Goal: Task Accomplishment & Management: Complete application form

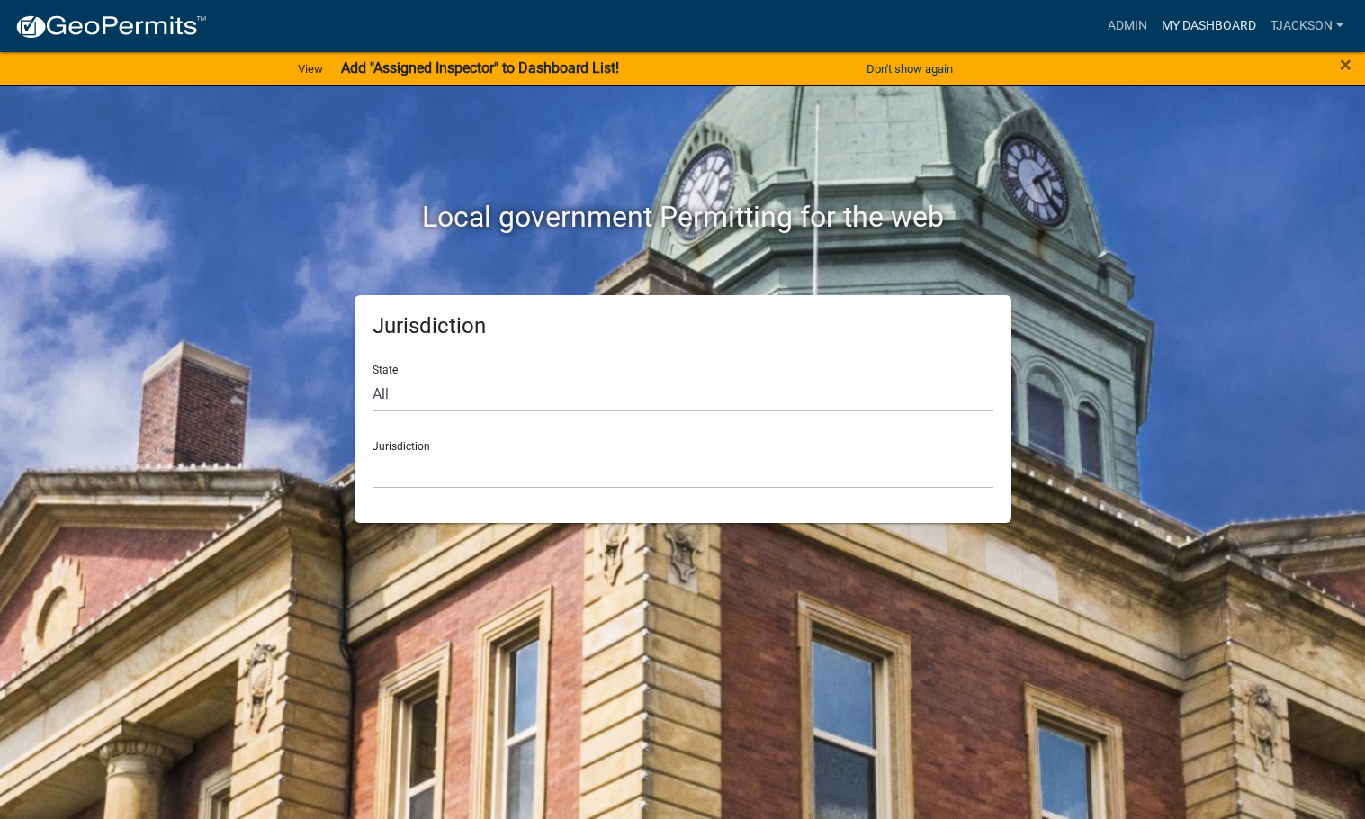
click at [1218, 21] on link "My Dashboard" at bounding box center [1209, 26] width 109 height 34
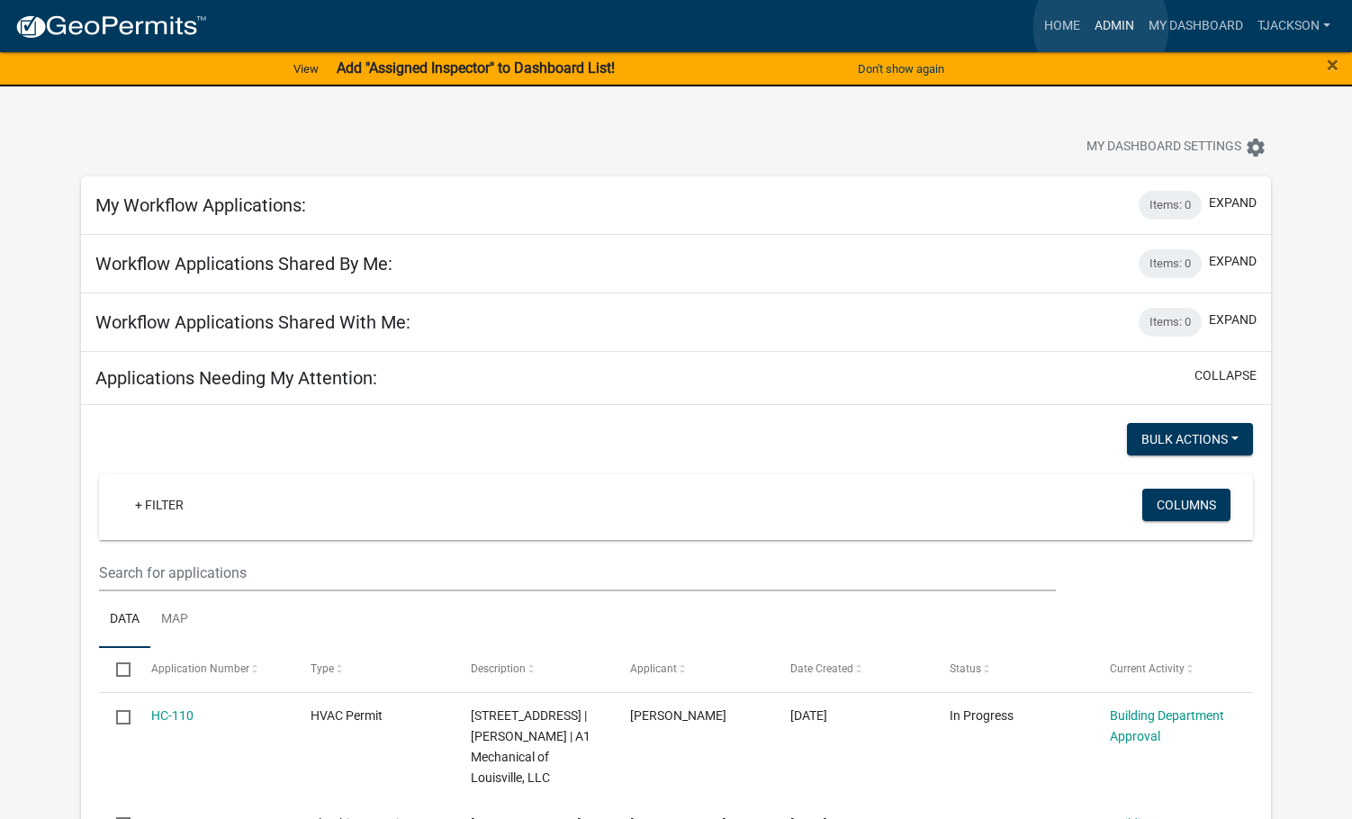
click at [1101, 27] on link "Admin" at bounding box center [1114, 26] width 54 height 34
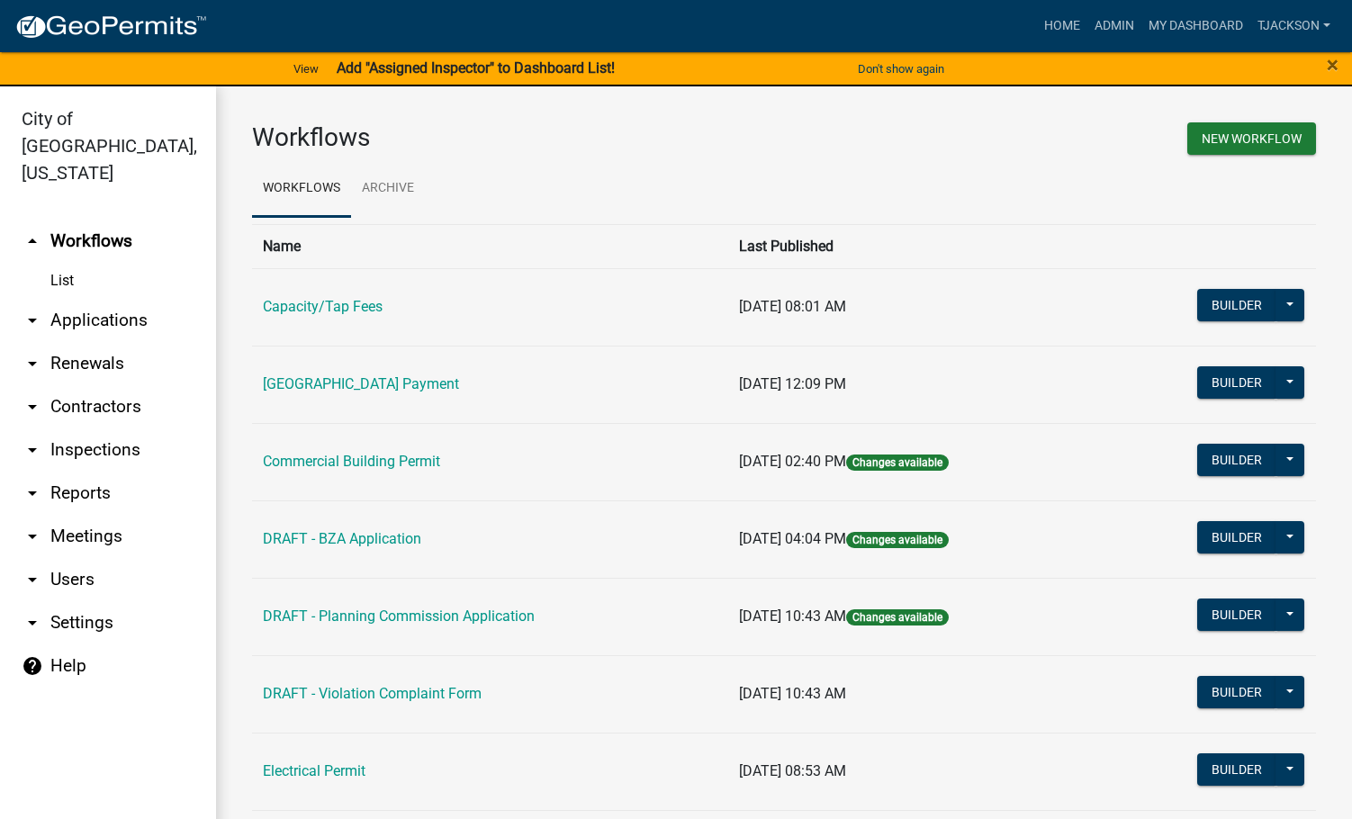
click at [93, 472] on link "arrow_drop_down Reports" at bounding box center [108, 493] width 216 height 43
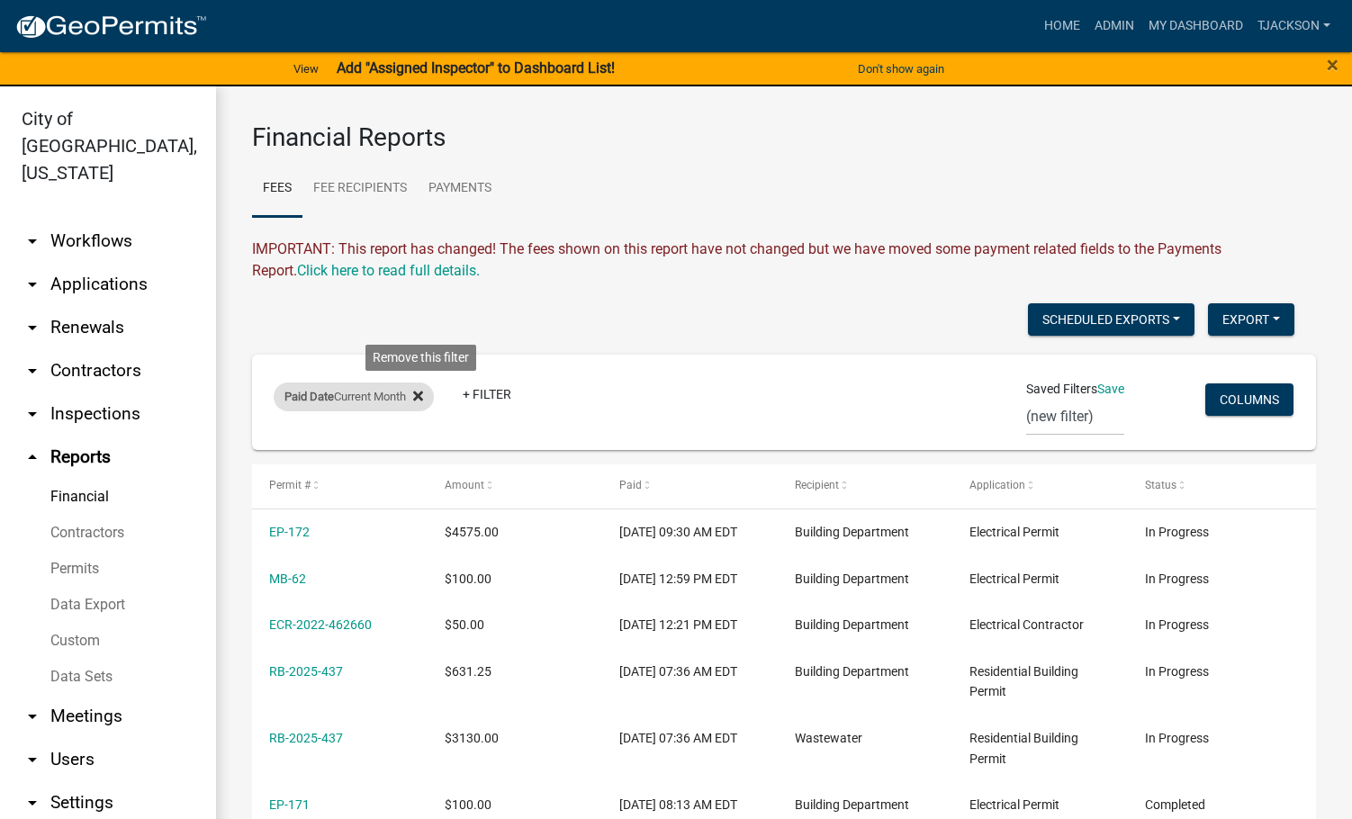
click at [423, 400] on icon at bounding box center [418, 396] width 10 height 14
click at [312, 400] on link "+ Filter" at bounding box center [312, 399] width 77 height 32
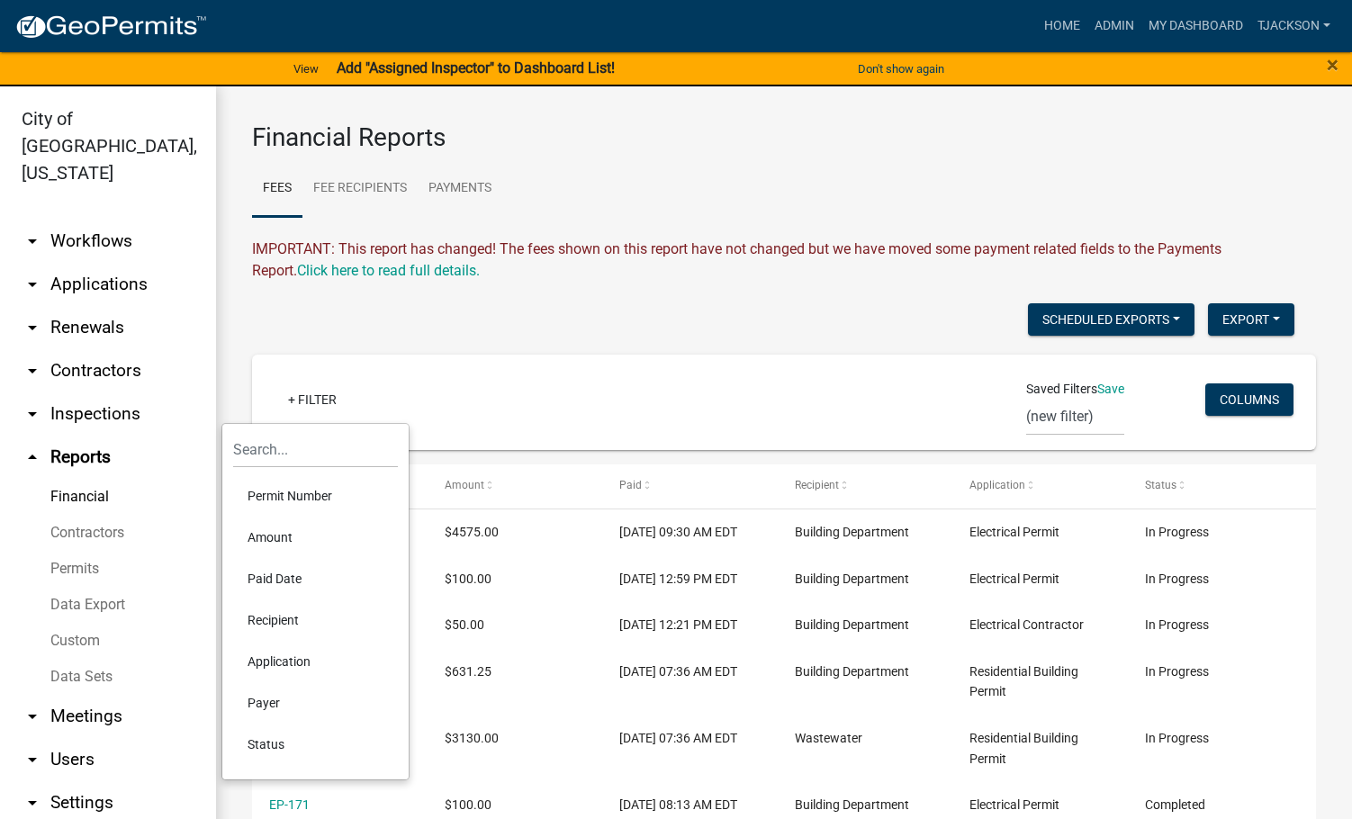
click at [298, 317] on div "Scheduled Exports + Create New Export Excel Format (.xlsx) CSV Format (.csv)" at bounding box center [772, 321] width 1069 height 37
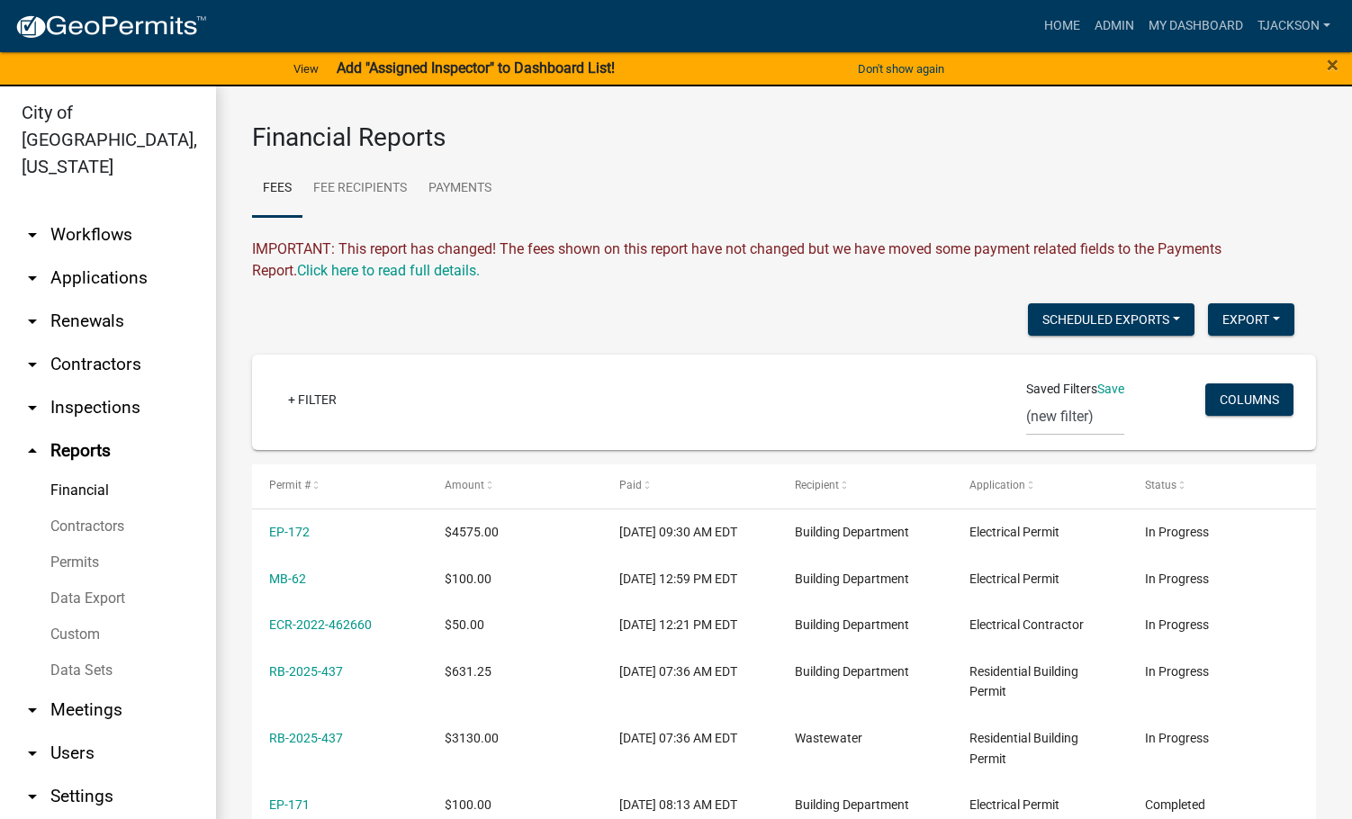
scroll to position [7, 0]
click at [1073, 23] on link "Home" at bounding box center [1062, 26] width 50 height 34
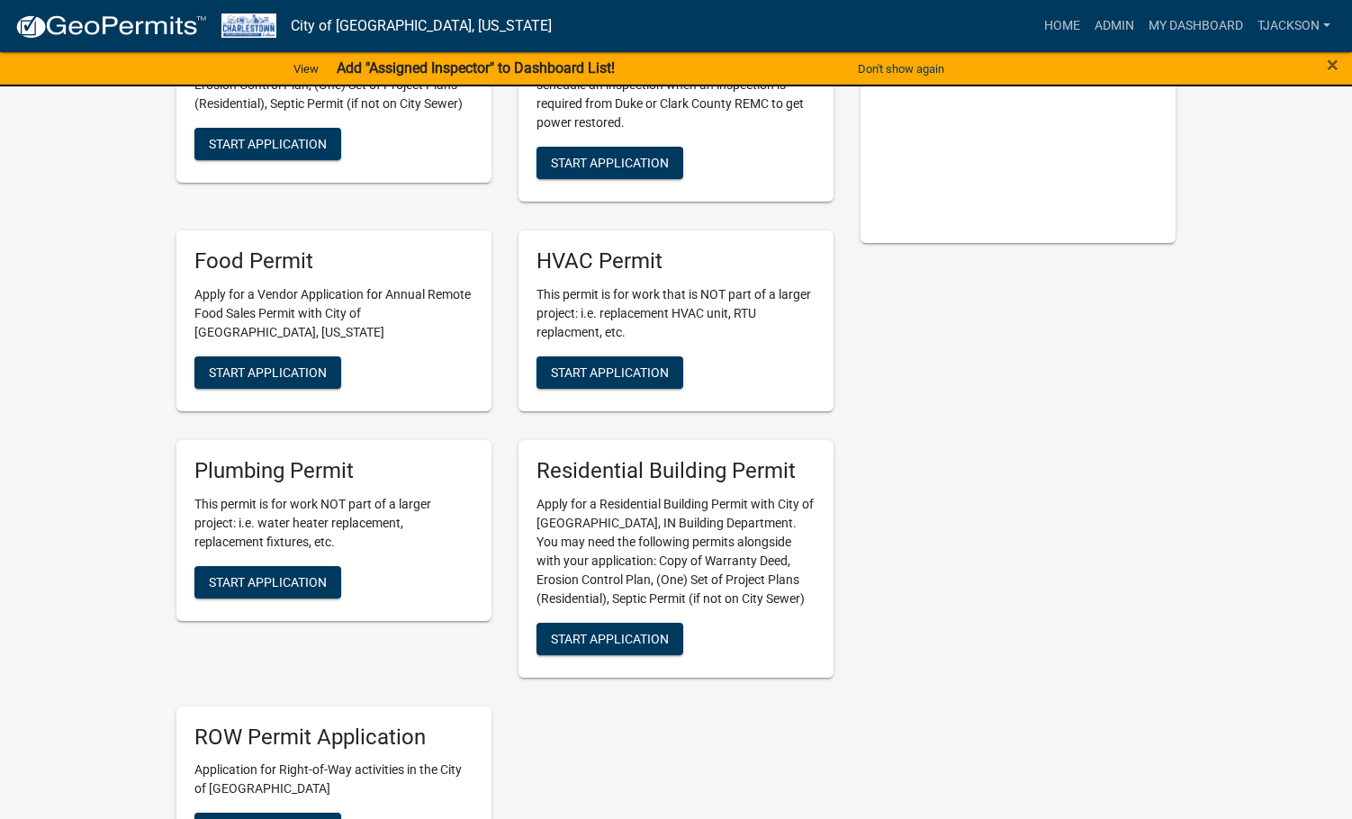
scroll to position [360, 0]
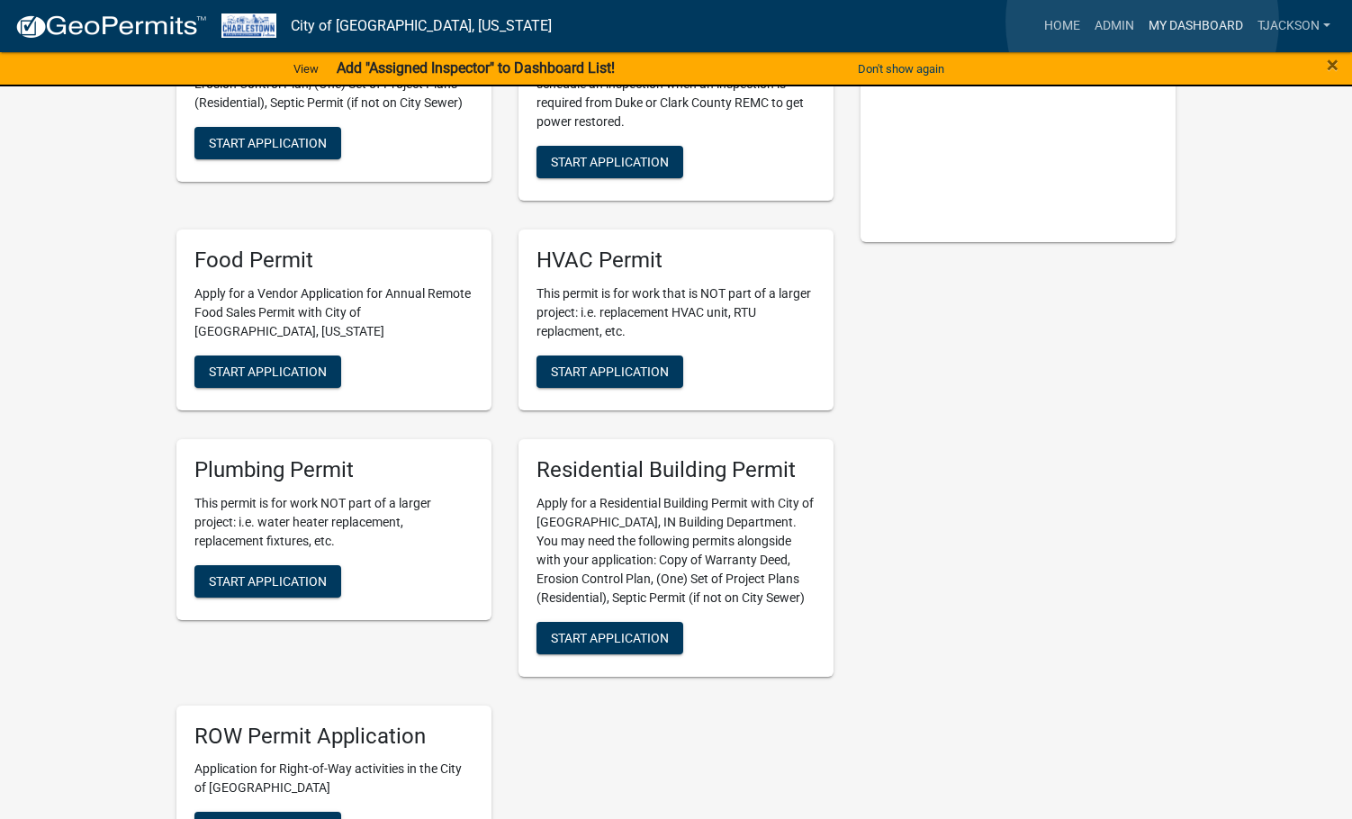
click at [1142, 22] on link "My Dashboard" at bounding box center [1195, 26] width 109 height 34
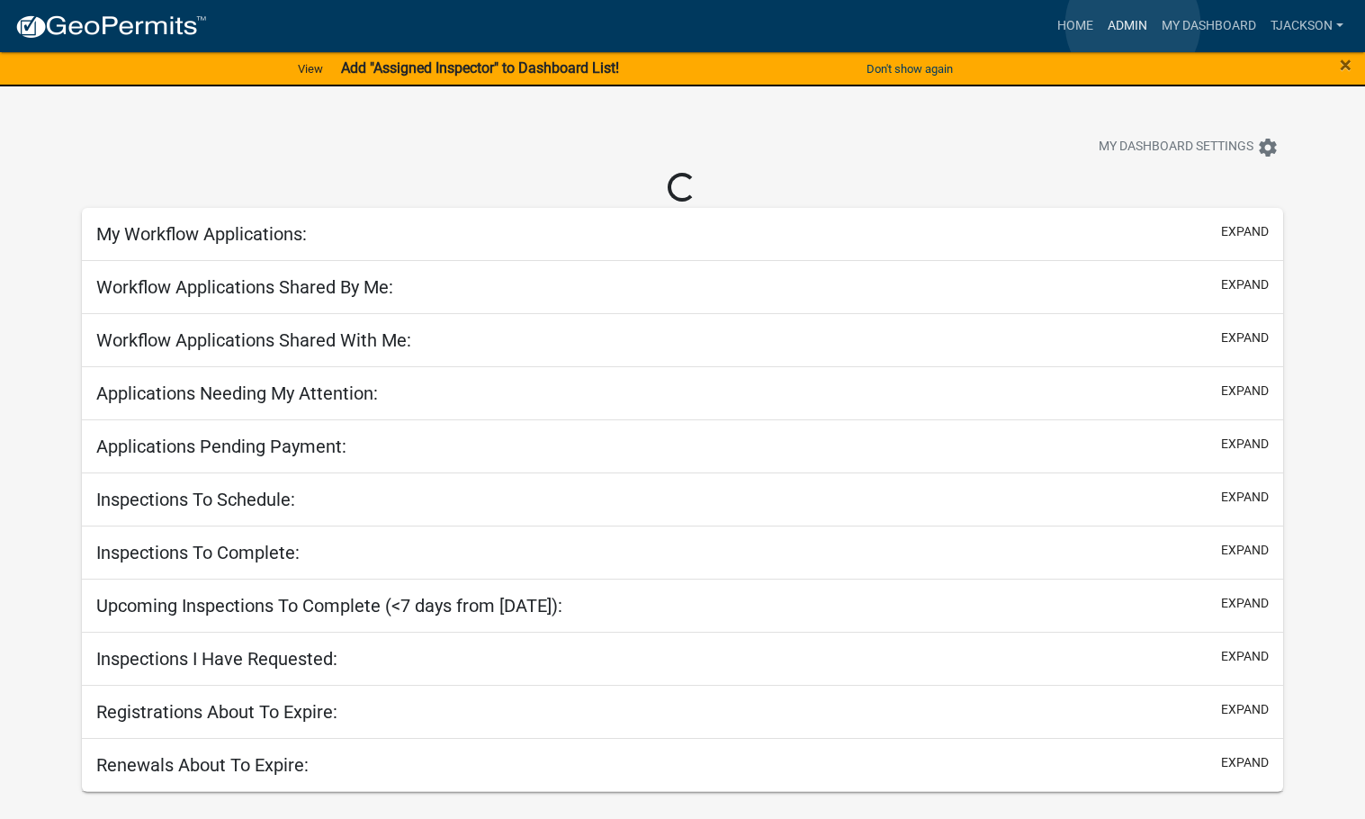
click at [1133, 24] on link "Admin" at bounding box center [1128, 26] width 54 height 34
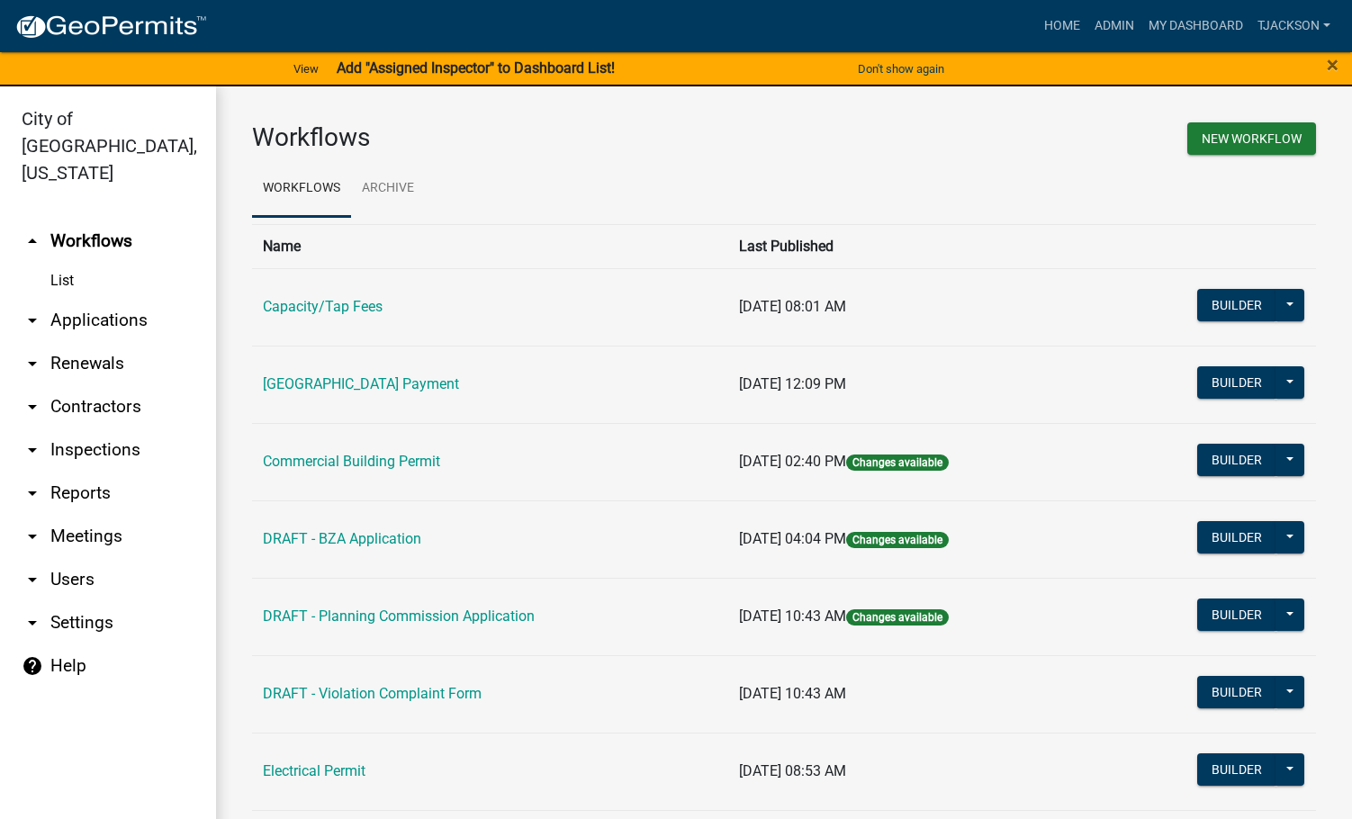
click at [72, 472] on link "arrow_drop_down Reports" at bounding box center [108, 493] width 216 height 43
select select "0: null"
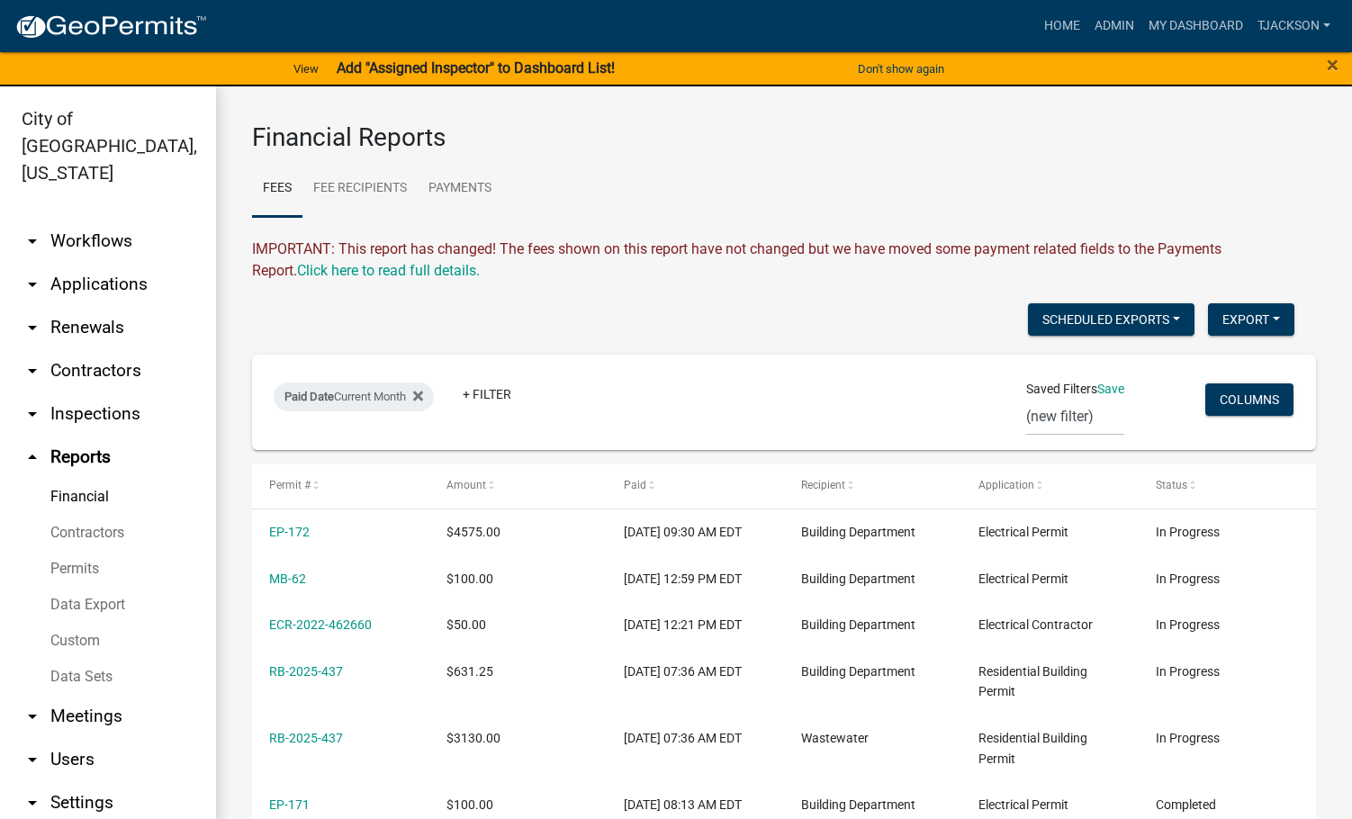
click at [53, 551] on link "Permits" at bounding box center [108, 569] width 216 height 36
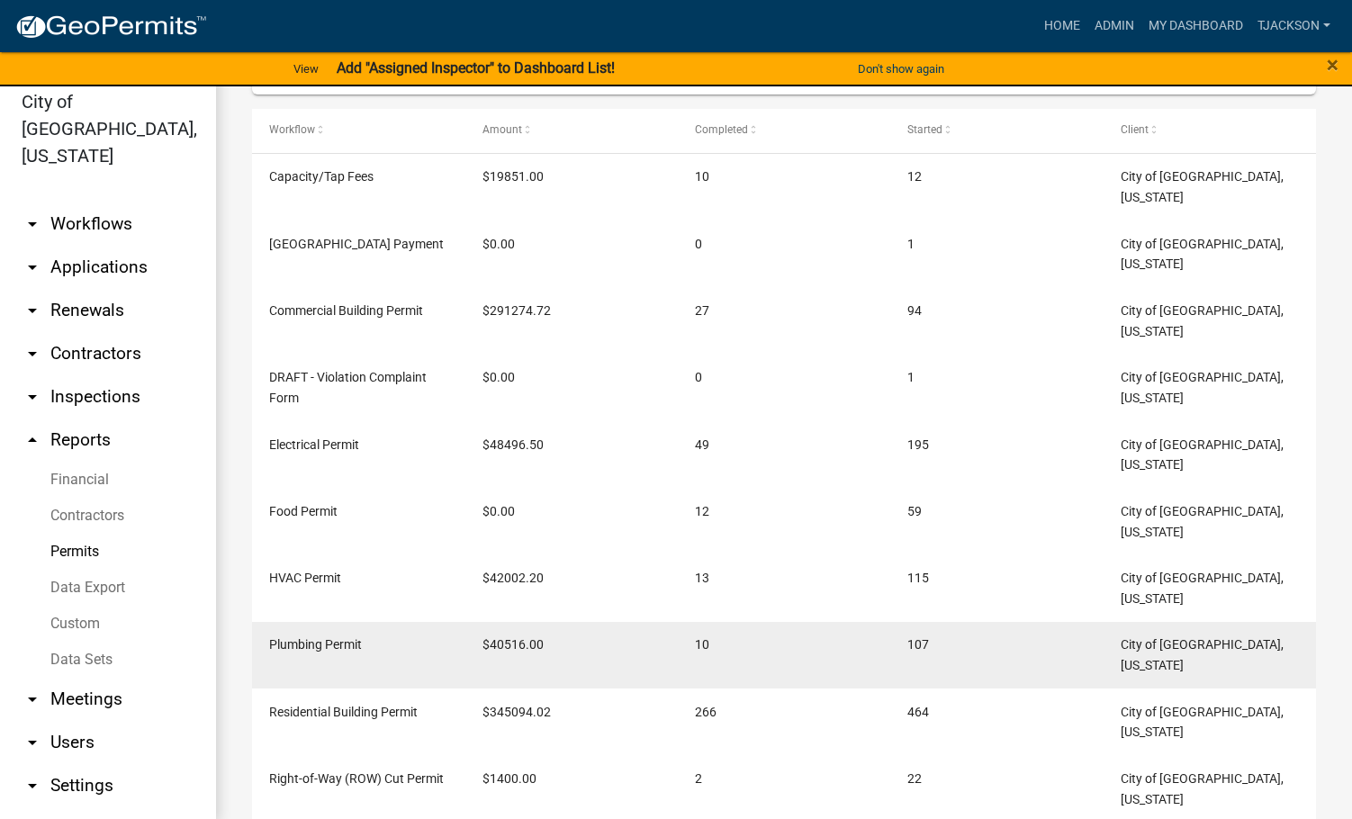
scroll to position [22, 0]
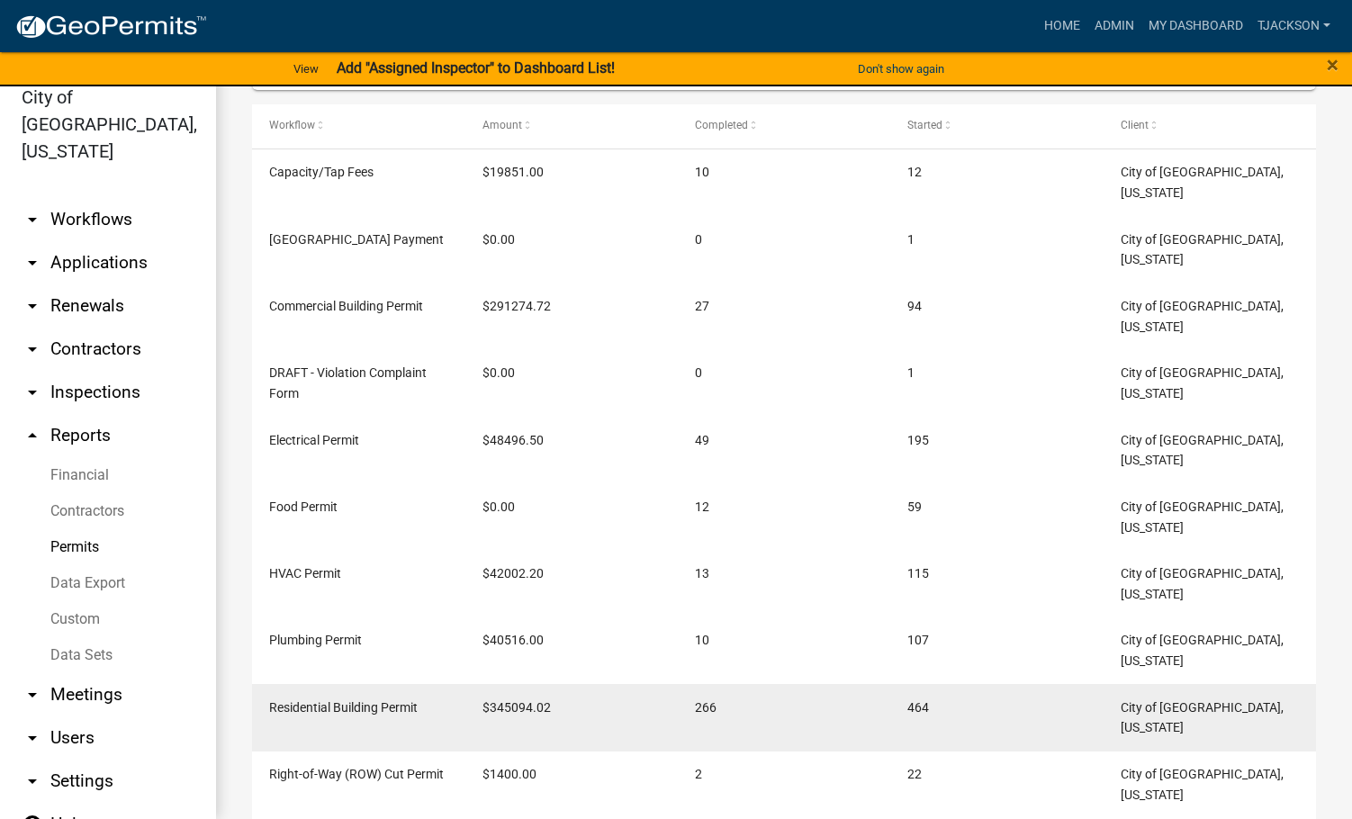
click at [373, 700] on span "Residential Building Permit" at bounding box center [343, 707] width 148 height 14
click at [358, 700] on span "Residential Building Permit" at bounding box center [343, 707] width 148 height 14
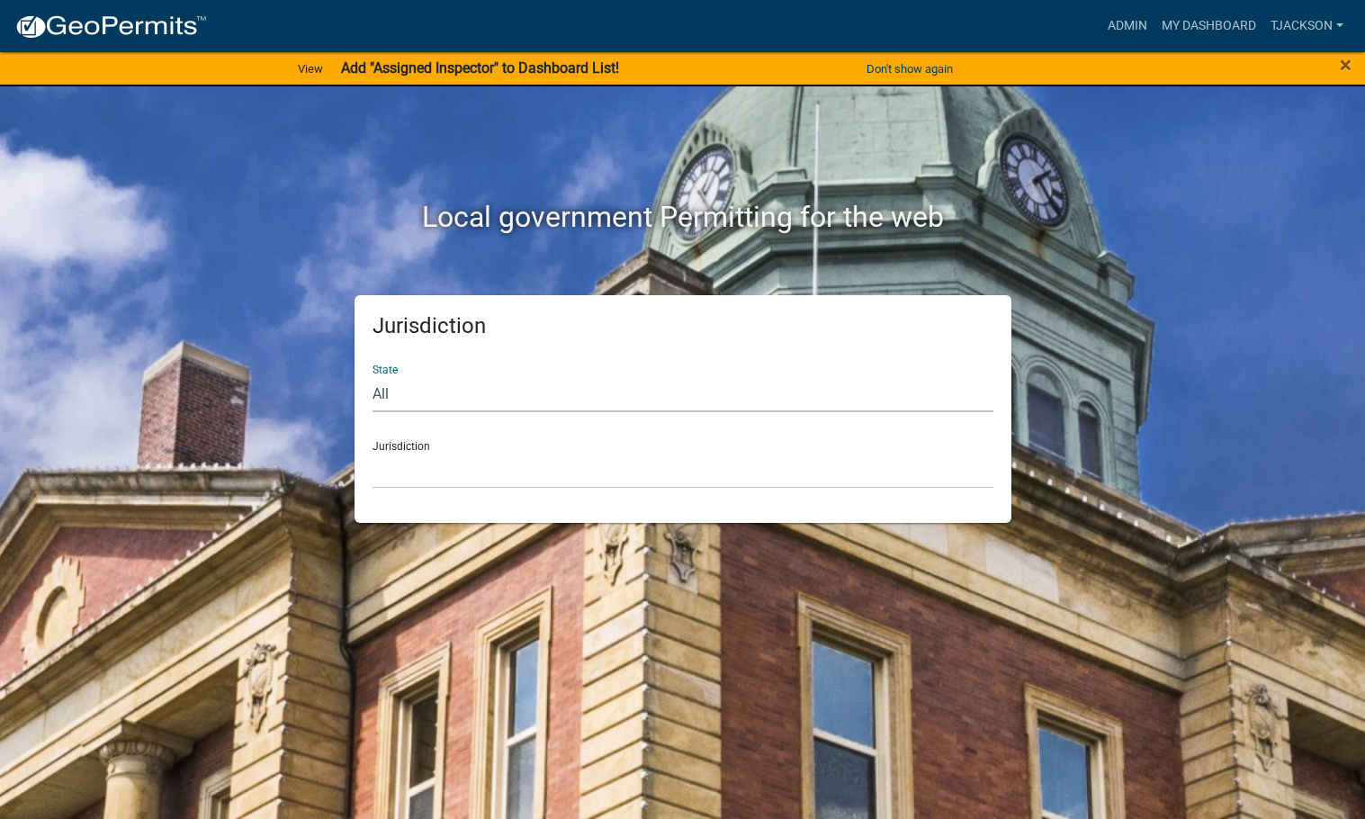
click at [388, 387] on select "All [US_STATE] [US_STATE] [US_STATE] [US_STATE] [US_STATE] [US_STATE] [US_STATE…" at bounding box center [683, 393] width 621 height 37
select select "[US_STATE]"
click at [373, 375] on select "All [US_STATE] [US_STATE] [US_STATE] [US_STATE] [US_STATE] [US_STATE] [US_STATE…" at bounding box center [683, 393] width 621 height 37
click at [415, 468] on select "City of Charlestown, Indiana City of Jeffersonville, Indiana City of Logansport…" at bounding box center [683, 470] width 621 height 37
click at [1195, 18] on link "My Dashboard" at bounding box center [1209, 26] width 109 height 34
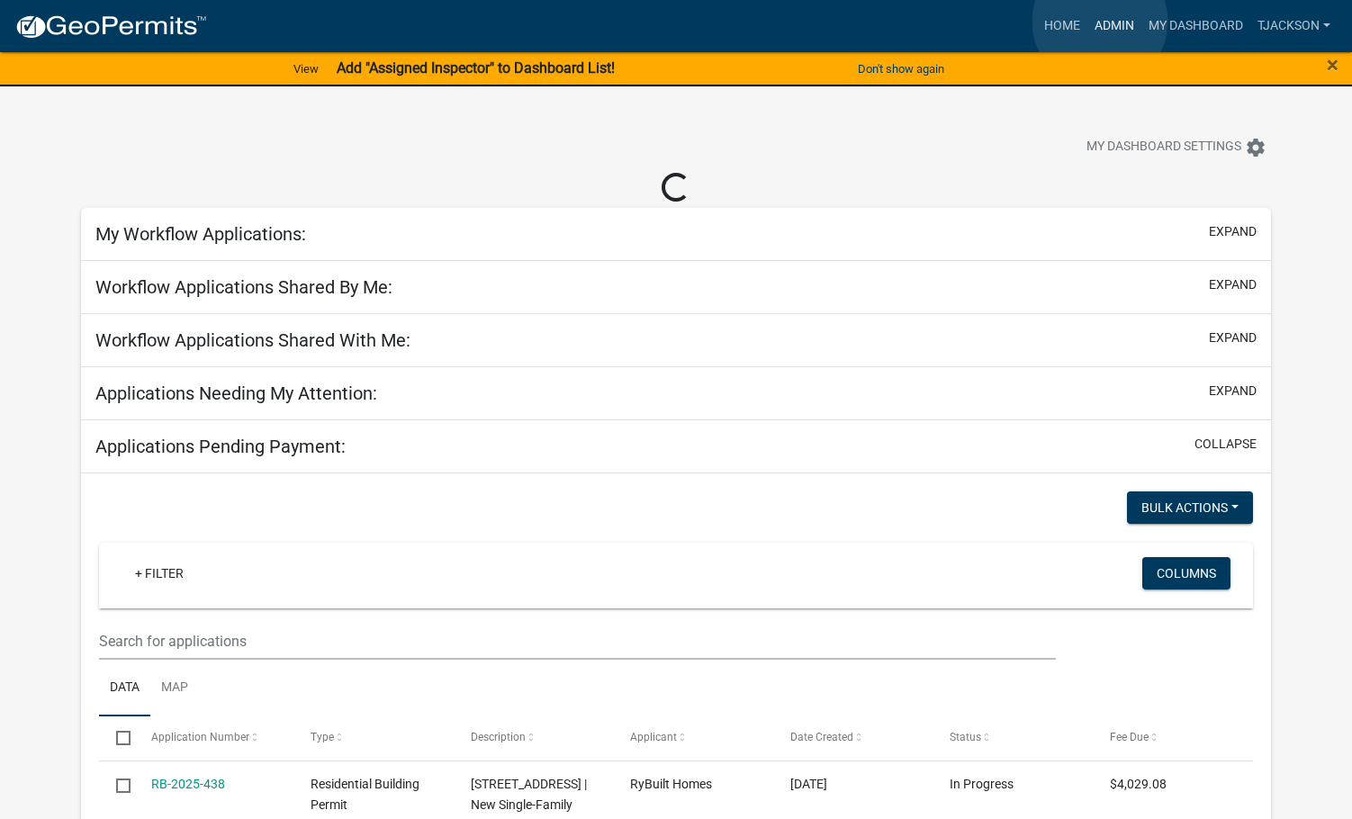
click at [1100, 22] on link "Admin" at bounding box center [1114, 26] width 54 height 34
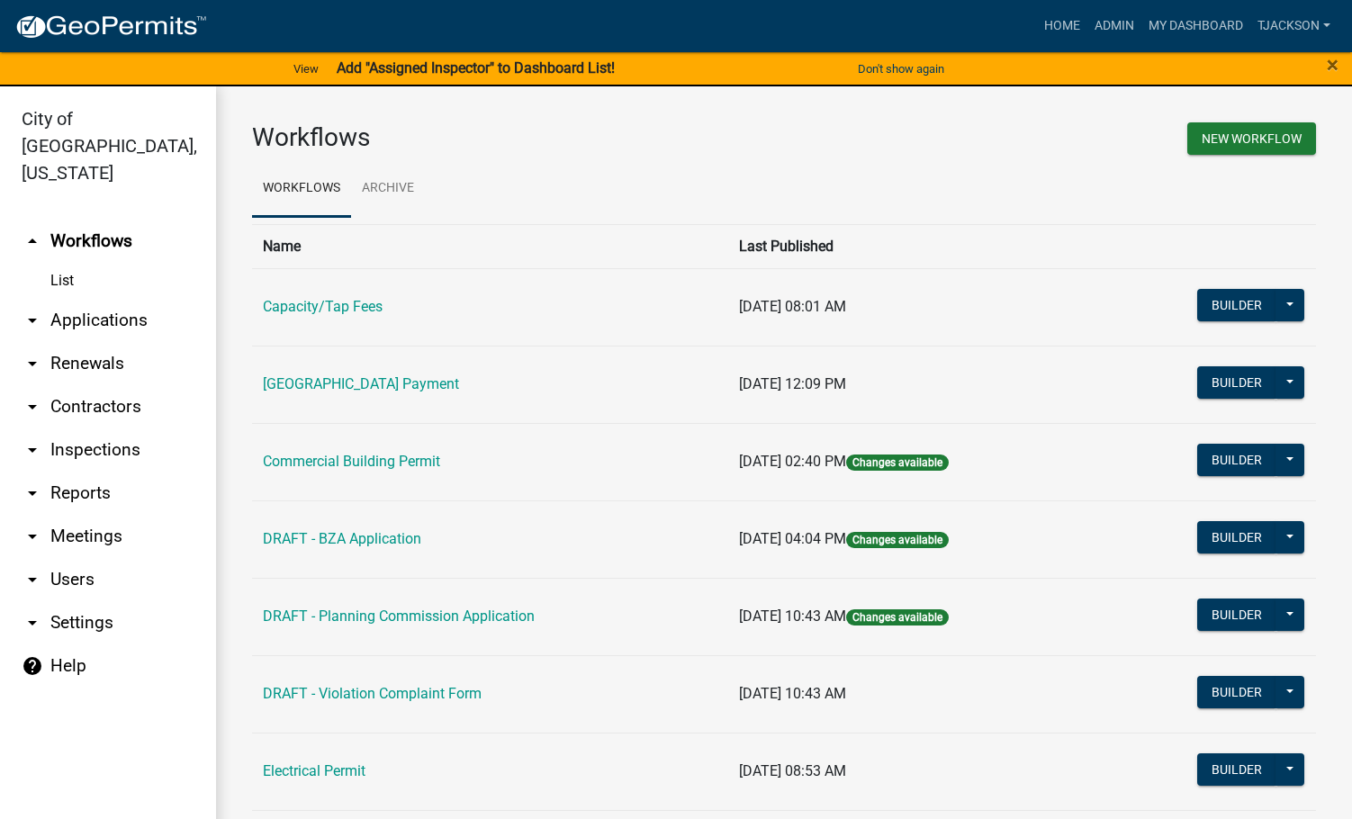
click at [99, 299] on link "arrow_drop_down Applications" at bounding box center [108, 320] width 216 height 43
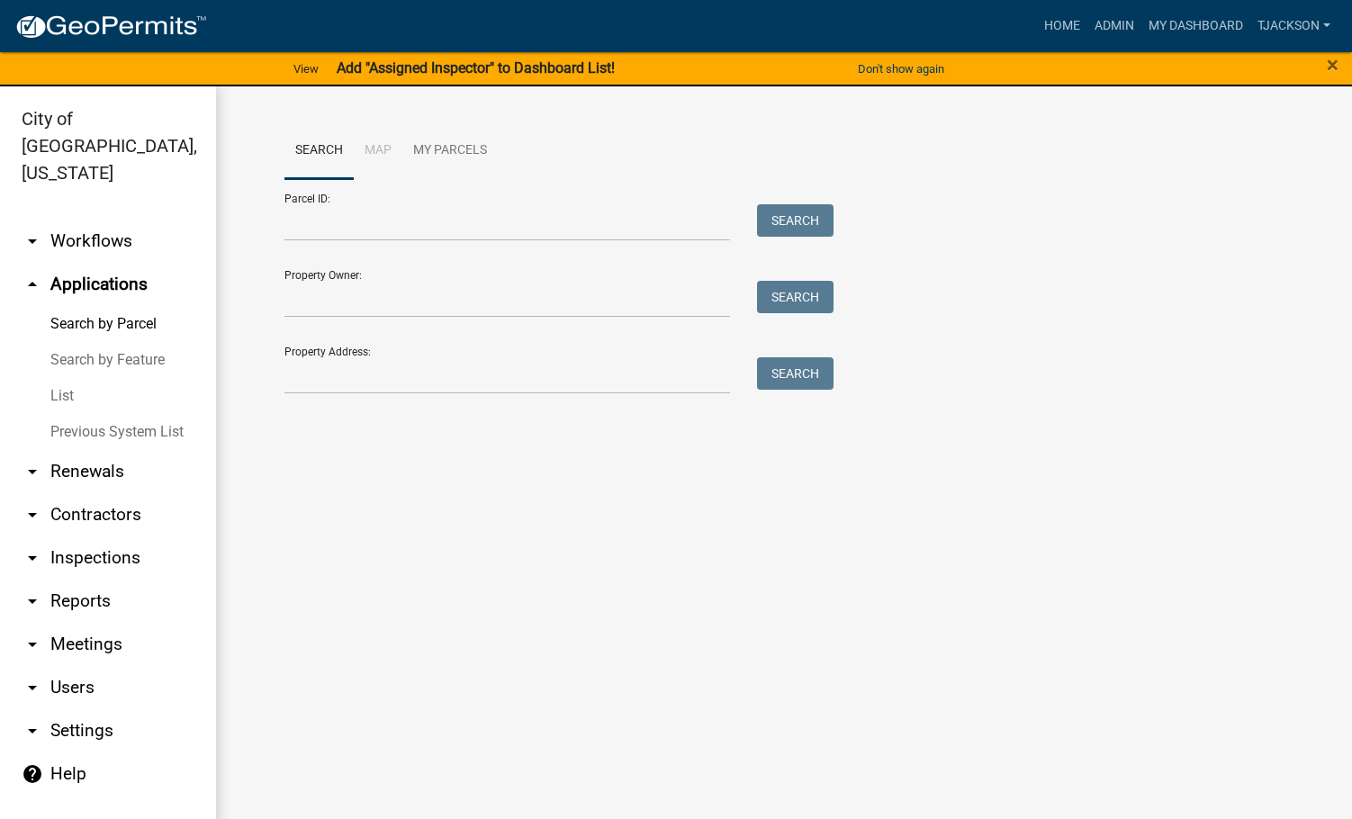
click at [62, 378] on link "List" at bounding box center [108, 396] width 216 height 36
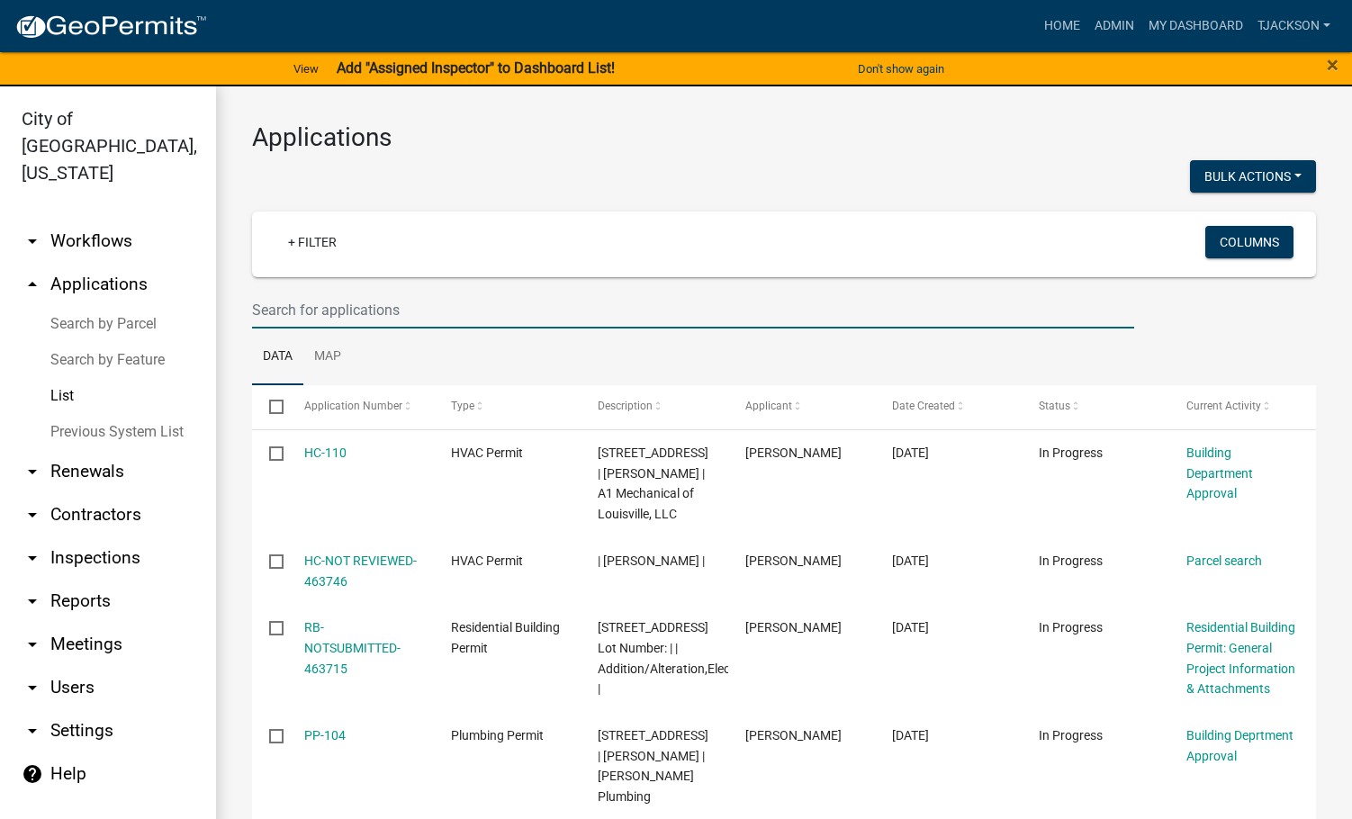
click at [317, 307] on input "text" at bounding box center [693, 310] width 882 height 37
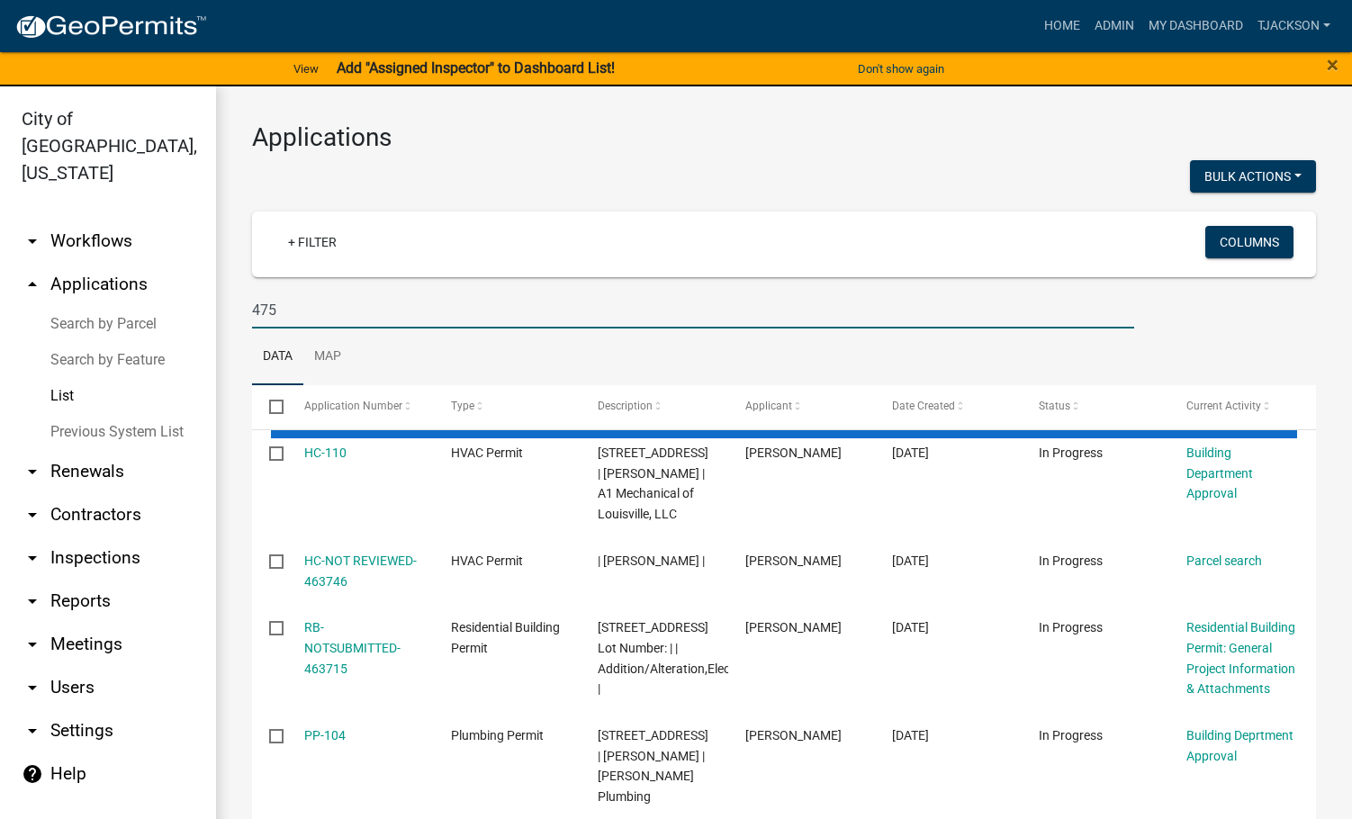
type input "475"
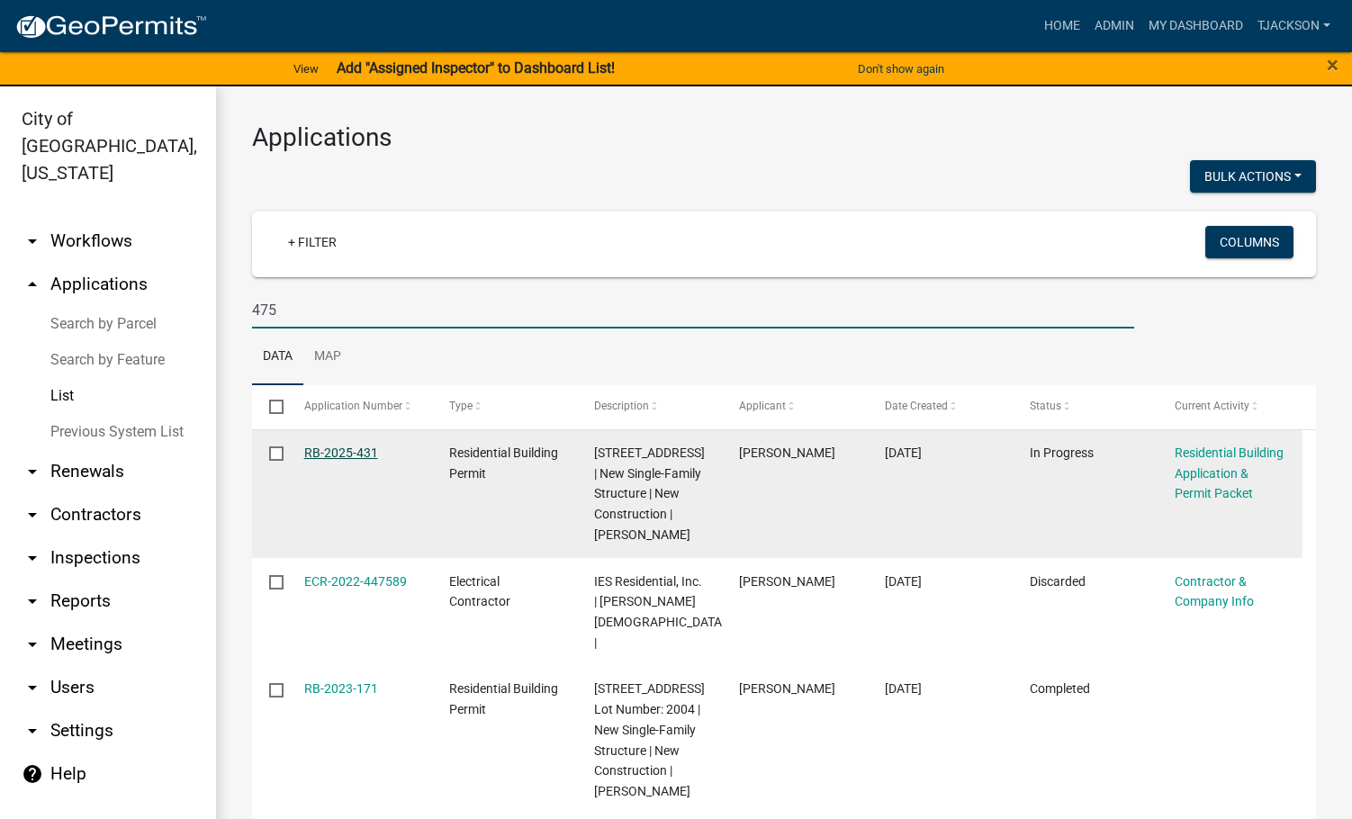
click at [353, 457] on link "RB-2025-431" at bounding box center [341, 452] width 74 height 14
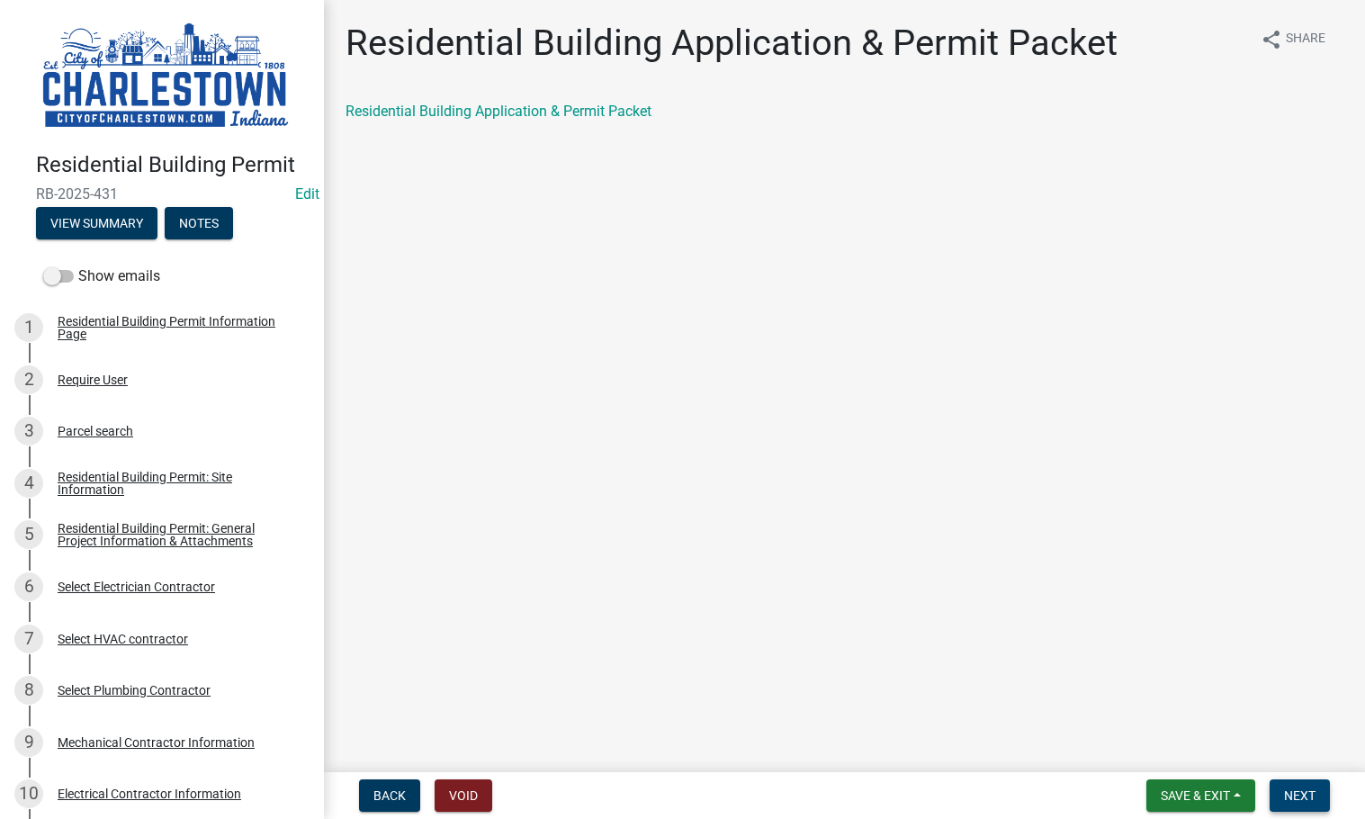
click at [1316, 795] on span "Next" at bounding box center [1299, 795] width 31 height 14
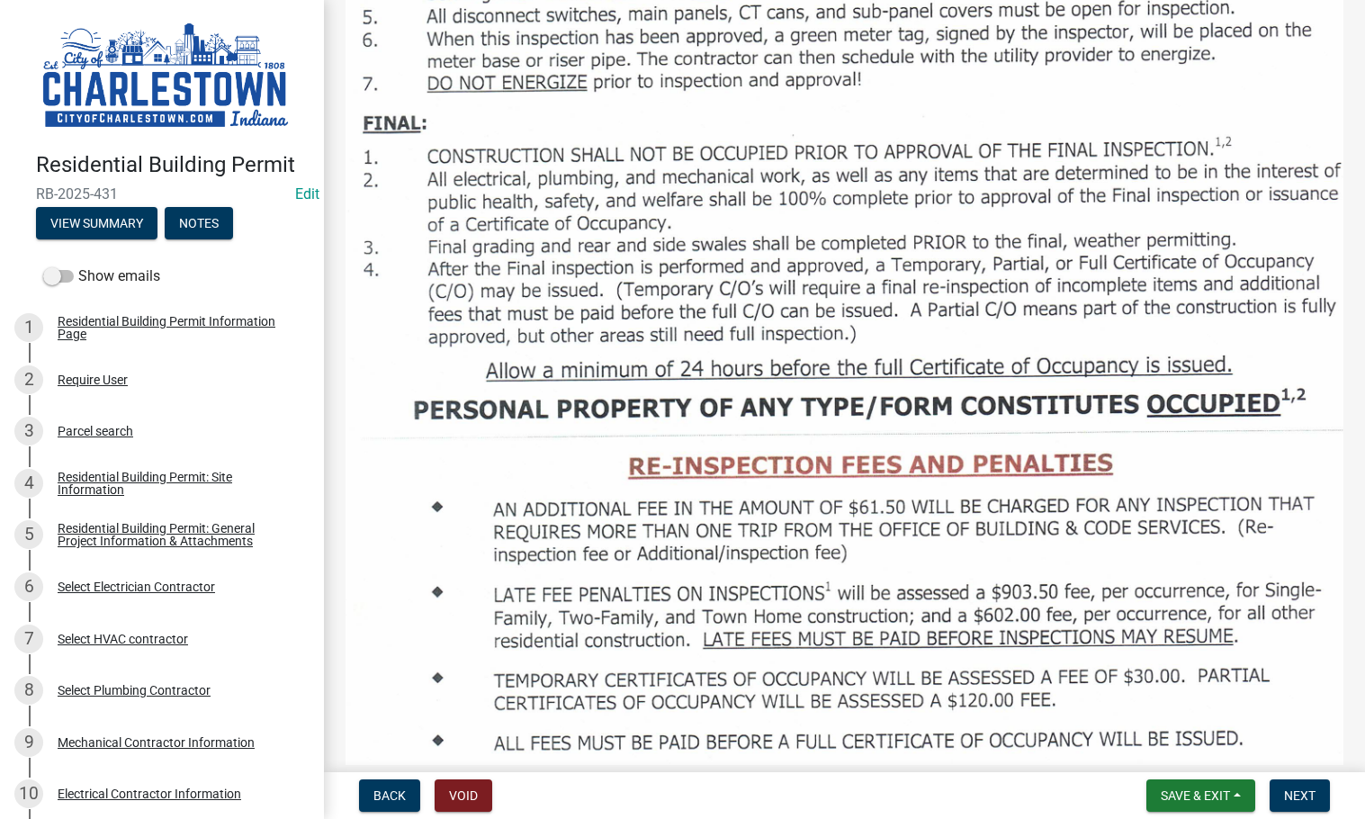
scroll to position [2160, 0]
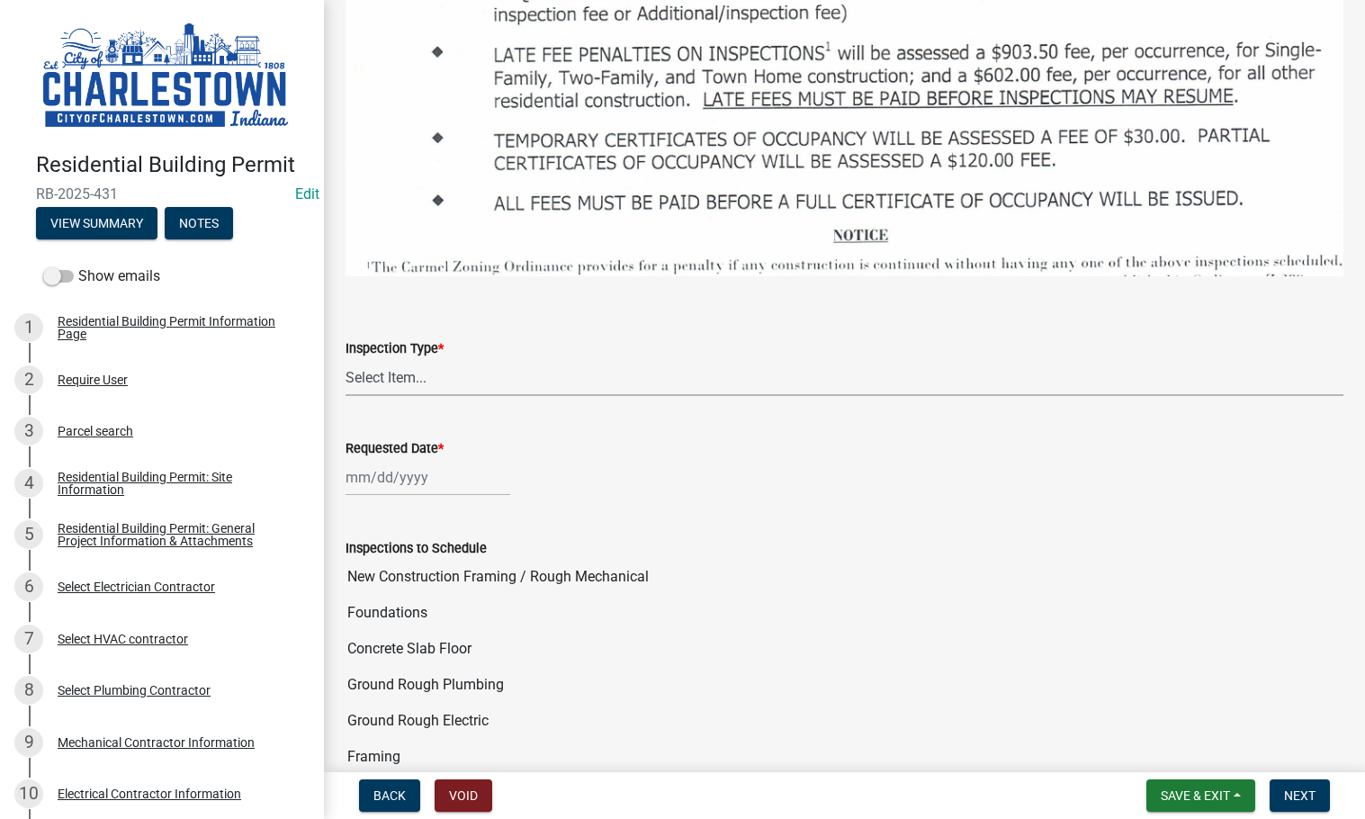
click at [388, 359] on select "Select Item... New Construction Framing / Rough Mechanical Foundations Concrete…" at bounding box center [845, 377] width 998 height 37
click at [346, 359] on select "Select Item... New Construction Framing / Rough Mechanical Foundations Concrete…" at bounding box center [845, 377] width 998 height 37
select select "d355e104-5996-44c1-8341-8ebc434ac365"
click at [411, 459] on div at bounding box center [428, 477] width 165 height 37
select select "8"
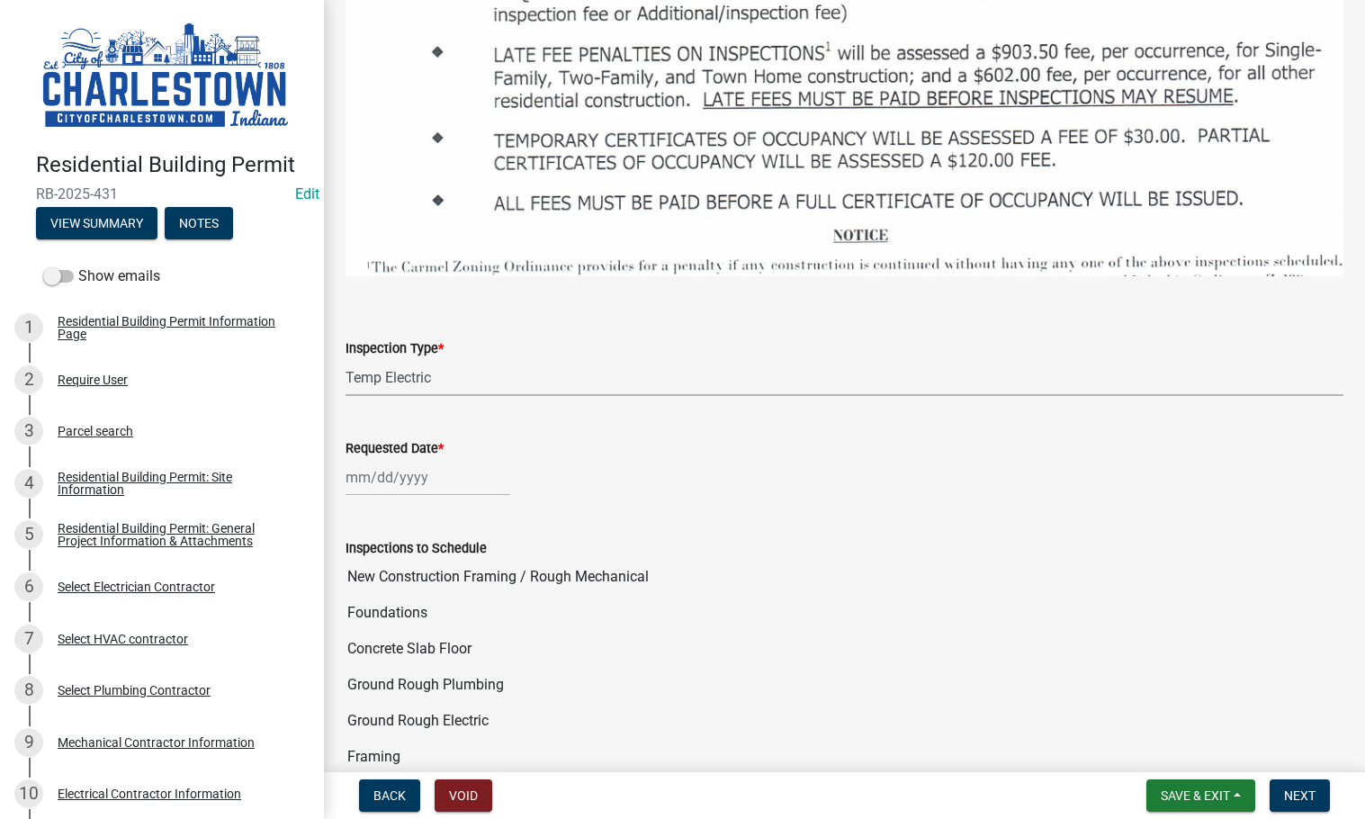
select select "2025"
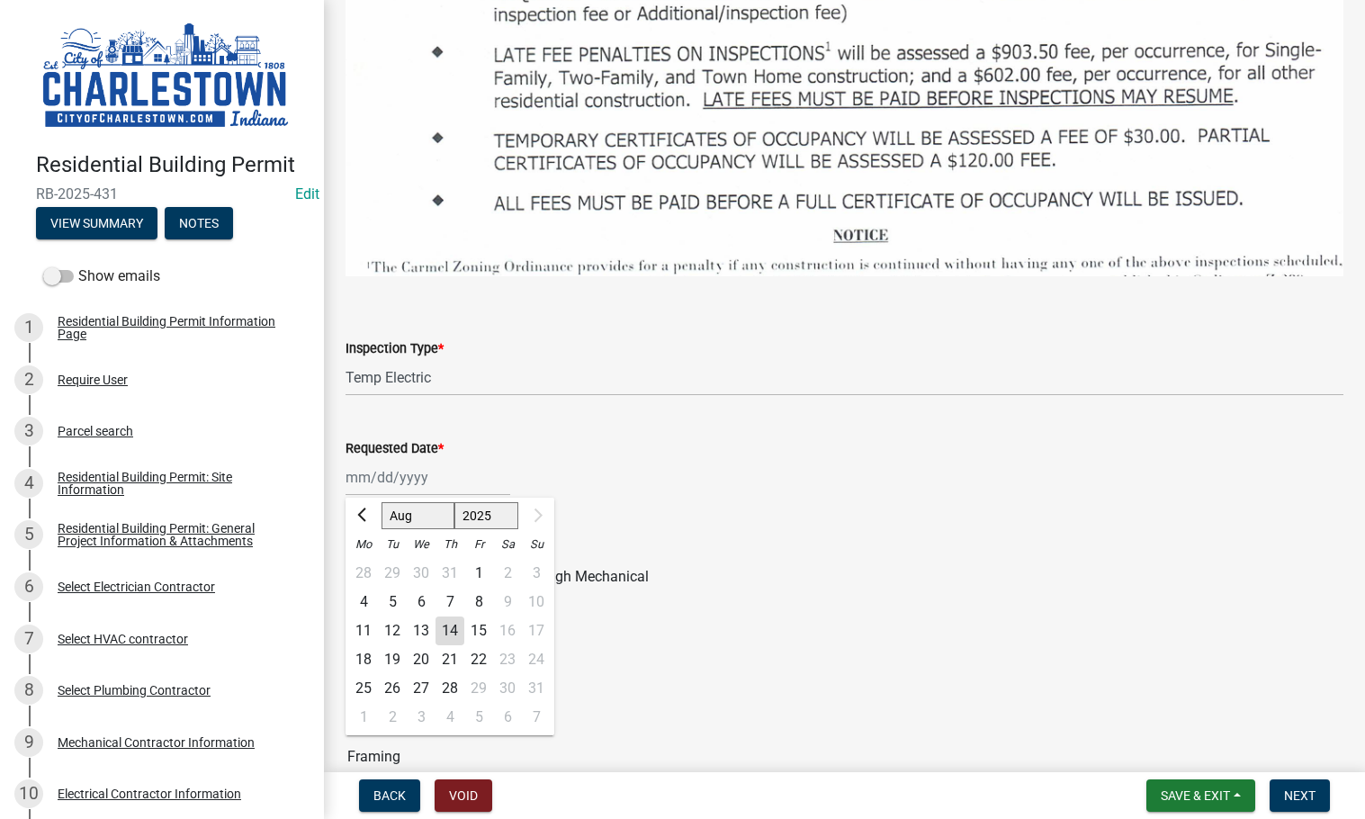
click at [447, 616] on div "14" at bounding box center [450, 630] width 29 height 29
type input "[DATE]"
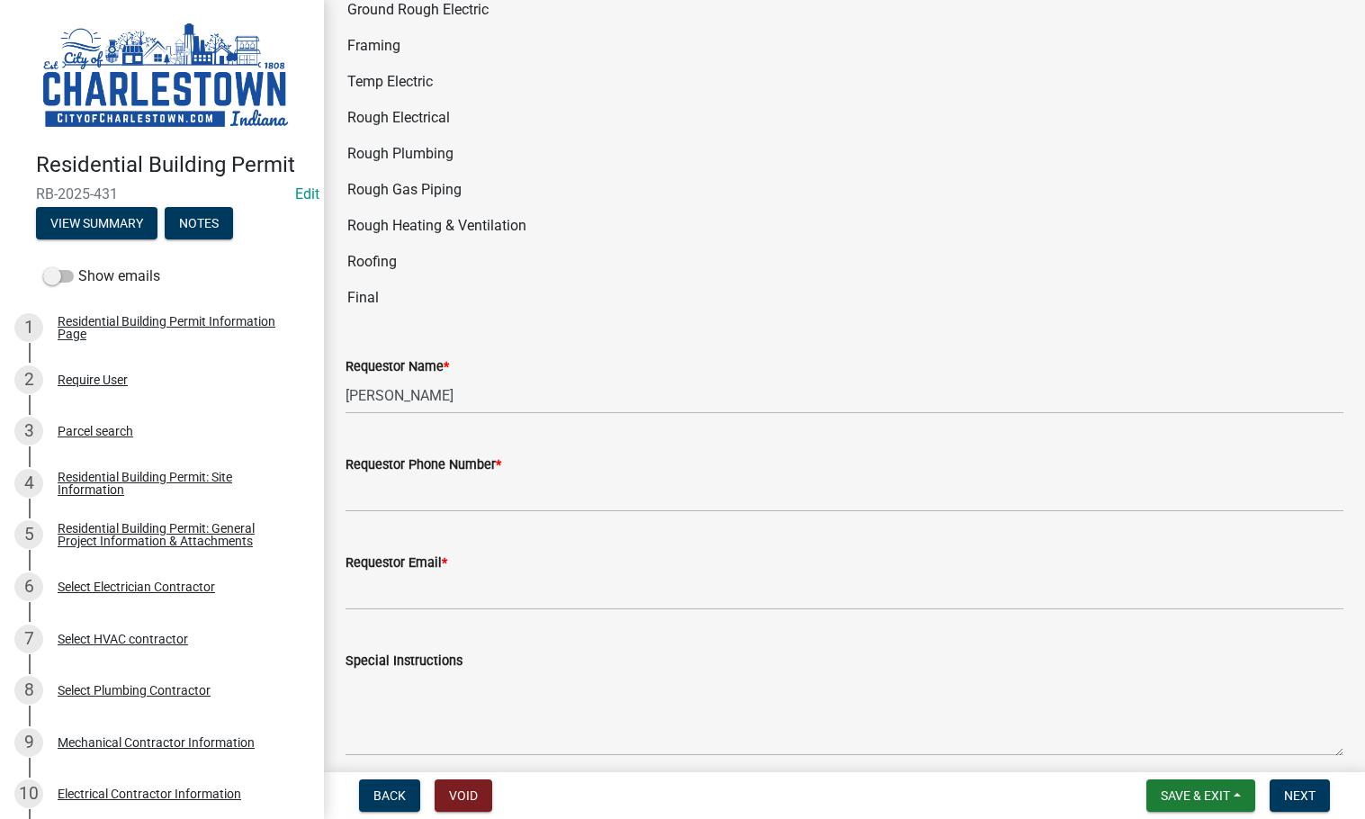
scroll to position [2880, 0]
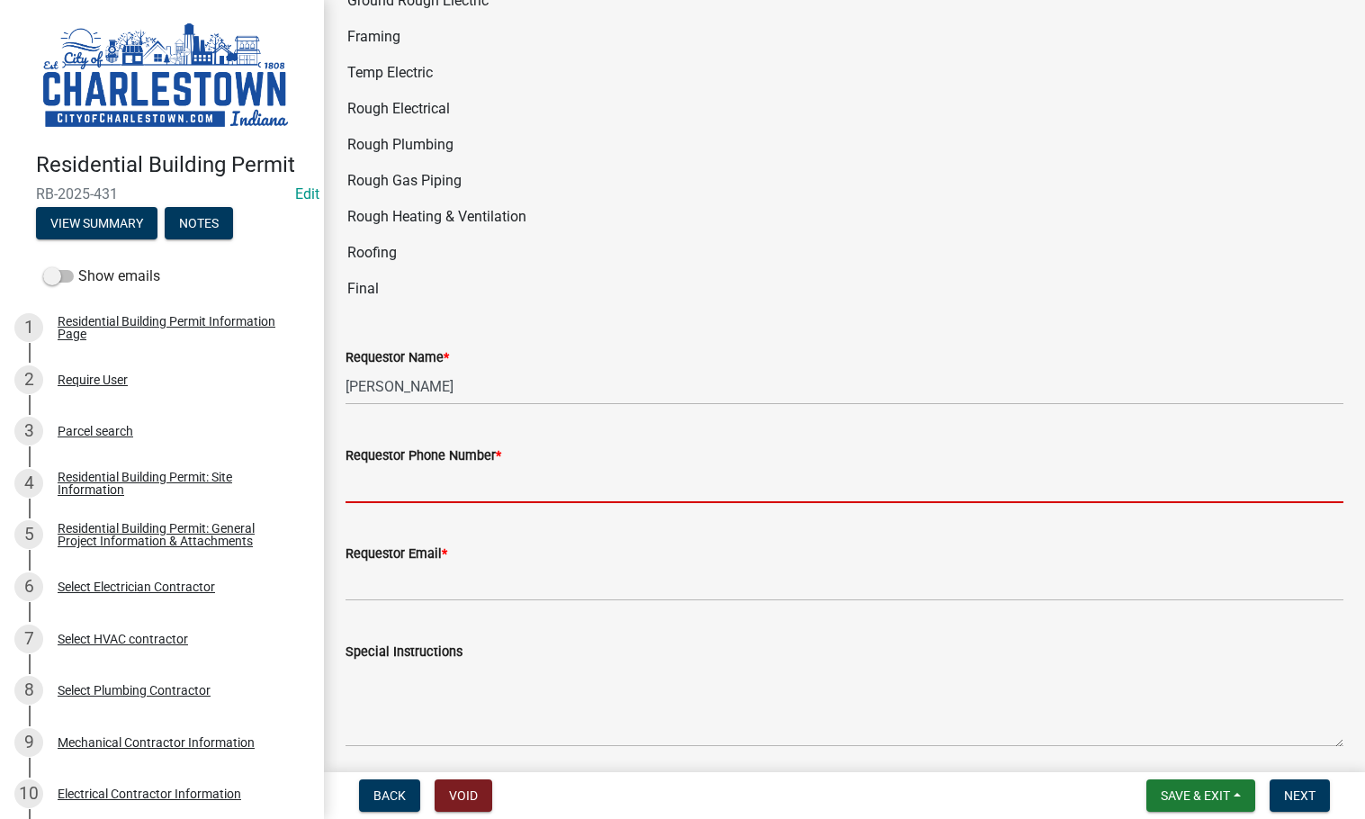
click at [419, 466] on input "Requestor Phone Number *" at bounding box center [845, 484] width 998 height 37
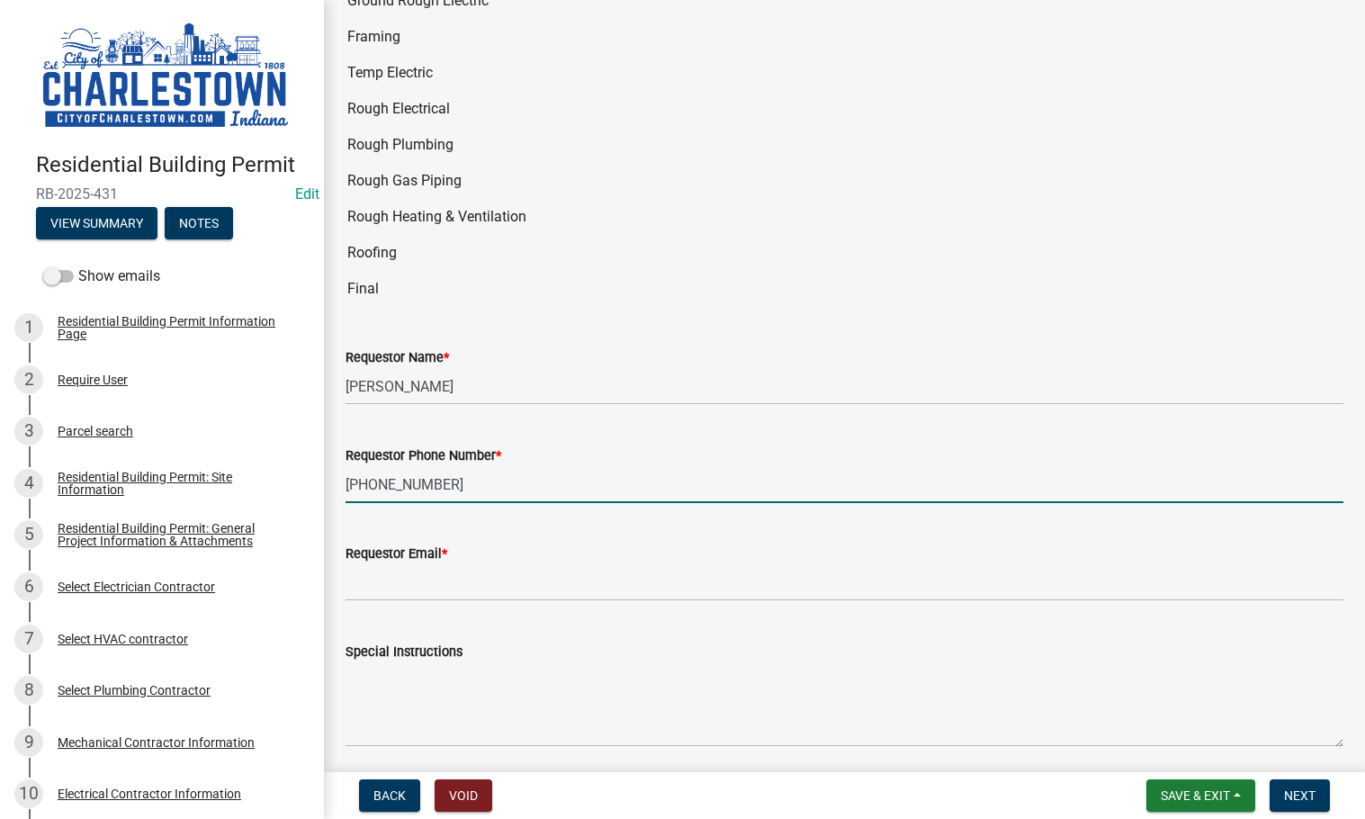
type input "[PHONE_NUMBER]"
click at [409, 548] on label "Requestor Email *" at bounding box center [397, 554] width 102 height 13
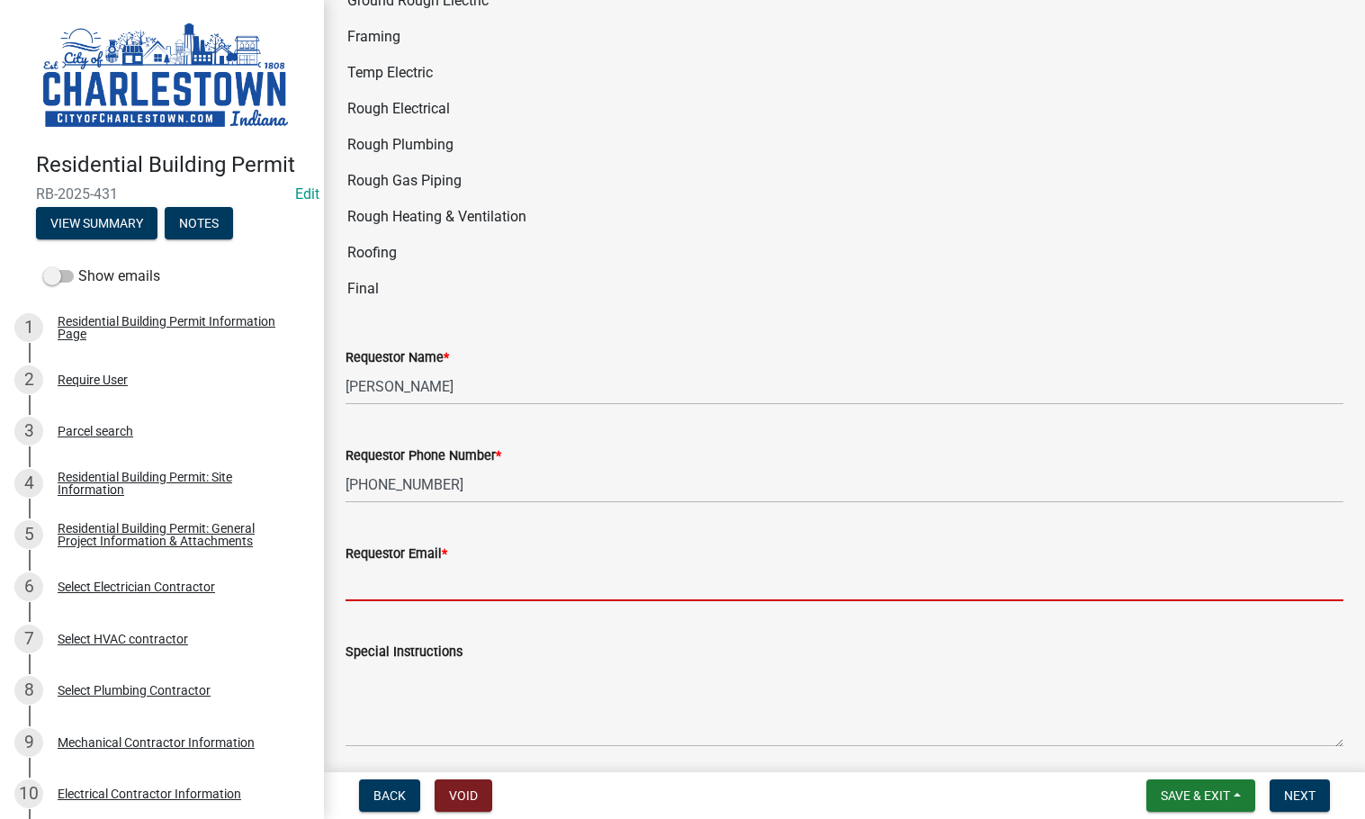
click at [409, 564] on input "Requestor Email *" at bounding box center [845, 582] width 998 height 37
type input "O"
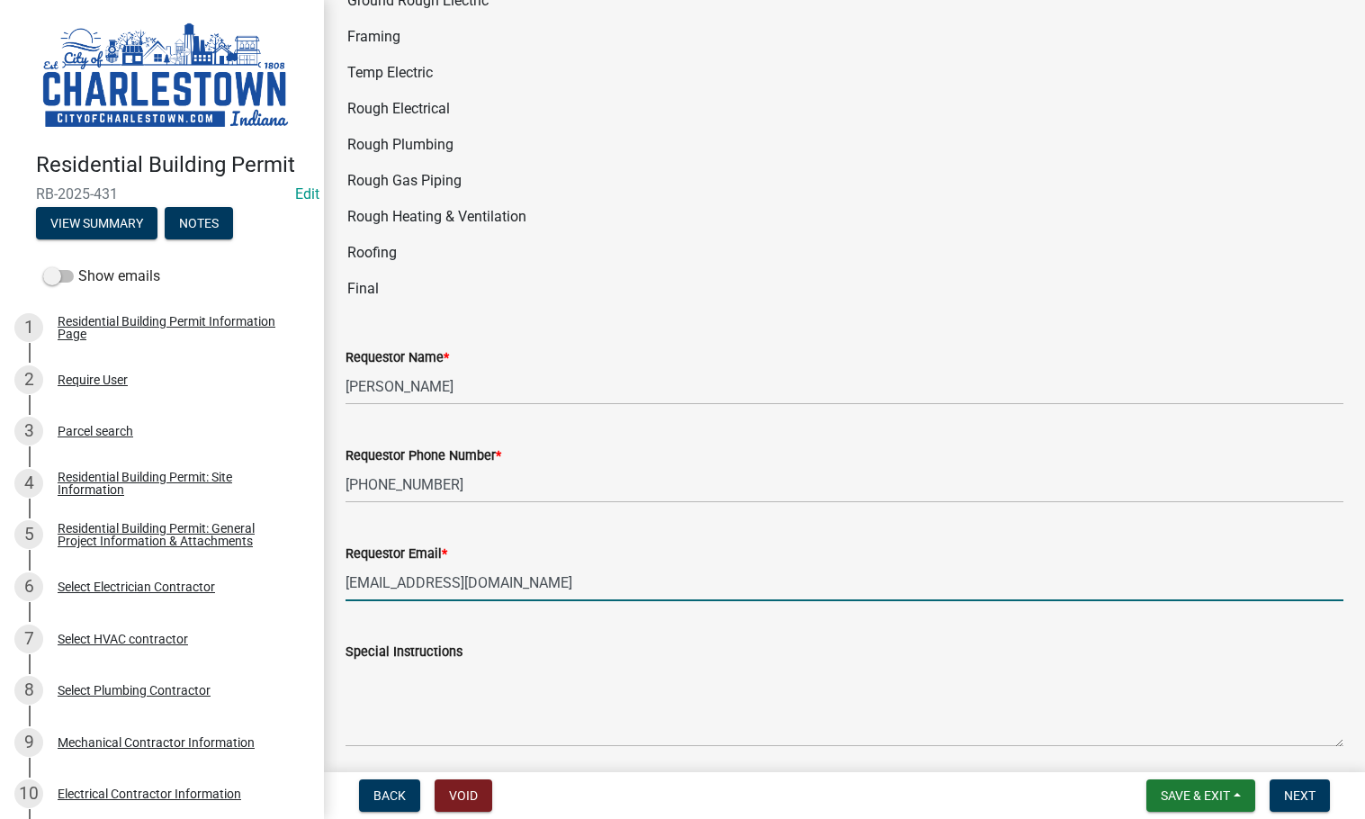
type input "tonyjackson@cityofcharlestown.com"
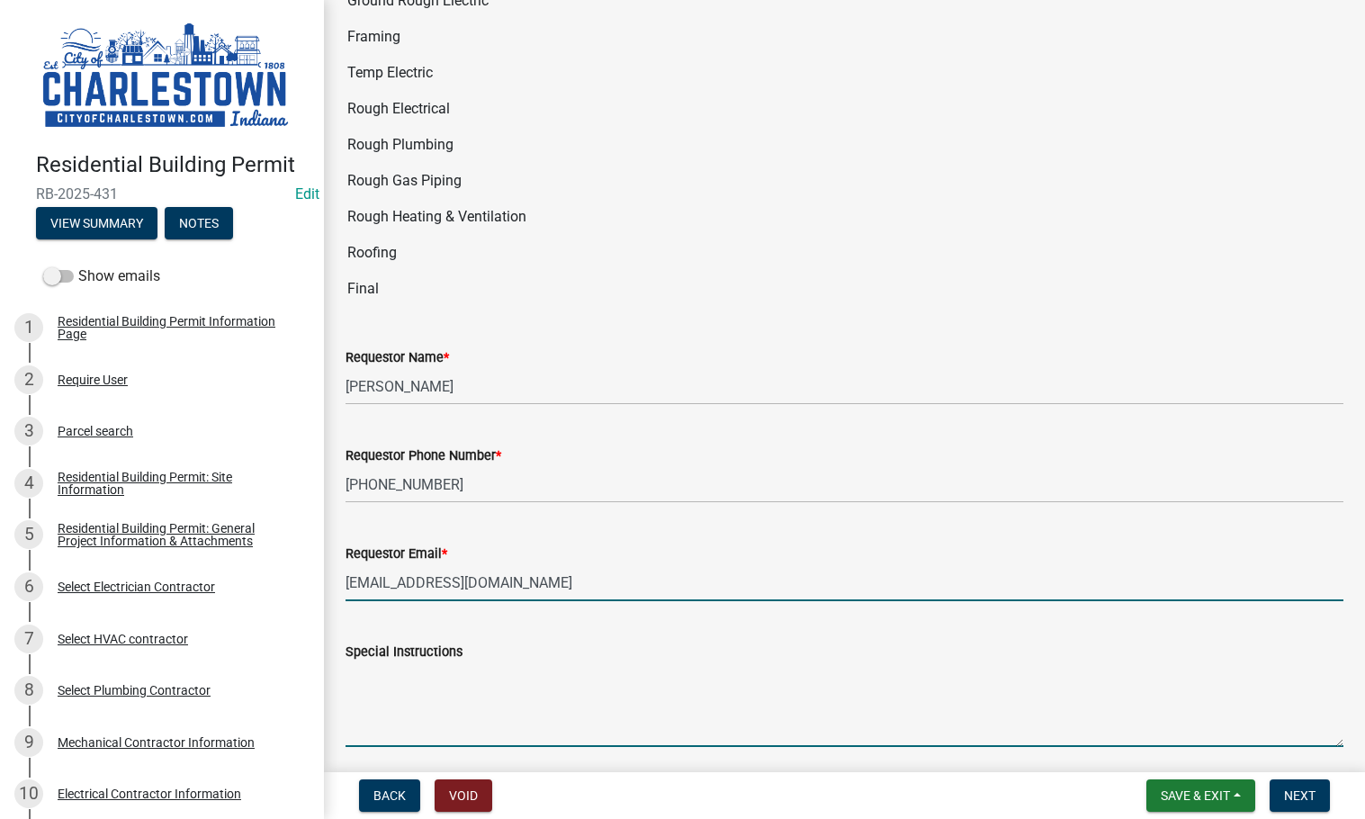
click at [480, 703] on textarea "Special Instructions" at bounding box center [845, 704] width 998 height 85
type textarea "Call-In"
click at [1310, 784] on button "Next" at bounding box center [1300, 795] width 60 height 32
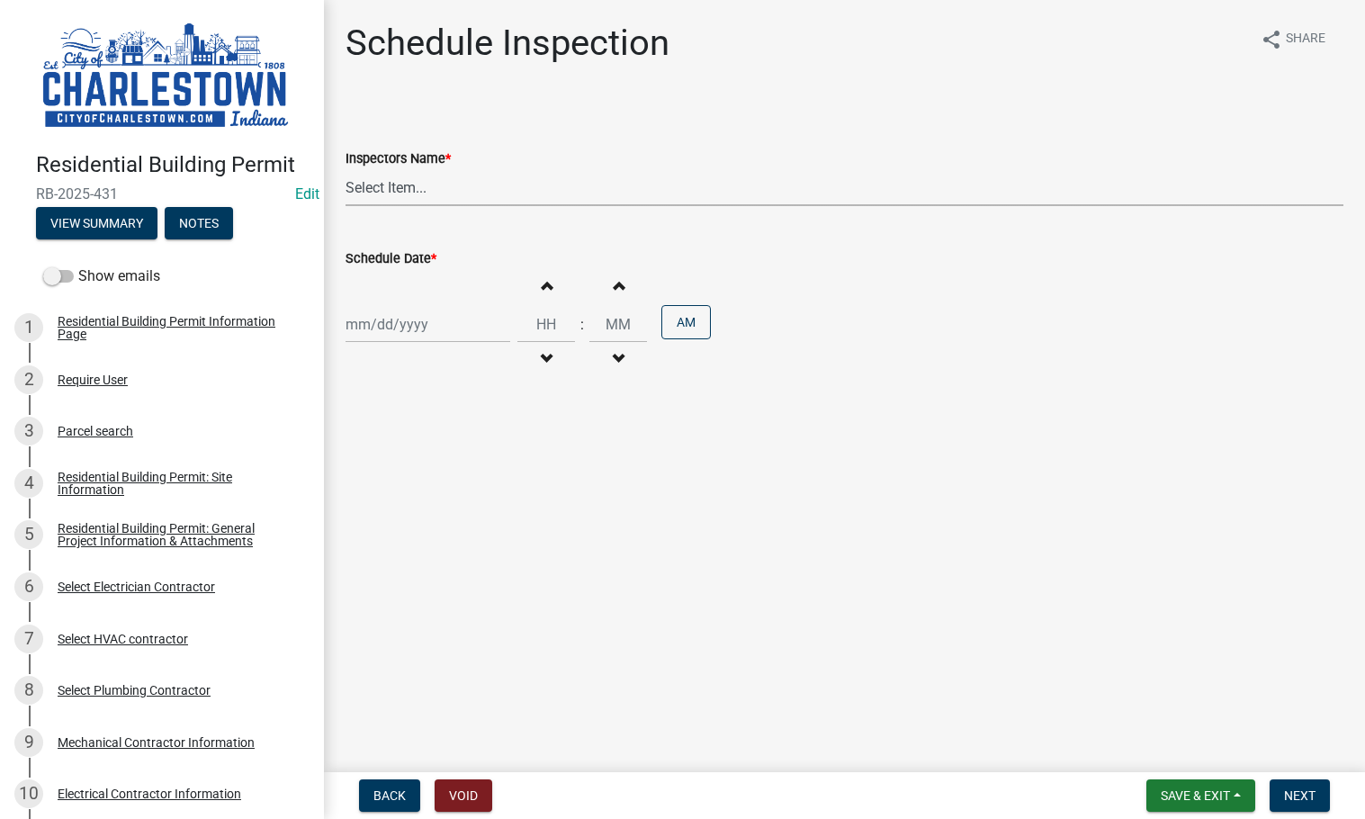
click at [407, 189] on select "Select Item... hannahpierson (Hannah Pierson) TJackson (Tony Jackson) Tpurcell …" at bounding box center [845, 187] width 998 height 37
select select "5e7fec97-ed40-4524-aec0-88a39420d27a"
click at [346, 169] on select "Select Item... hannahpierson (Hannah Pierson) TJackson (Tony Jackson) Tpurcell …" at bounding box center [845, 187] width 998 height 37
select select "8"
select select "2025"
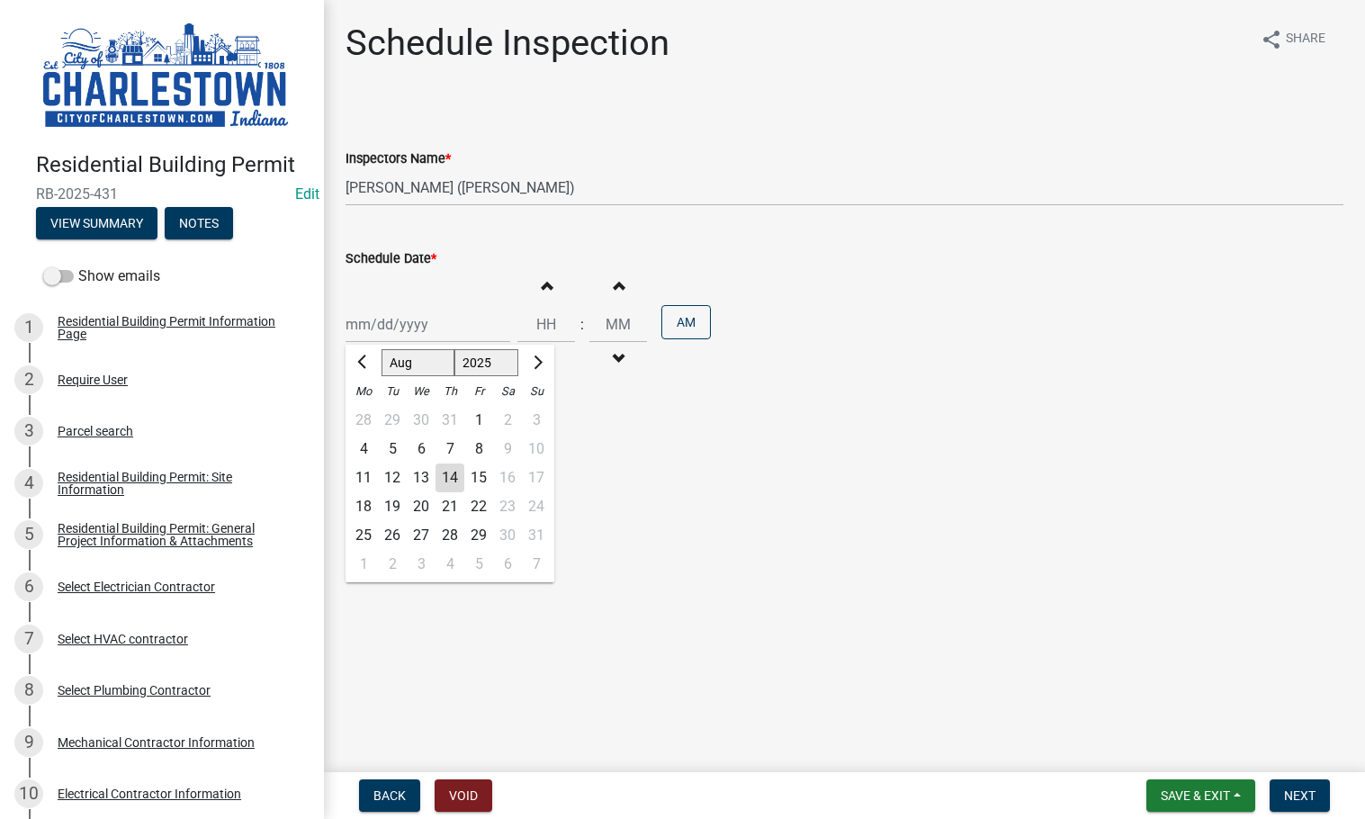
click at [383, 325] on div "Jan Feb Mar Apr May Jun Jul Aug Sep Oct Nov Dec 1525 1526 1527 1528 1529 1530 1…" at bounding box center [428, 324] width 165 height 37
click at [451, 476] on div "14" at bounding box center [450, 477] width 29 height 29
type input "[DATE]"
click at [543, 288] on span "button" at bounding box center [546, 285] width 9 height 14
type input "01"
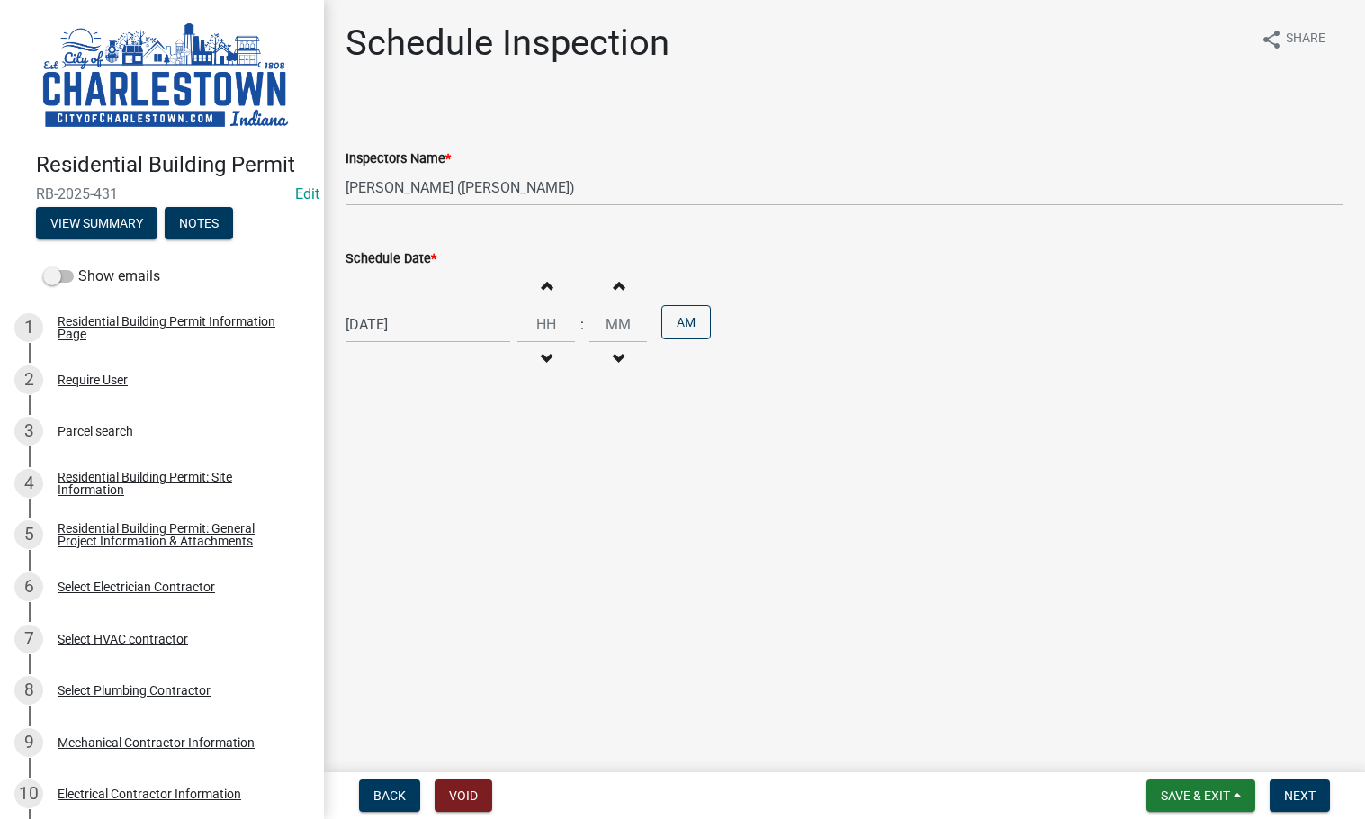
type input "00"
click at [543, 288] on span "button" at bounding box center [546, 285] width 9 height 14
click at [542, 287] on span "button" at bounding box center [546, 285] width 9 height 14
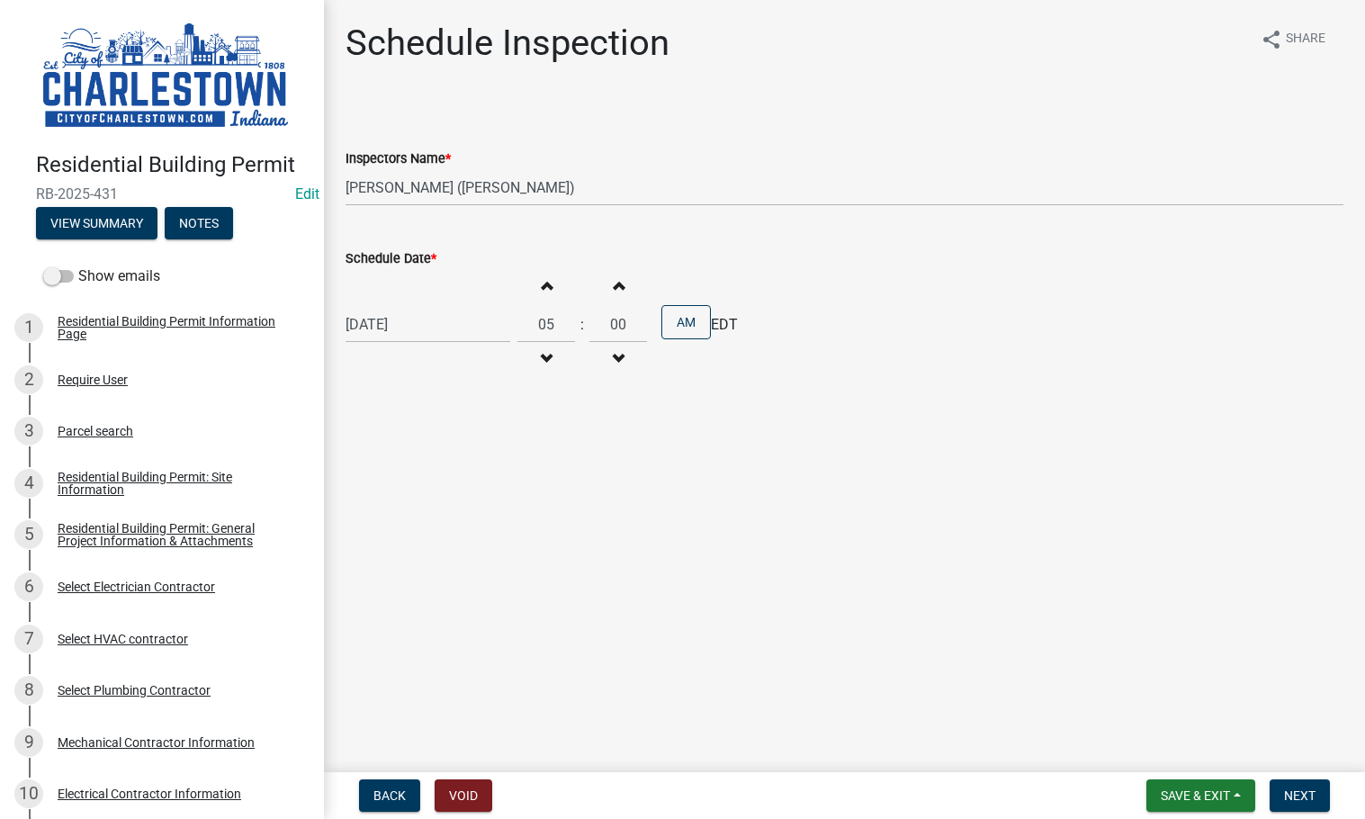
click at [542, 287] on span "button" at bounding box center [546, 285] width 9 height 14
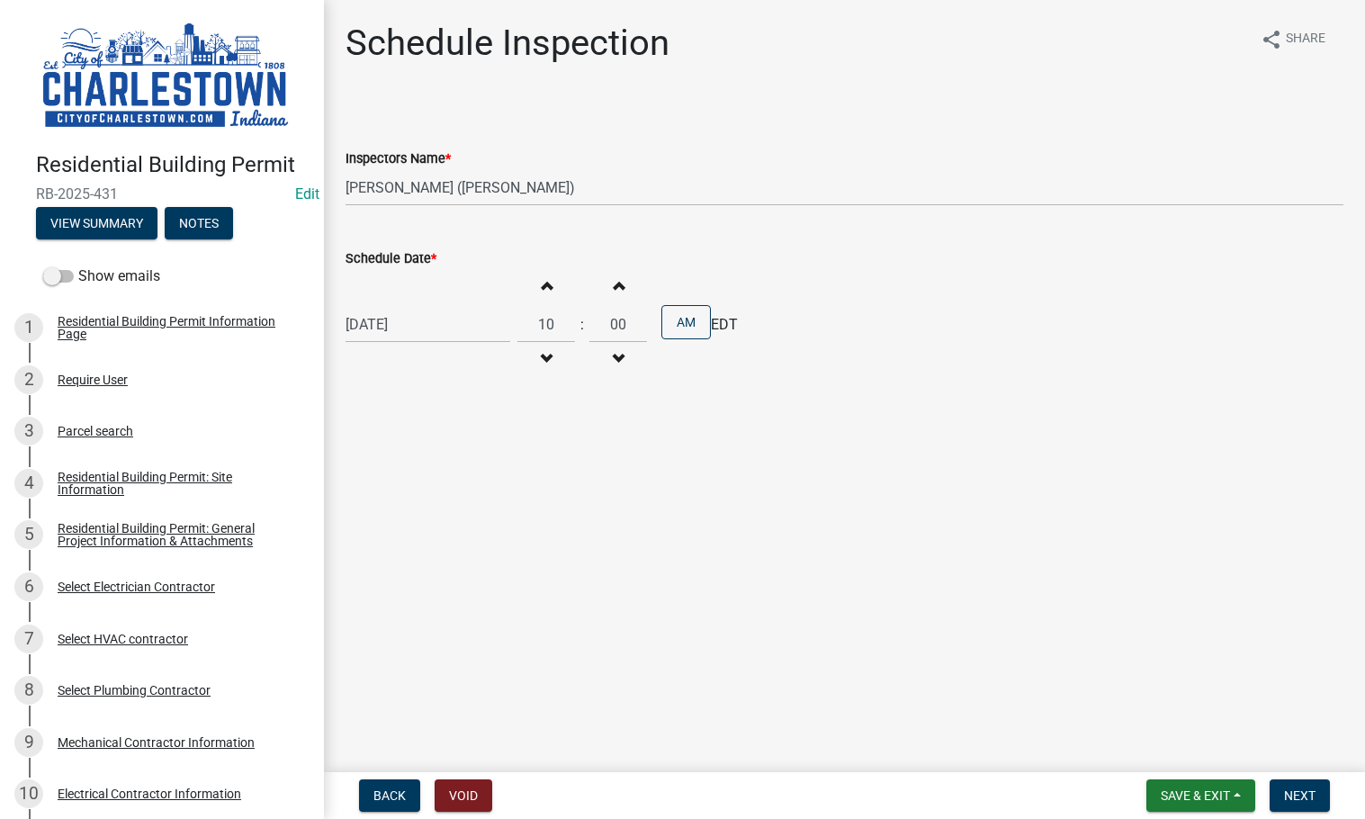
click at [542, 287] on span "button" at bounding box center [546, 285] width 9 height 14
type input "11"
click at [1281, 790] on button "Next" at bounding box center [1300, 795] width 60 height 32
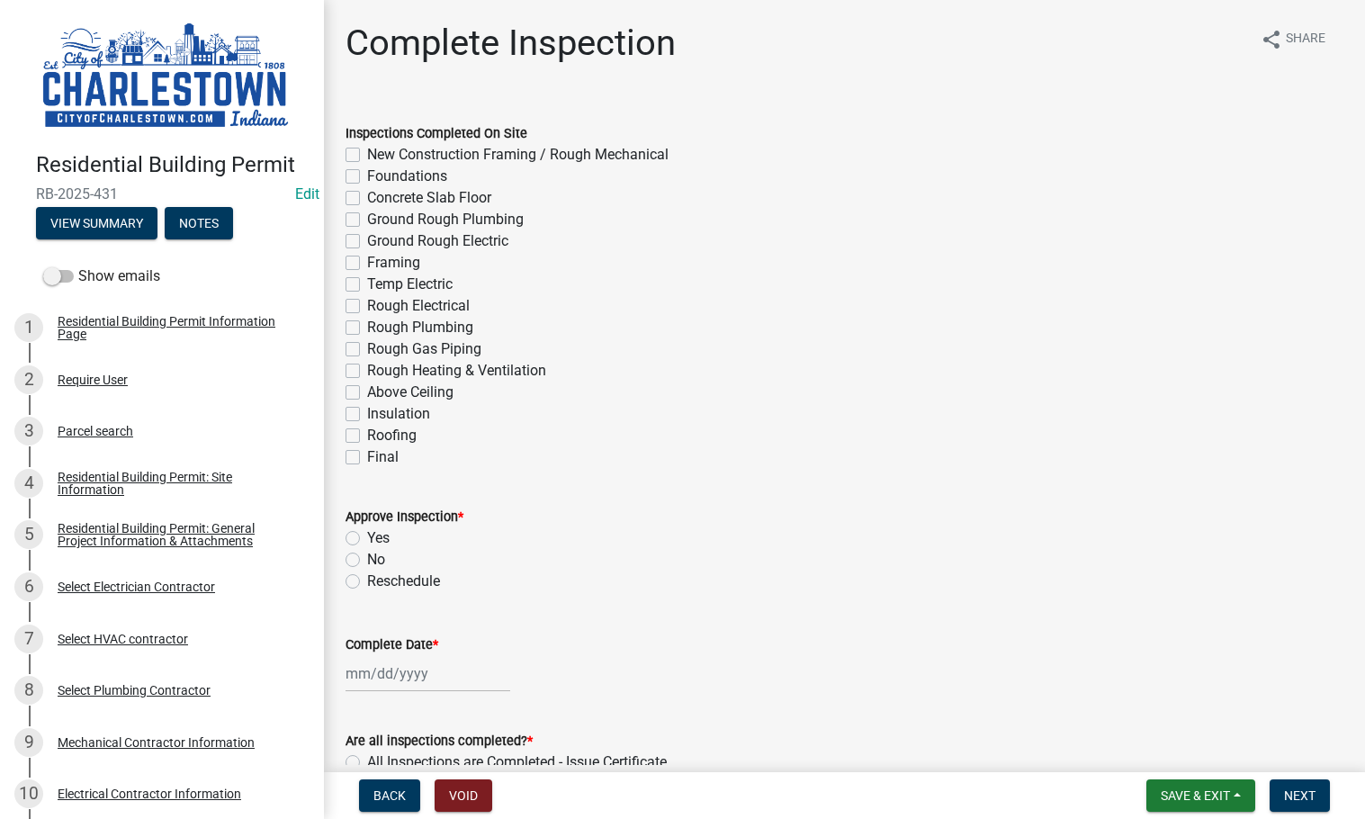
click at [367, 280] on label "Temp Electric" at bounding box center [409, 285] width 85 height 22
click at [367, 280] on input "Temp Electric" at bounding box center [373, 280] width 12 height 12
checkbox input "true"
checkbox input "false"
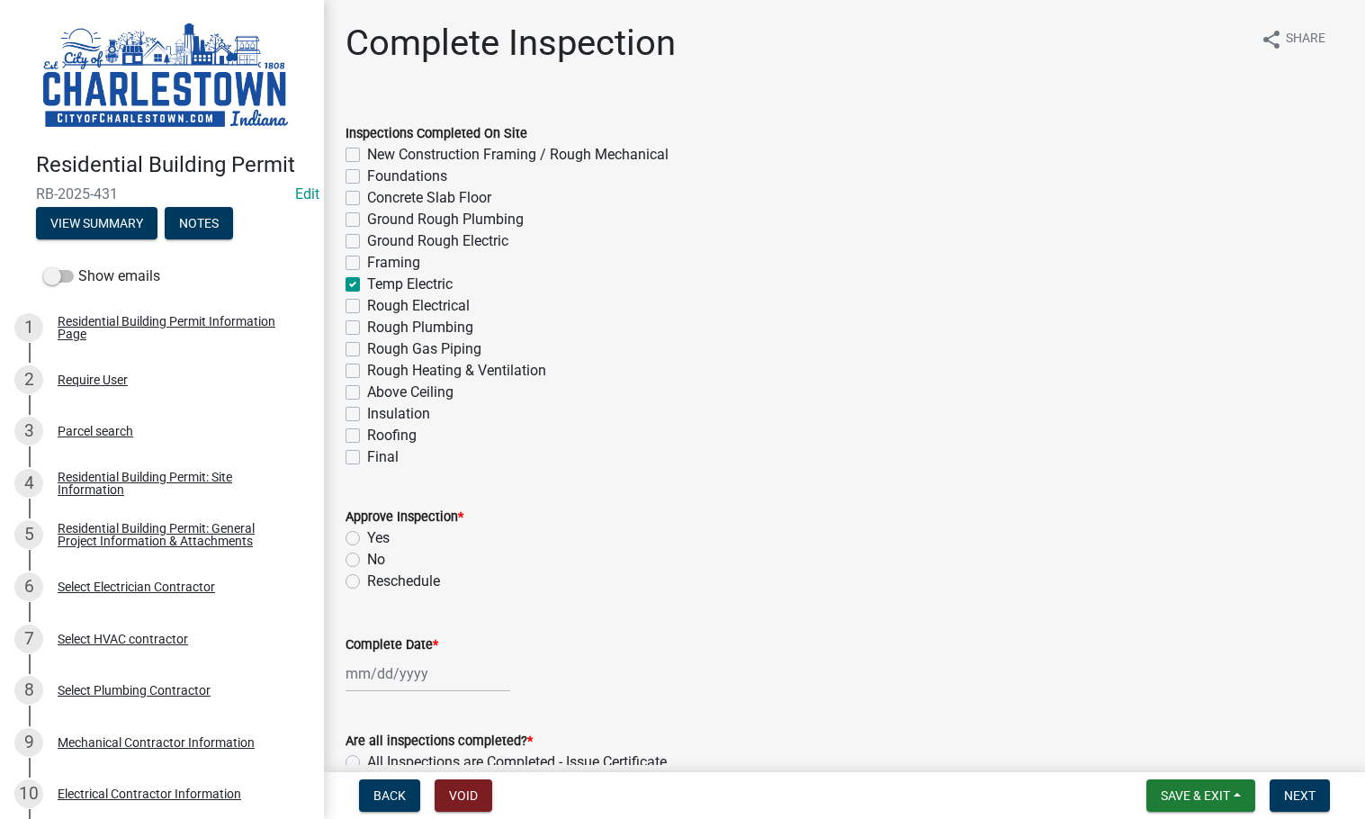
checkbox input "false"
checkbox input "true"
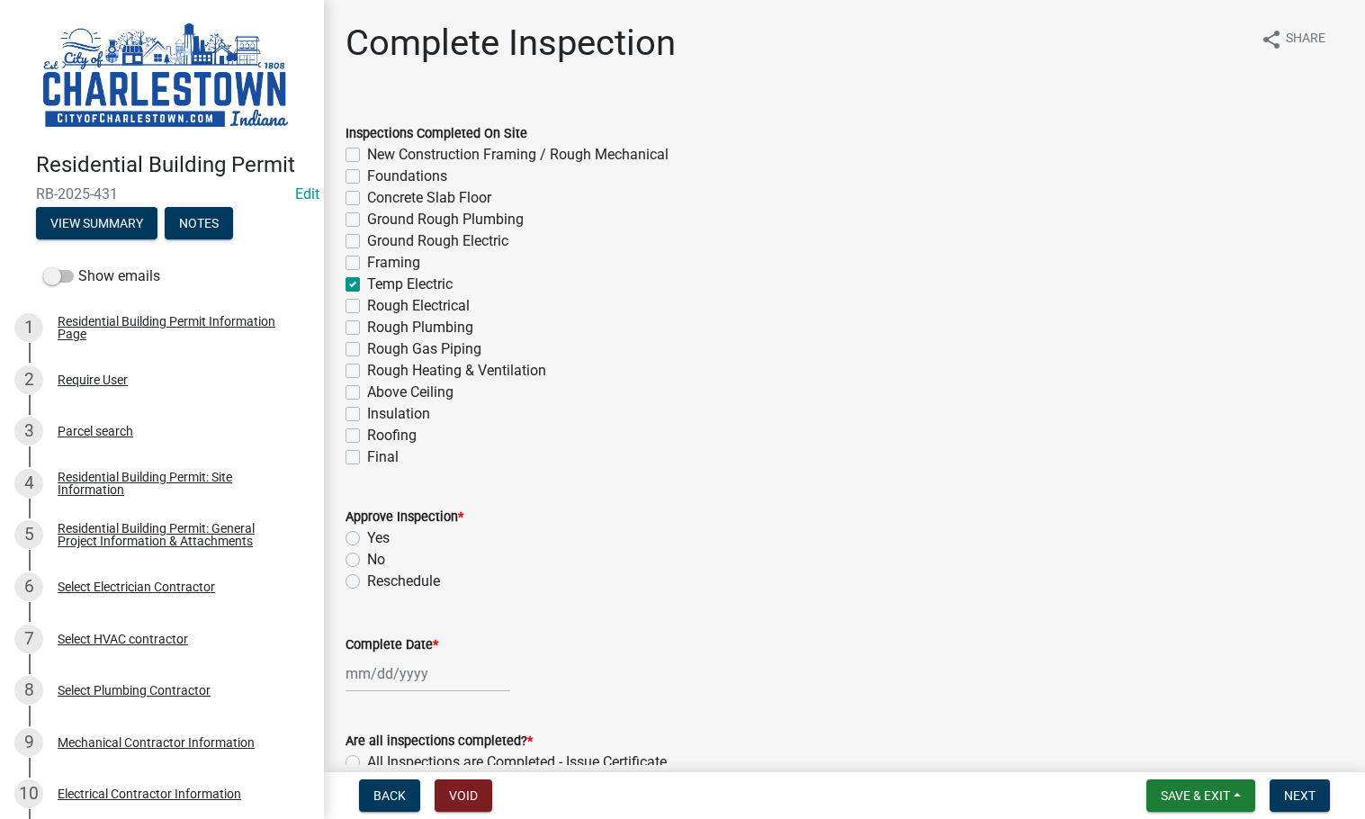
checkbox input "false"
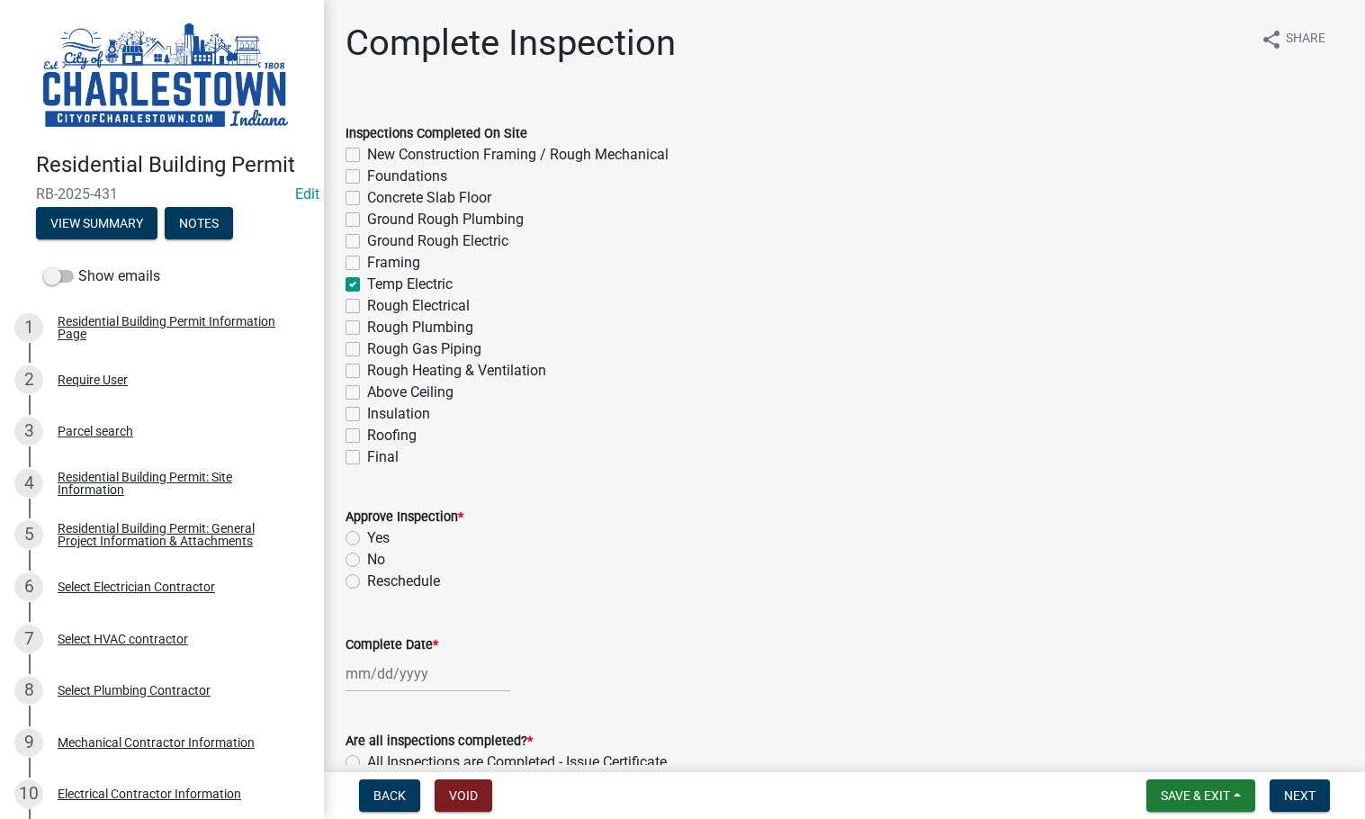
checkbox input "false"
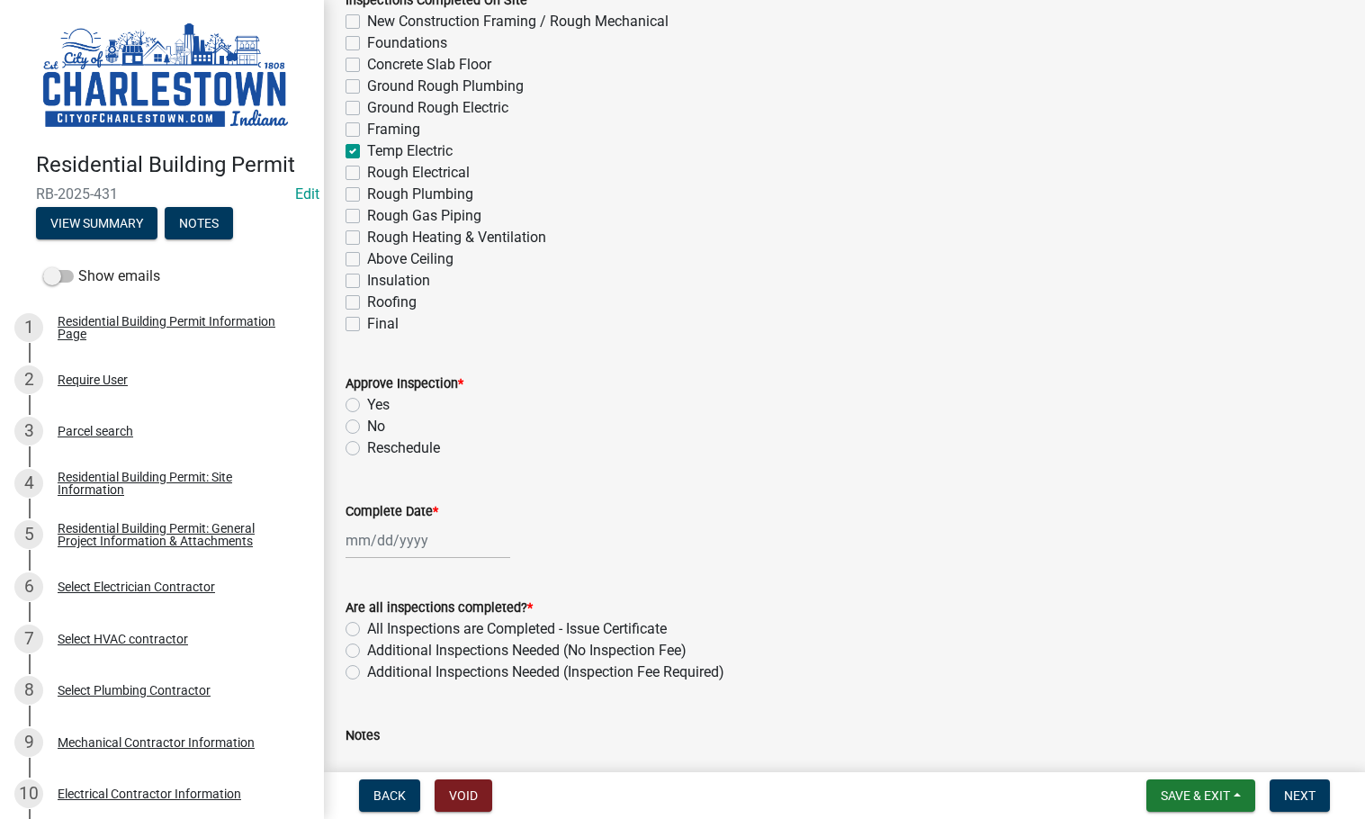
scroll to position [180, 0]
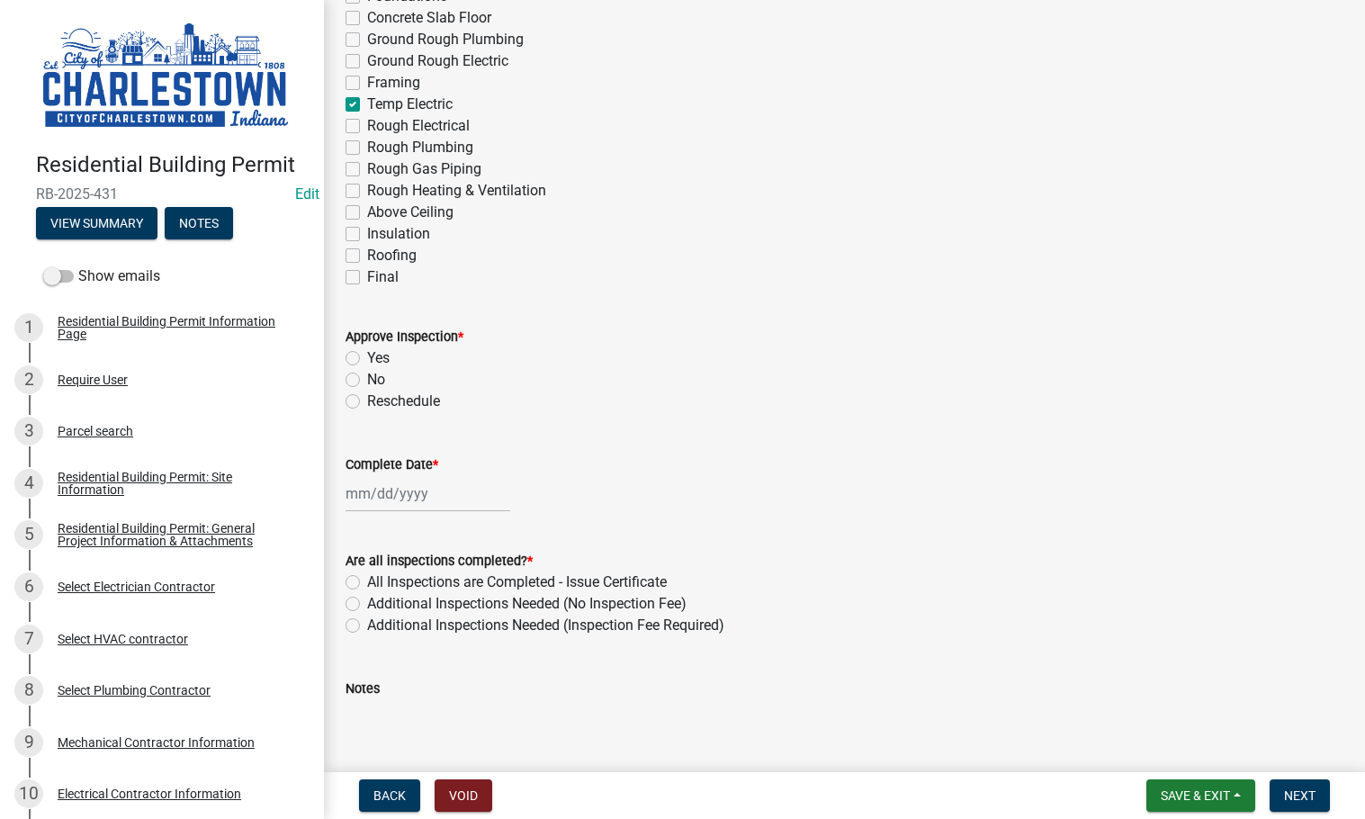
click at [367, 361] on label "Yes" at bounding box center [378, 358] width 22 height 22
click at [367, 359] on input "Yes" at bounding box center [373, 353] width 12 height 12
radio input "true"
click at [363, 483] on div at bounding box center [428, 493] width 165 height 37
select select "8"
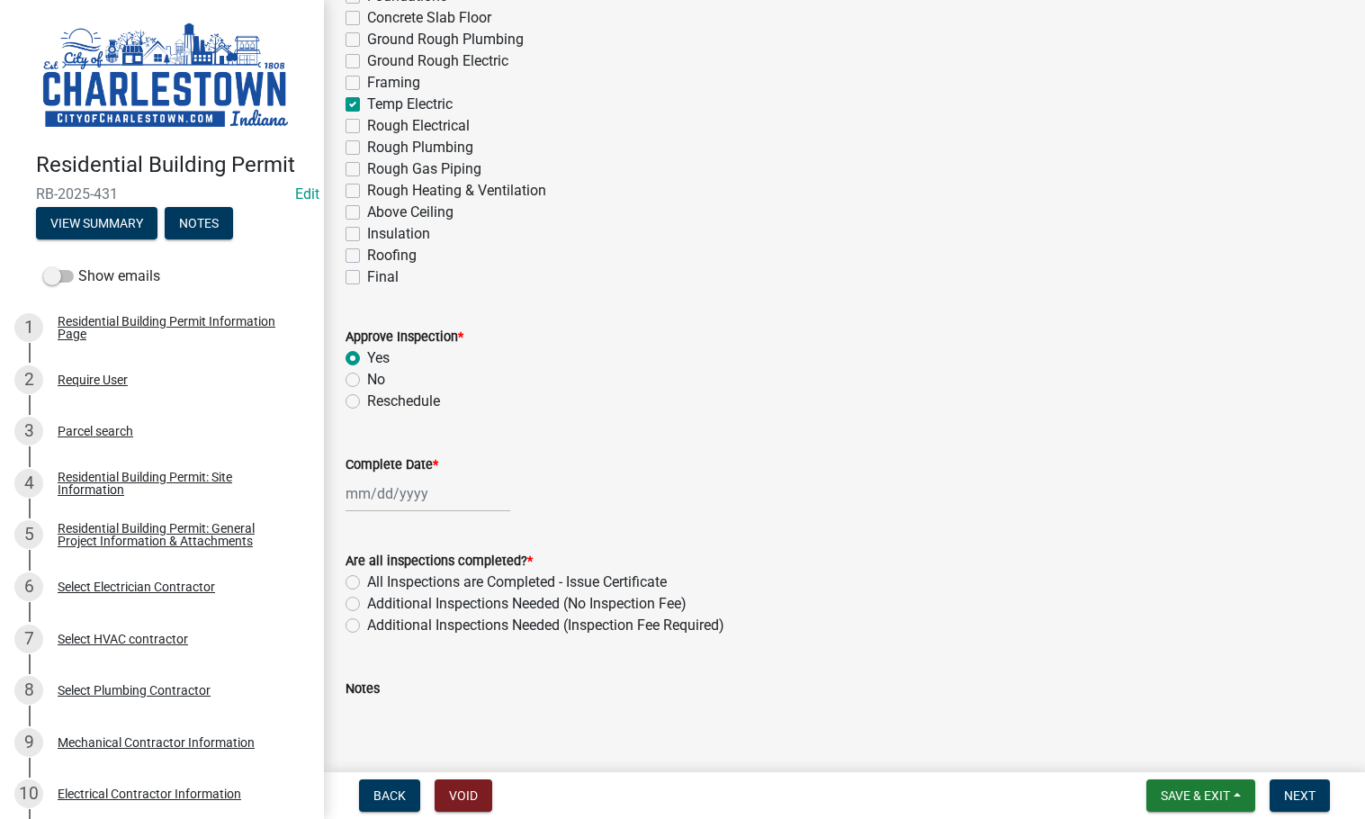
select select "2025"
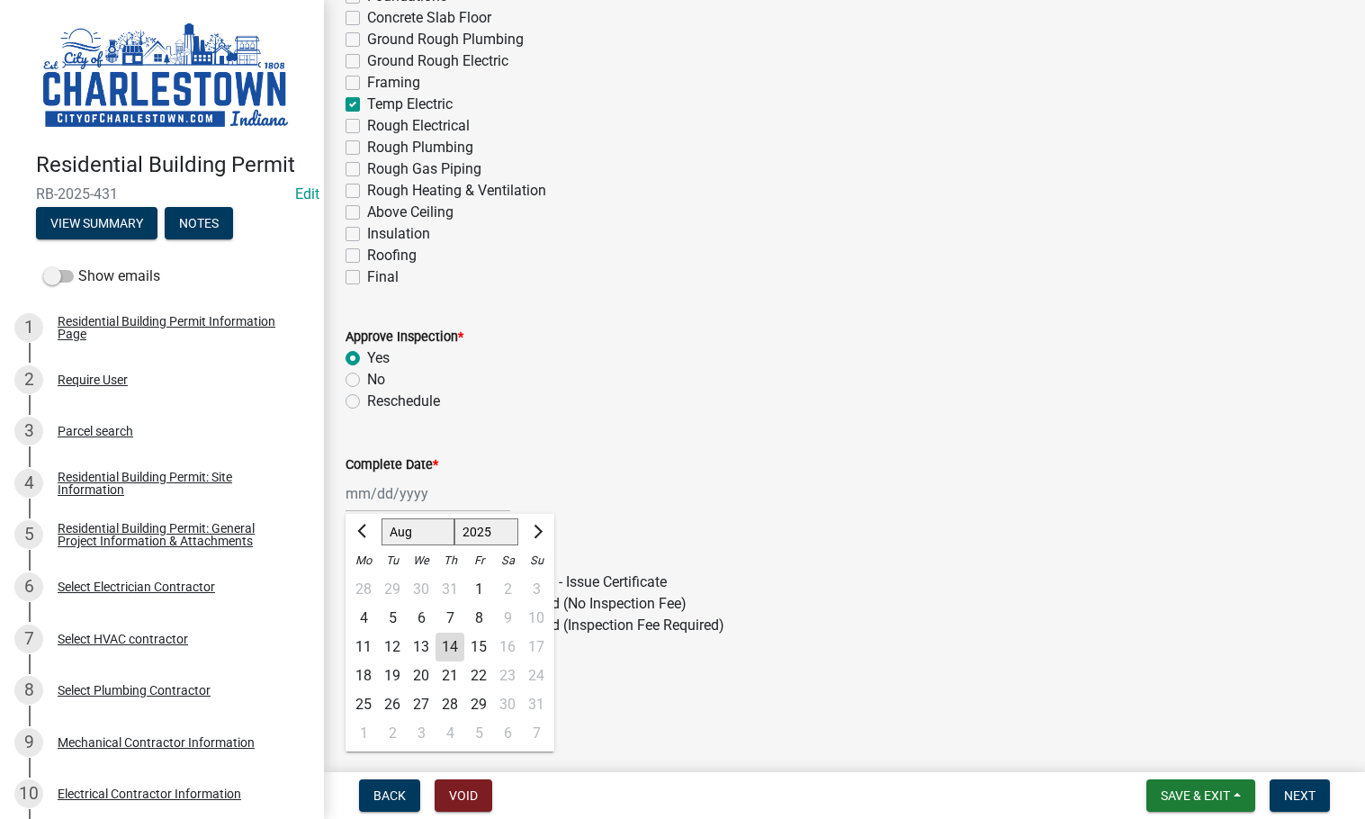
click at [455, 642] on div "14" at bounding box center [450, 647] width 29 height 29
type input "[DATE]"
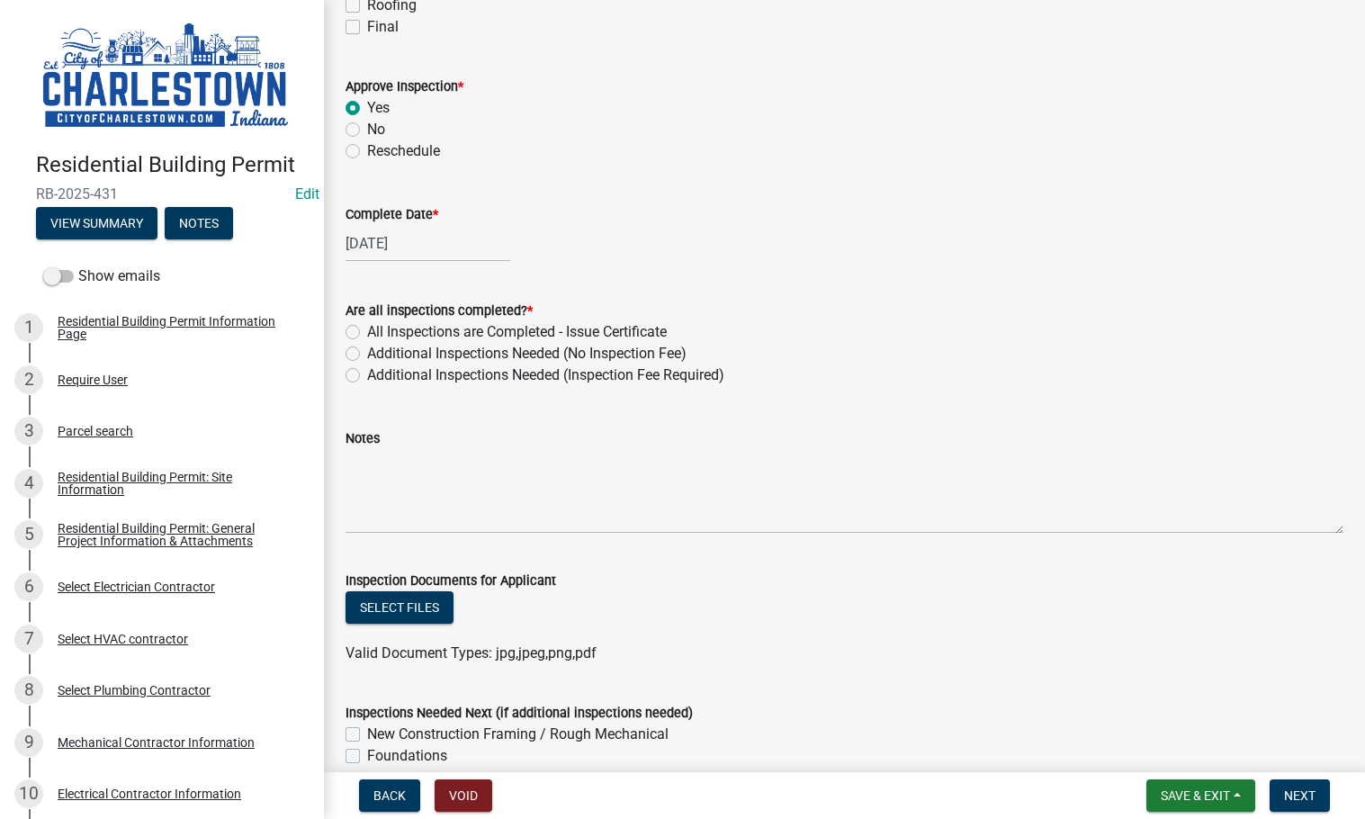
scroll to position [450, 0]
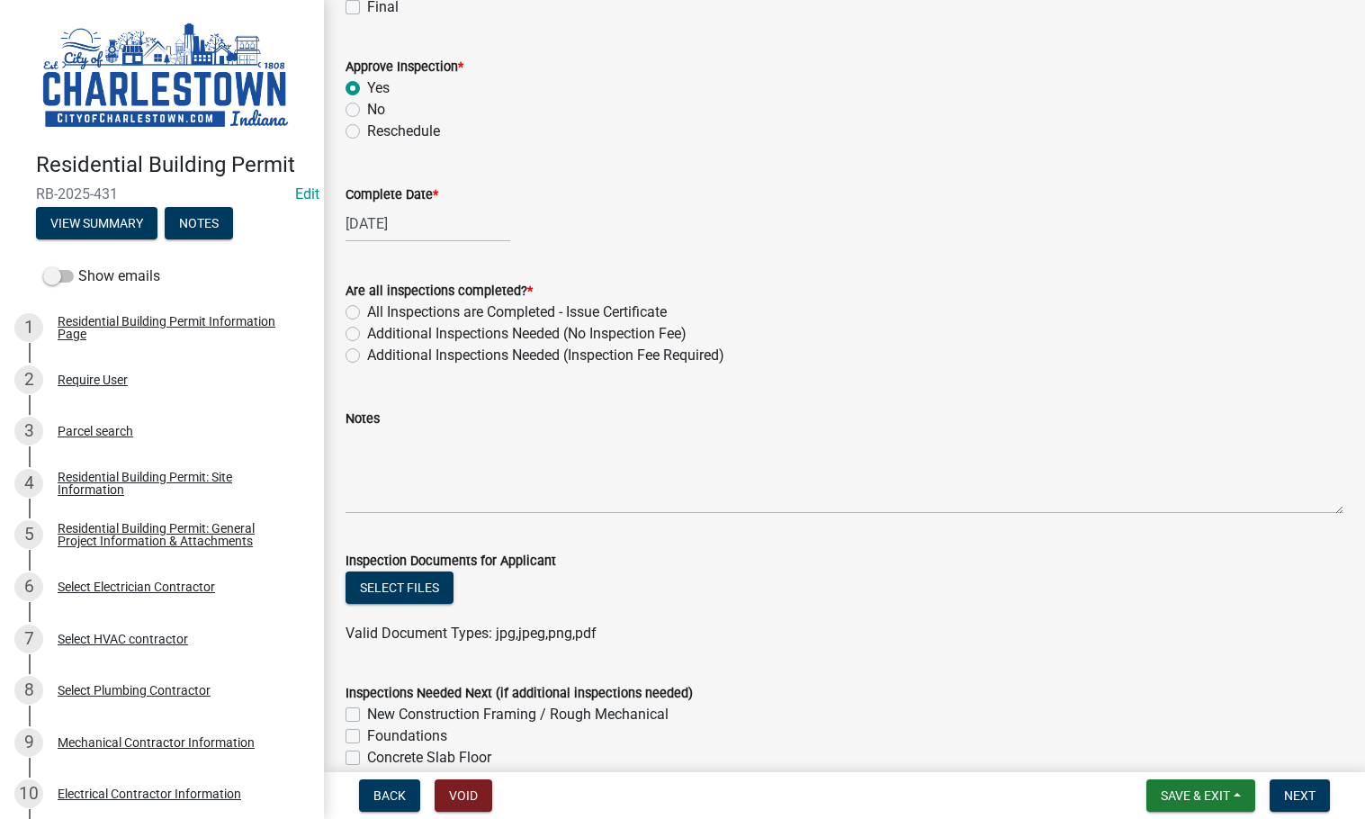
click at [367, 335] on label "Additional Inspections Needed (No Inspection Fee)" at bounding box center [526, 334] width 319 height 22
click at [367, 335] on input "Additional Inspections Needed (No Inspection Fee)" at bounding box center [373, 329] width 12 height 12
radio input "true"
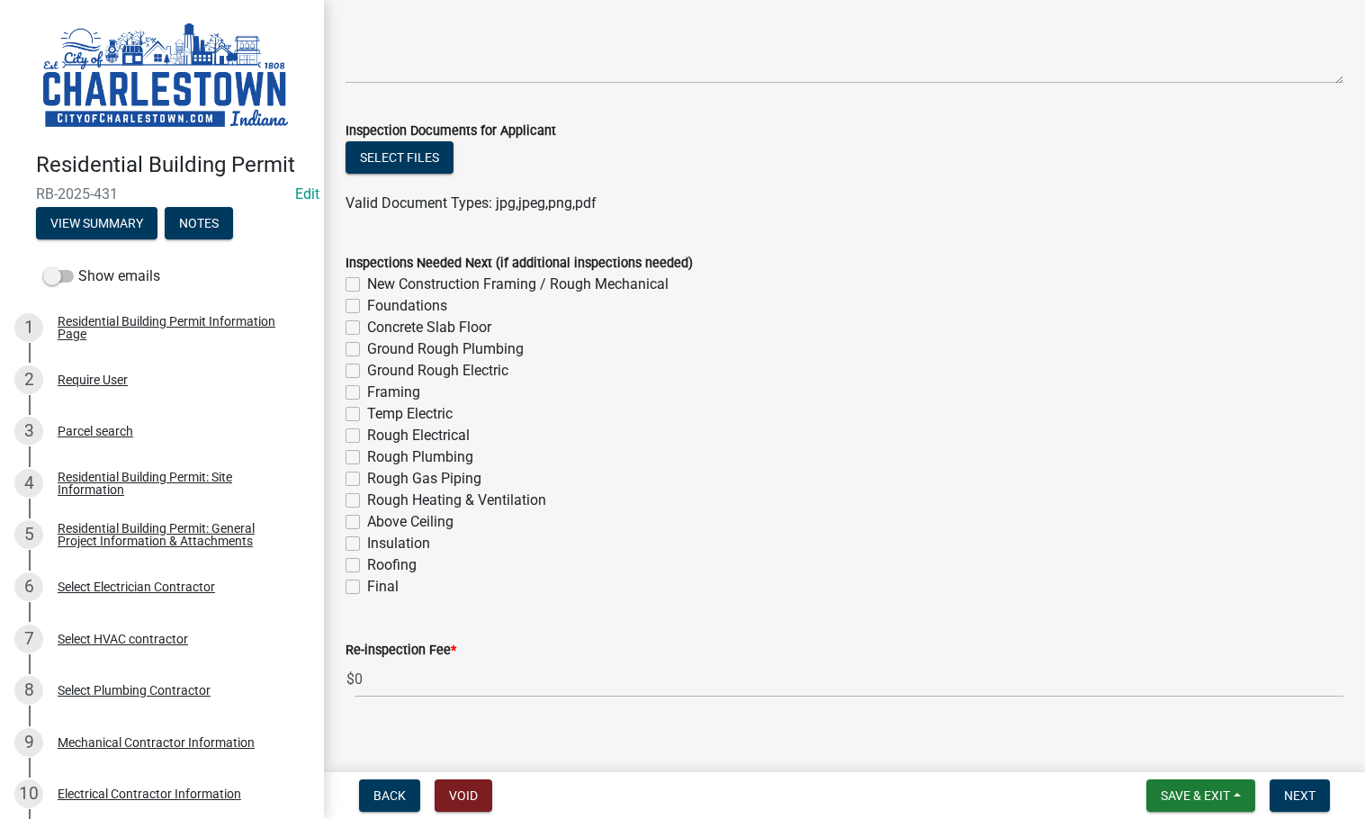
scroll to position [899, 0]
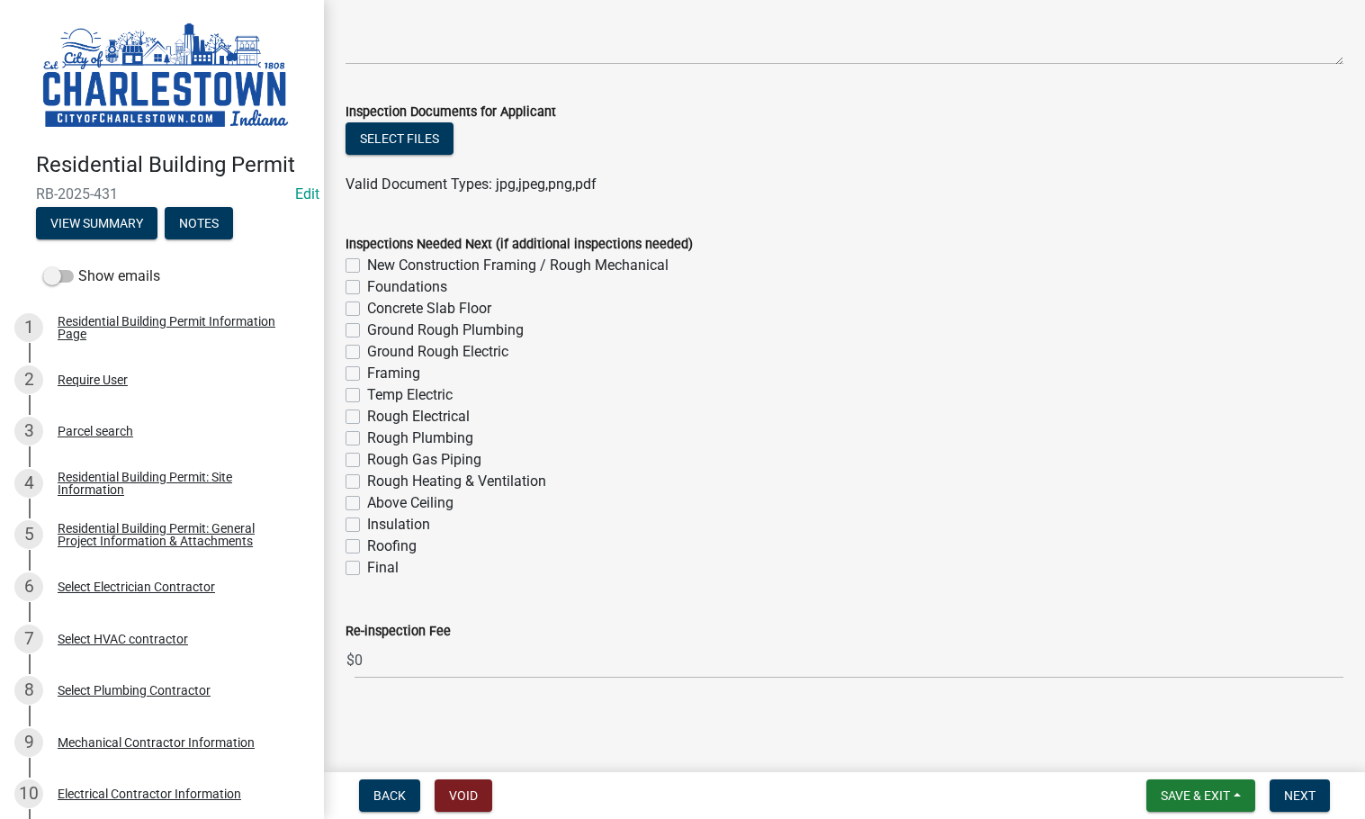
click at [367, 325] on label "Ground Rough Plumbing" at bounding box center [445, 330] width 157 height 22
click at [367, 325] on input "Ground Rough Plumbing" at bounding box center [373, 325] width 12 height 12
checkbox input "true"
checkbox input "false"
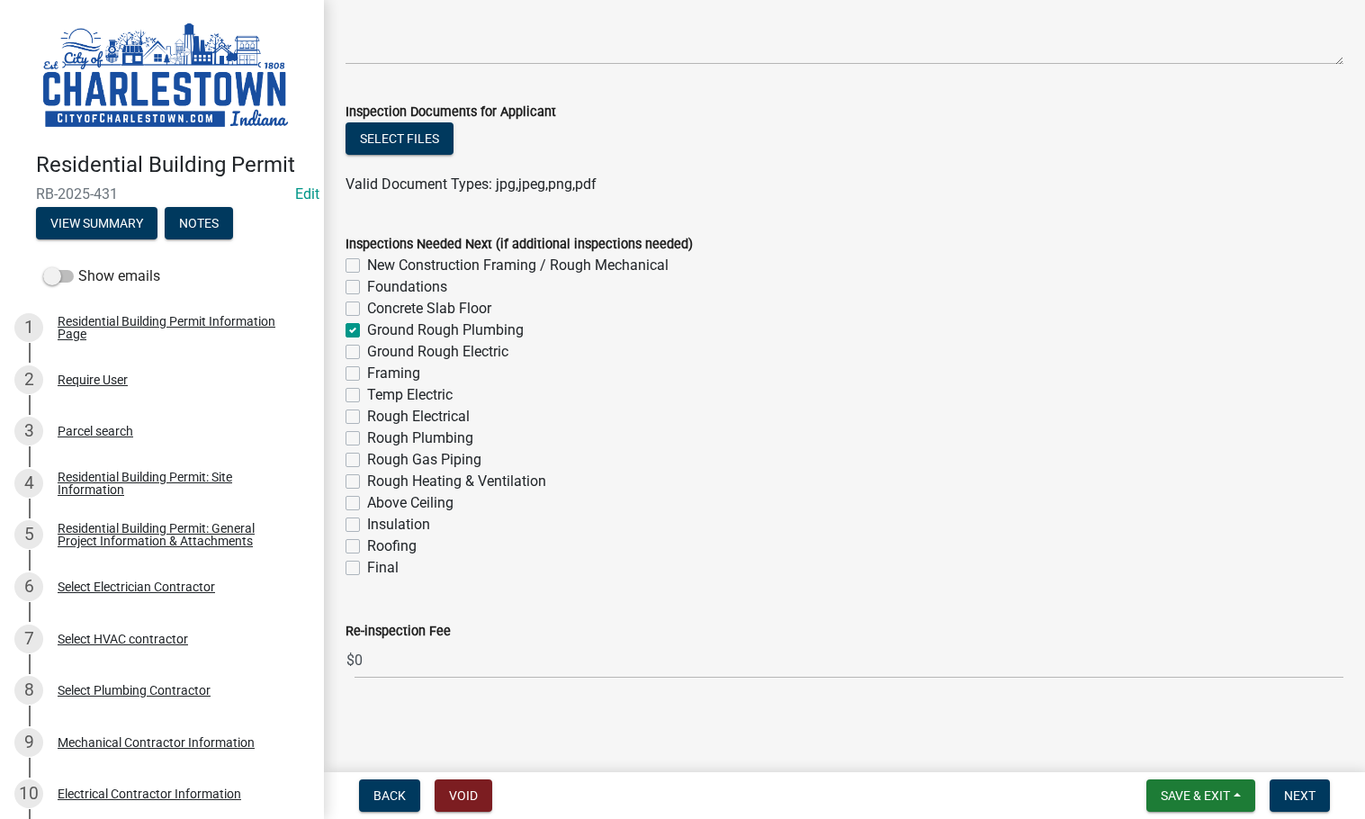
checkbox input "false"
checkbox input "true"
checkbox input "false"
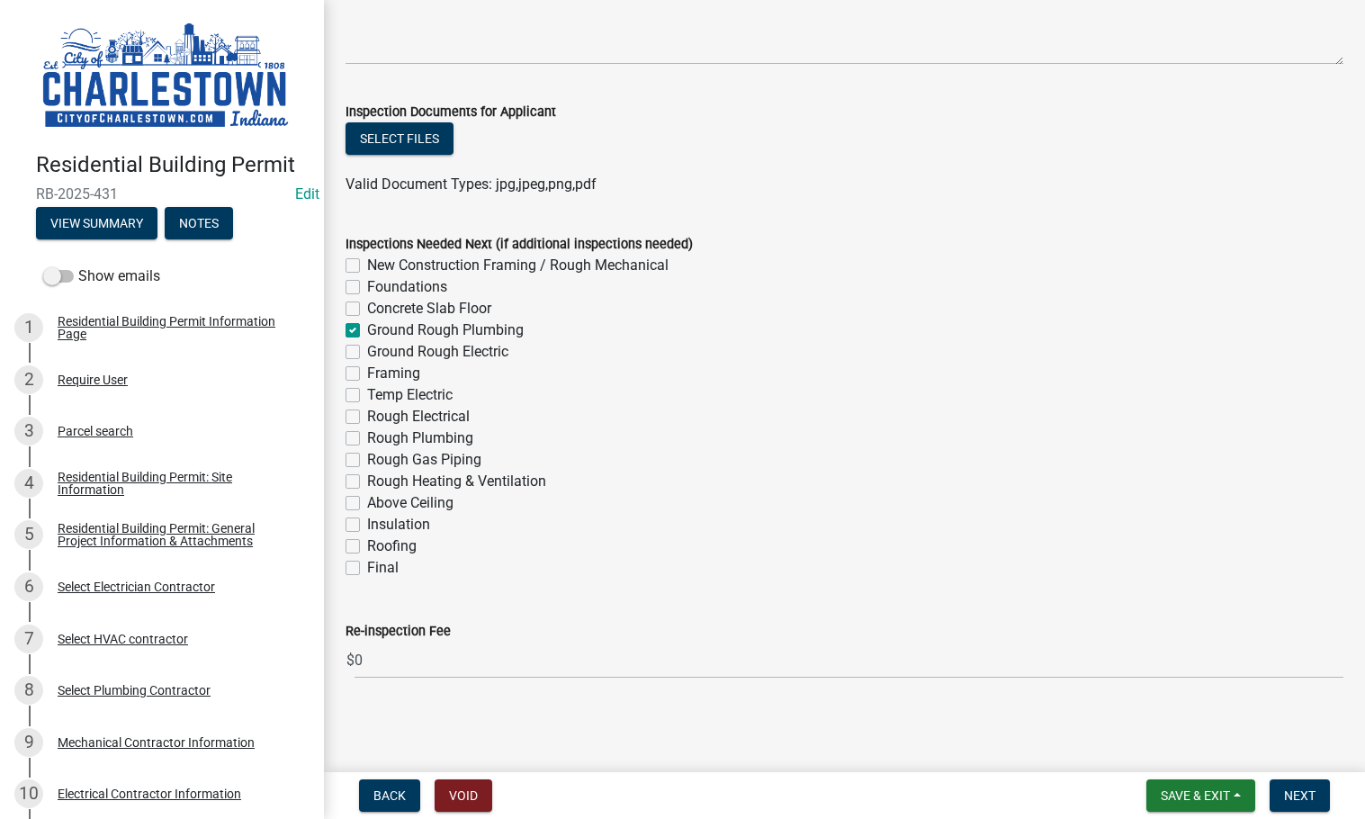
checkbox input "false"
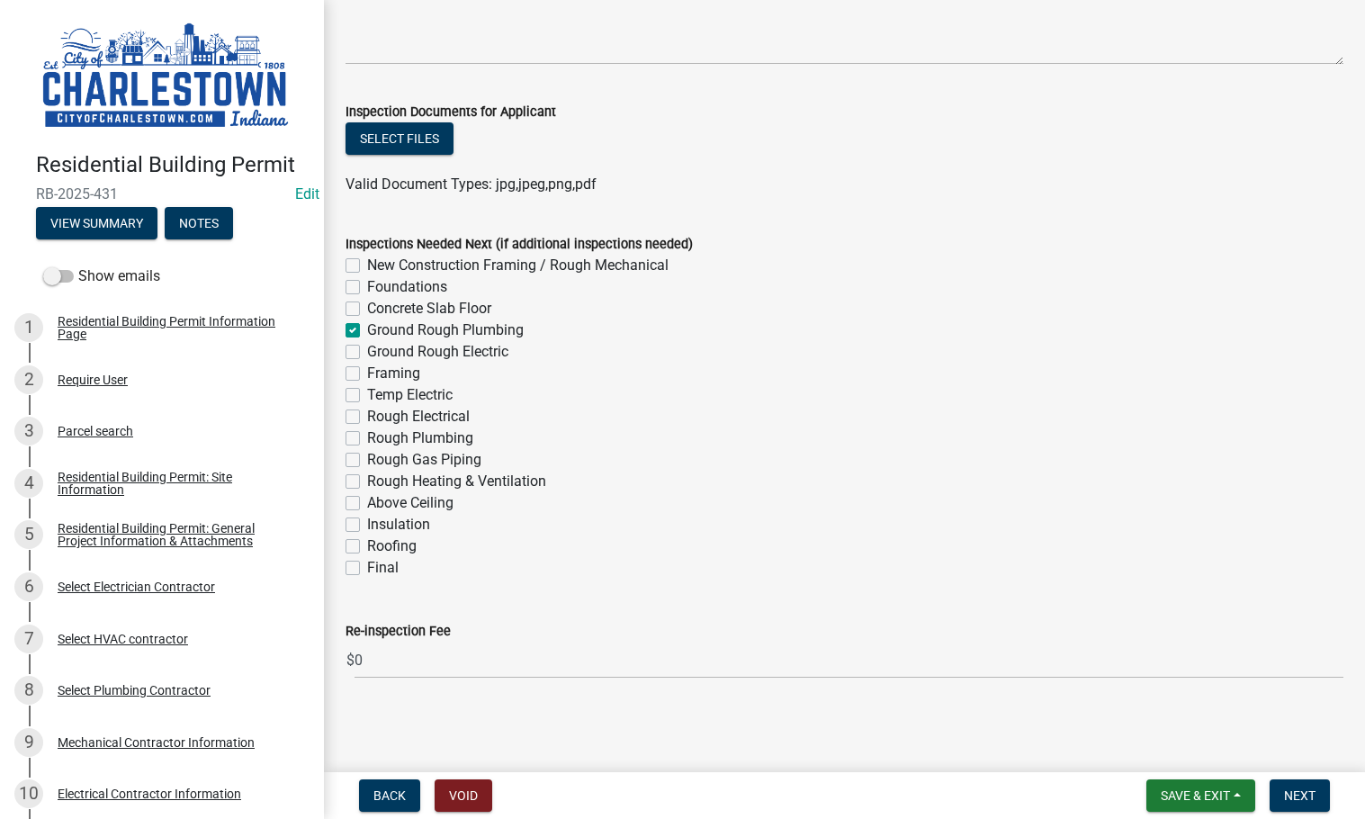
checkbox input "false"
click at [1311, 782] on button "Next" at bounding box center [1300, 795] width 60 height 32
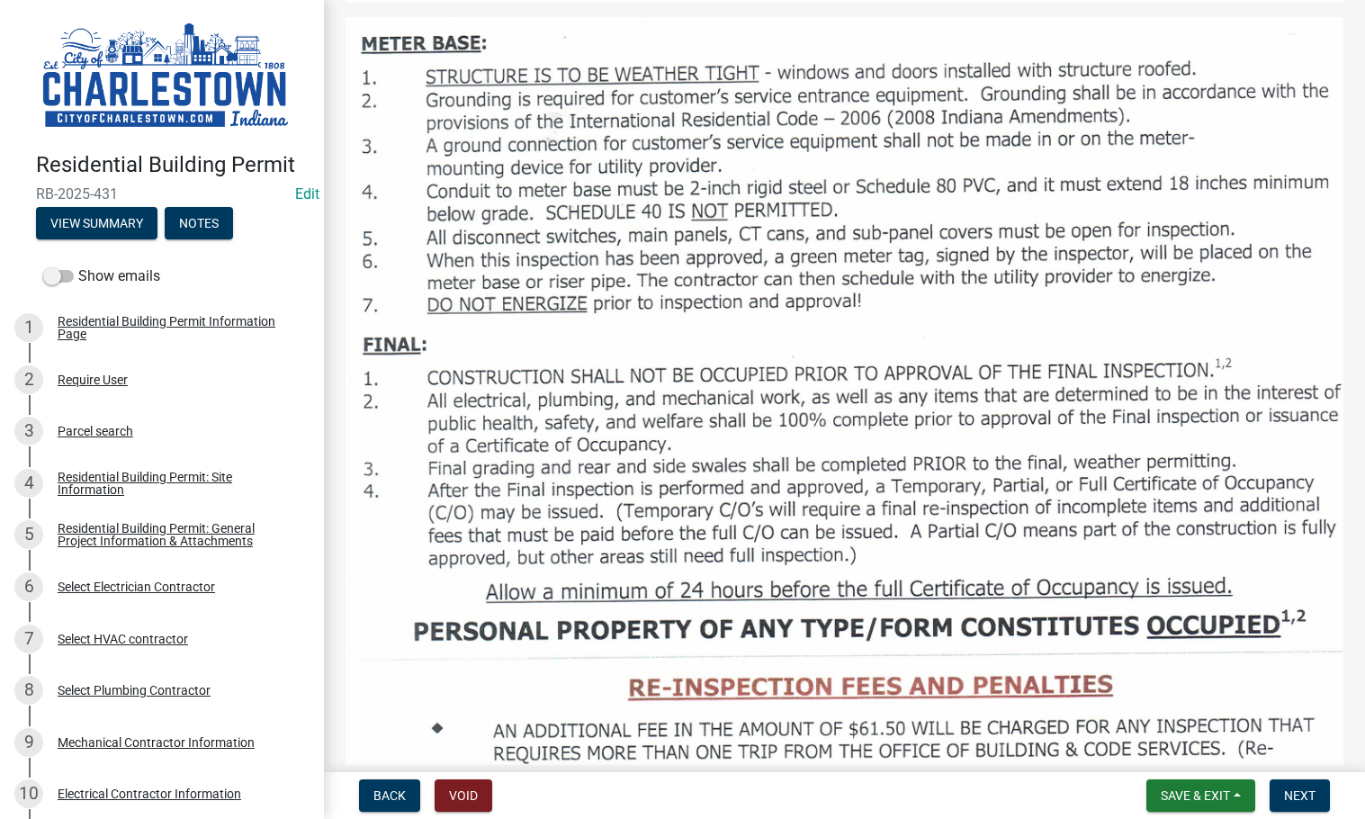
scroll to position [1620, 0]
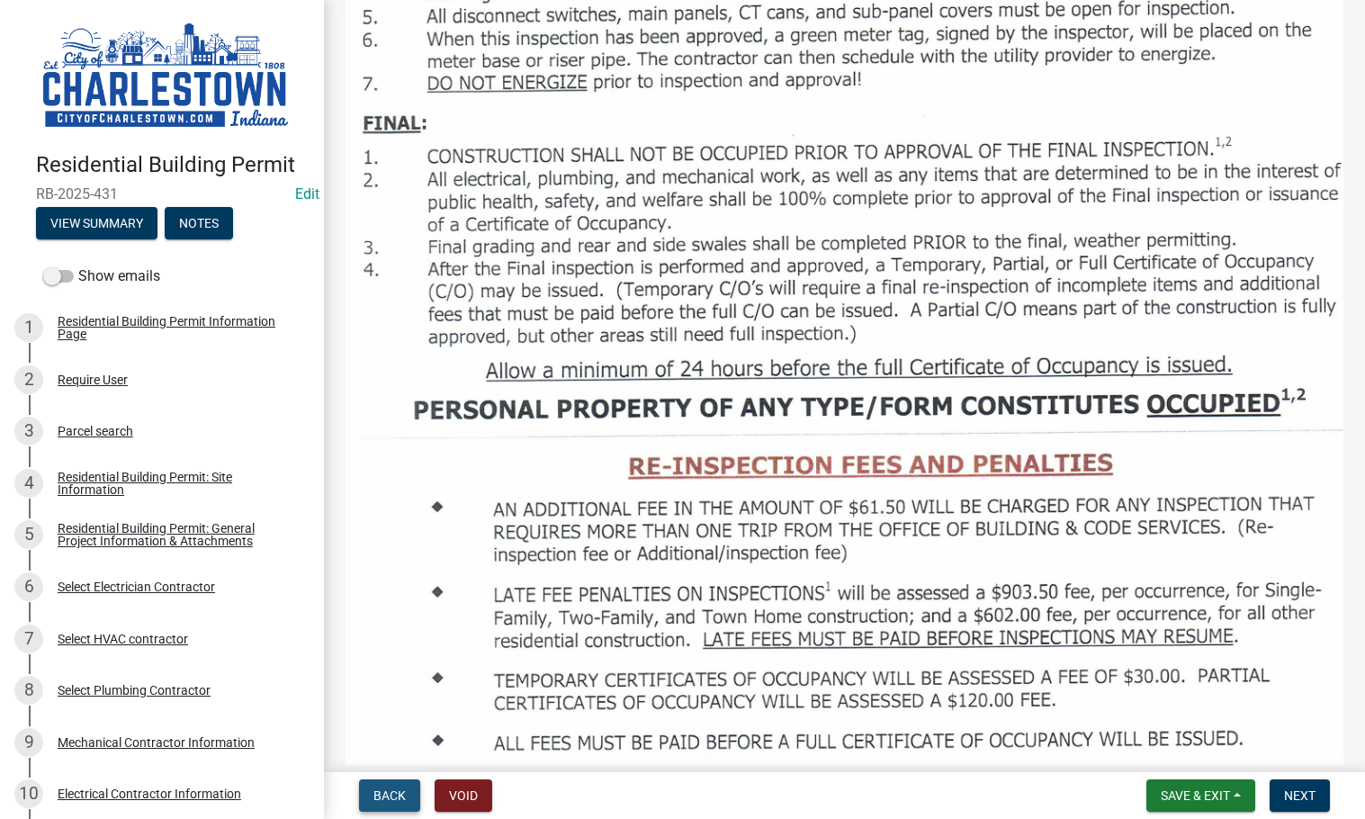
click at [386, 793] on span "Back" at bounding box center [389, 795] width 32 height 14
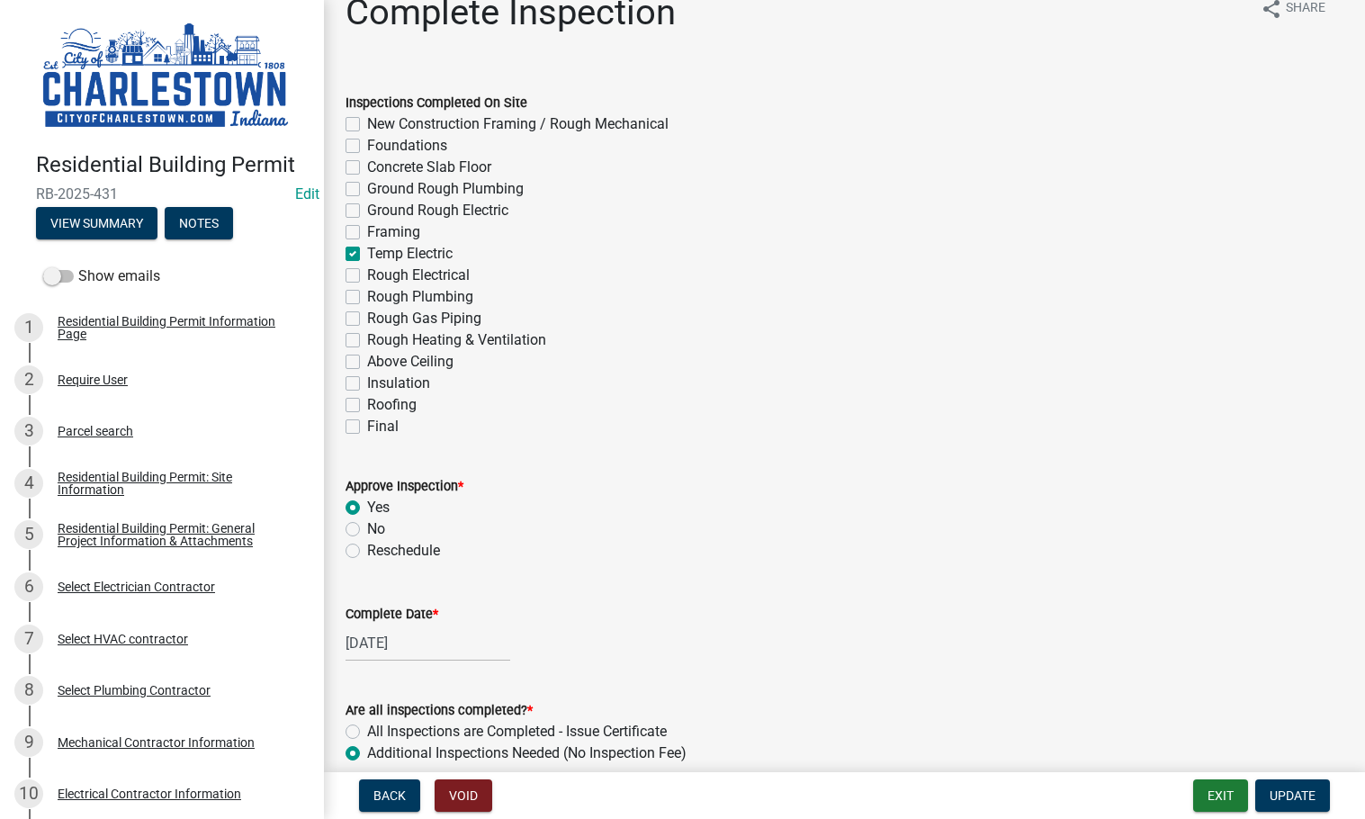
scroll to position [0, 0]
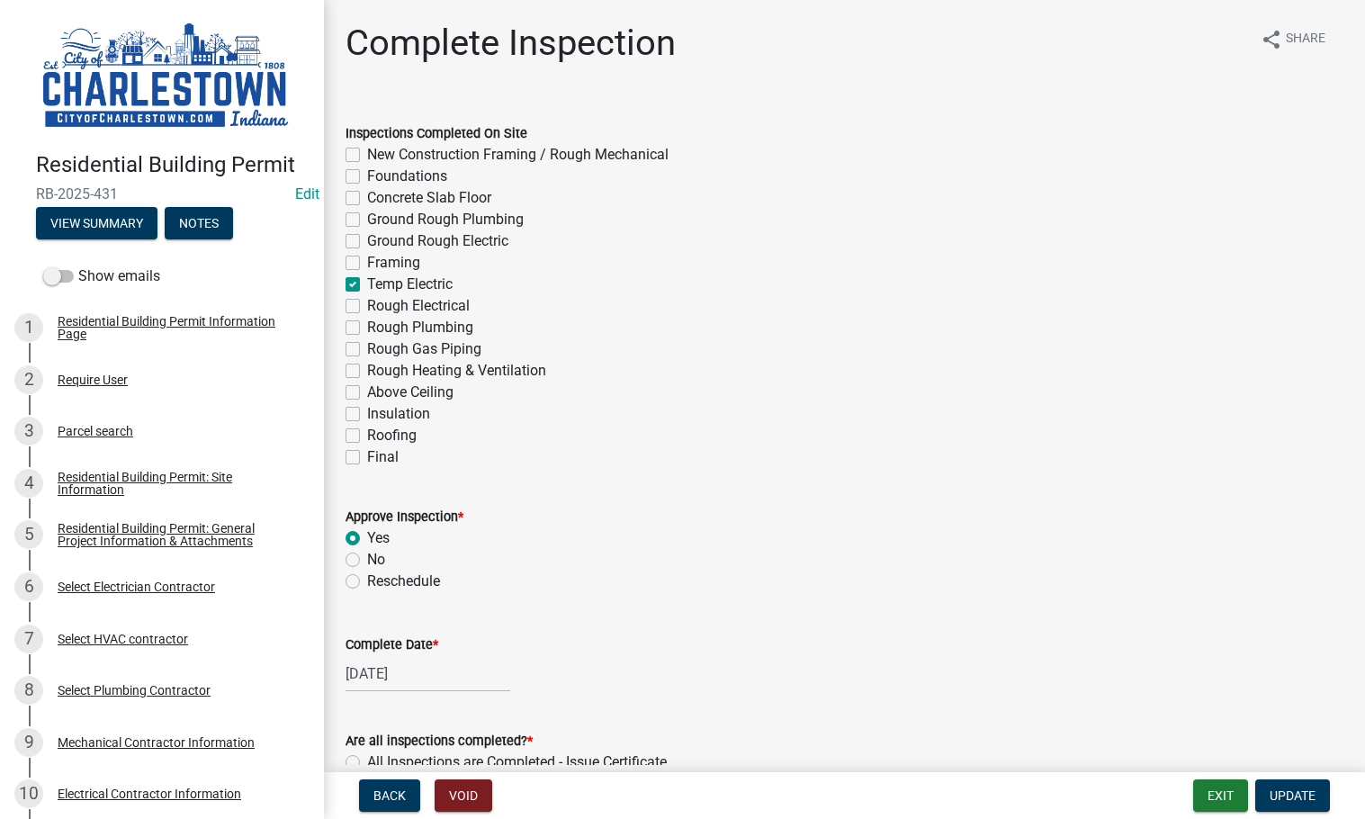
click at [367, 459] on label "Final" at bounding box center [382, 457] width 31 height 22
click at [367, 458] on input "Final" at bounding box center [373, 452] width 12 height 12
checkbox input "true"
checkbox input "false"
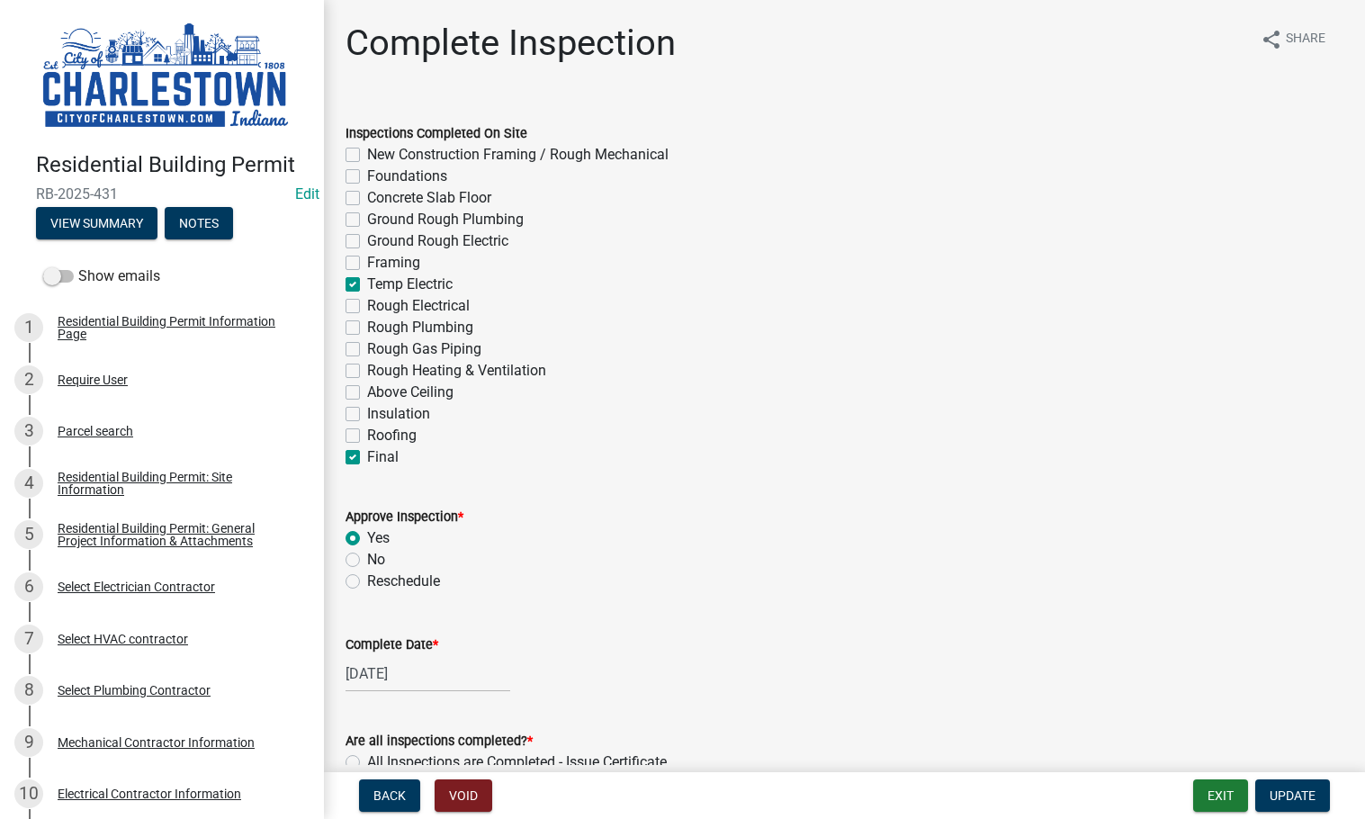
checkbox input "false"
checkbox input "true"
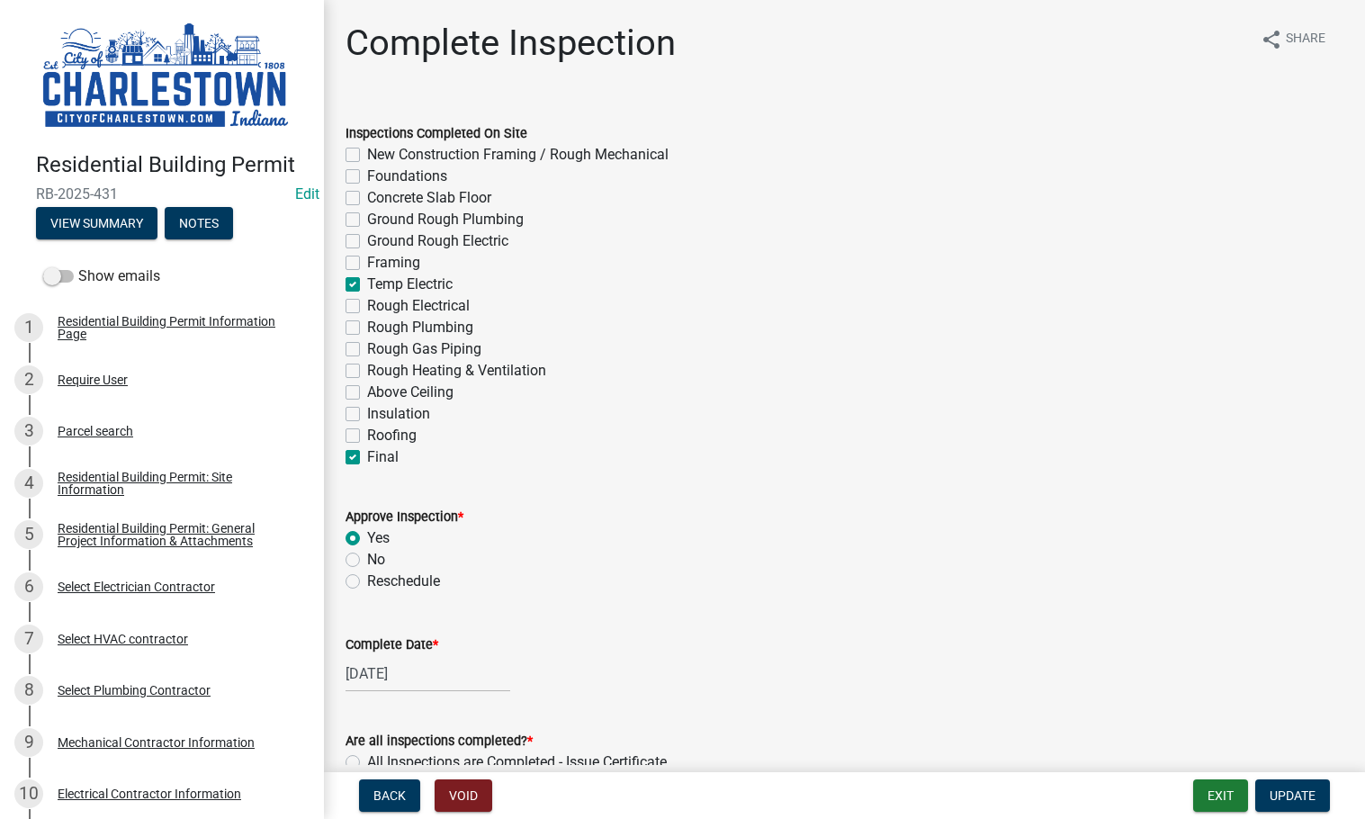
checkbox input "false"
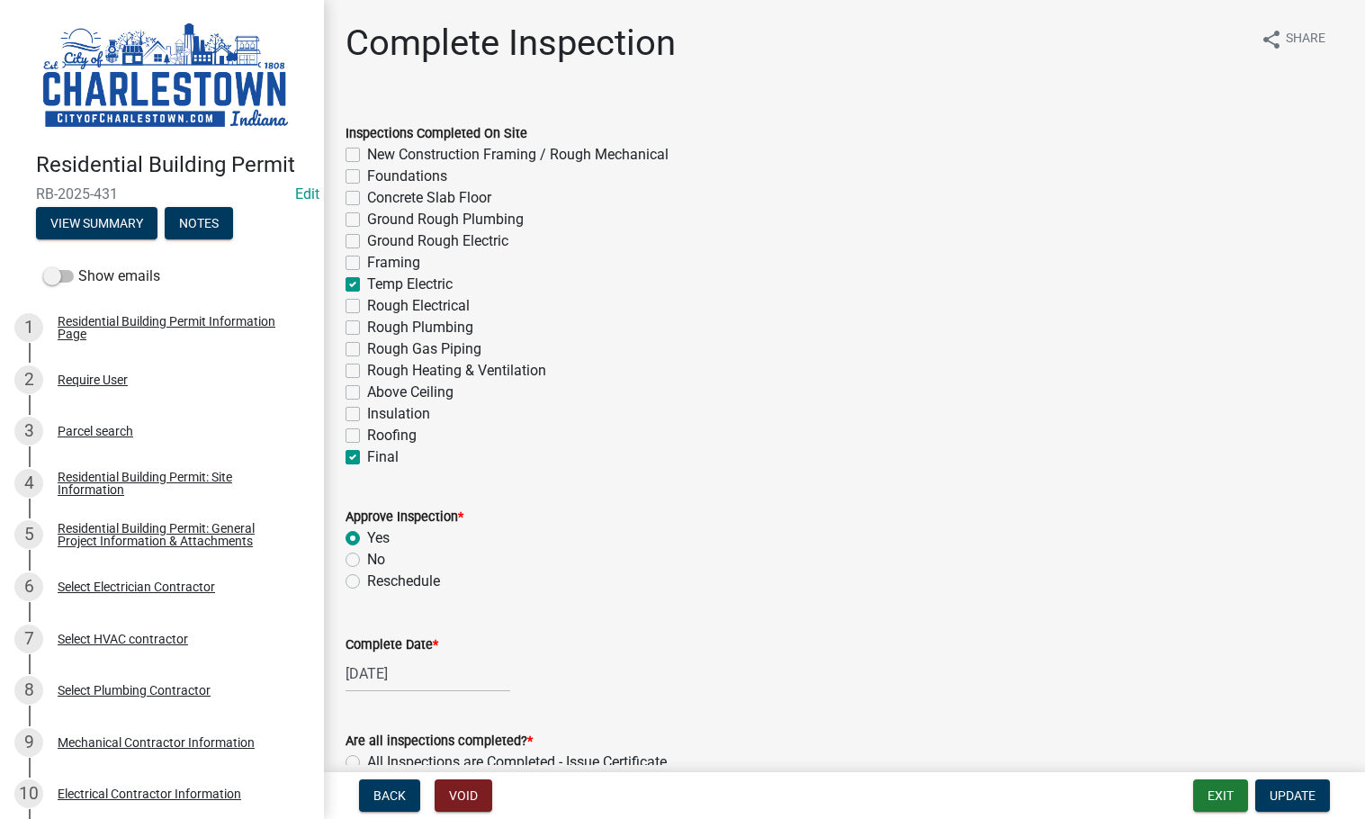
checkbox input "false"
checkbox input "true"
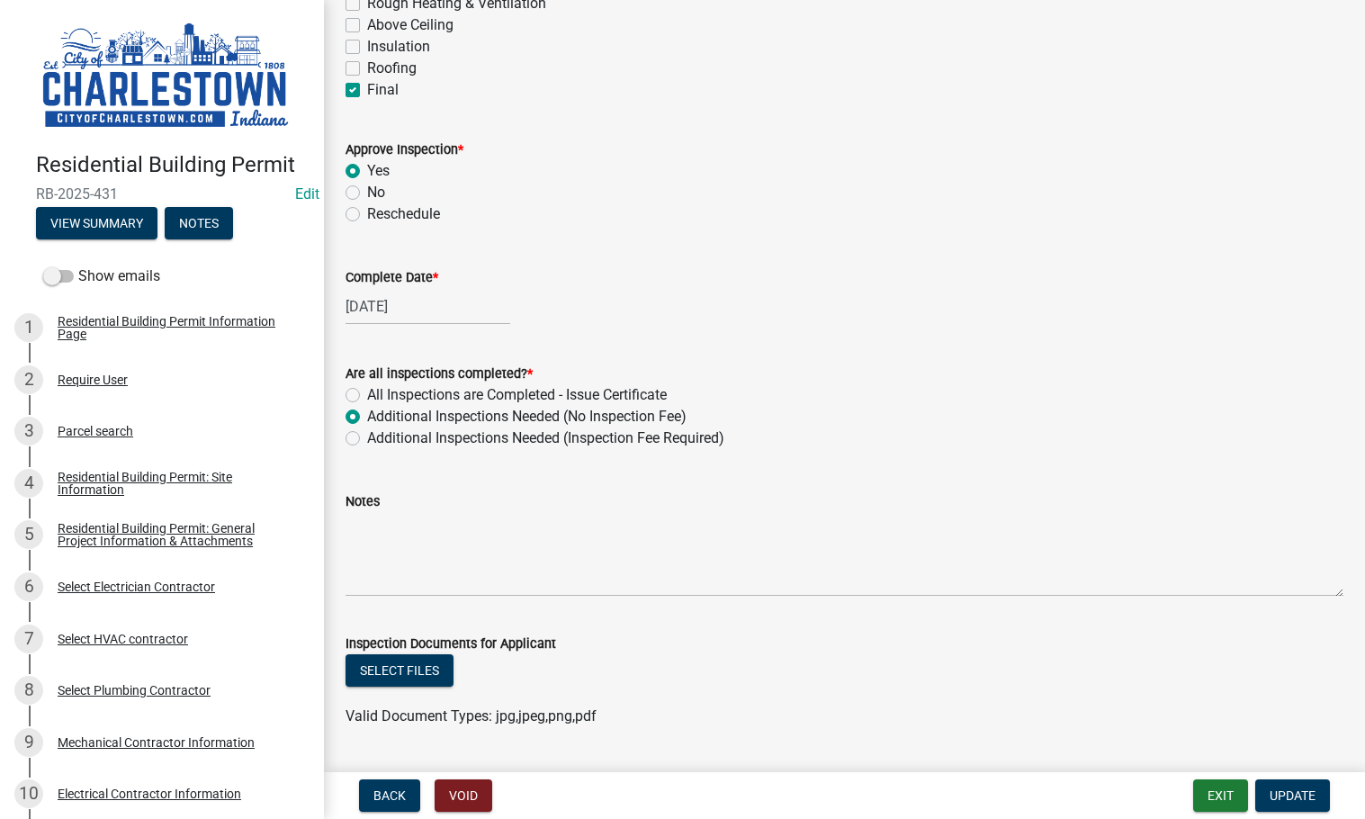
scroll to position [359, 0]
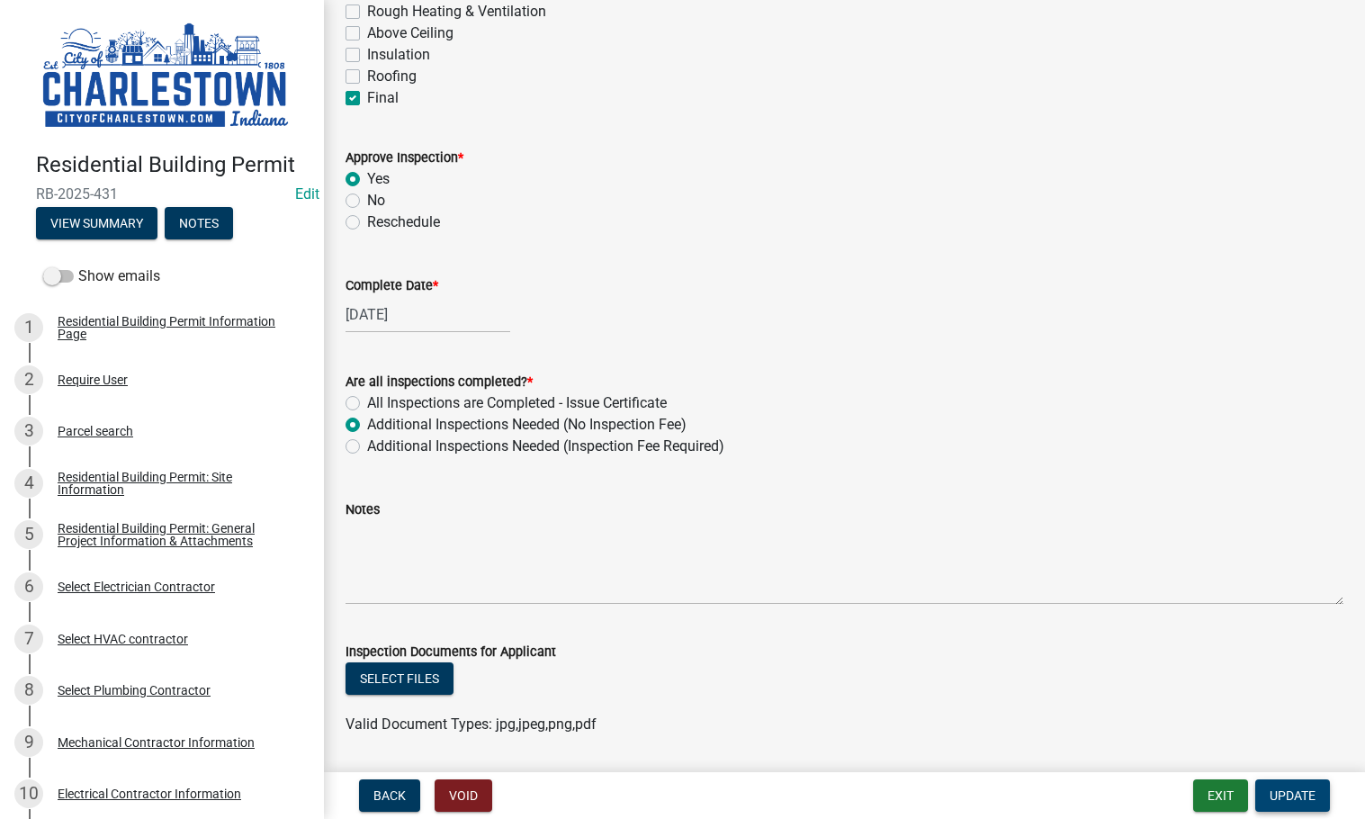
click at [1282, 789] on span "Update" at bounding box center [1293, 795] width 46 height 14
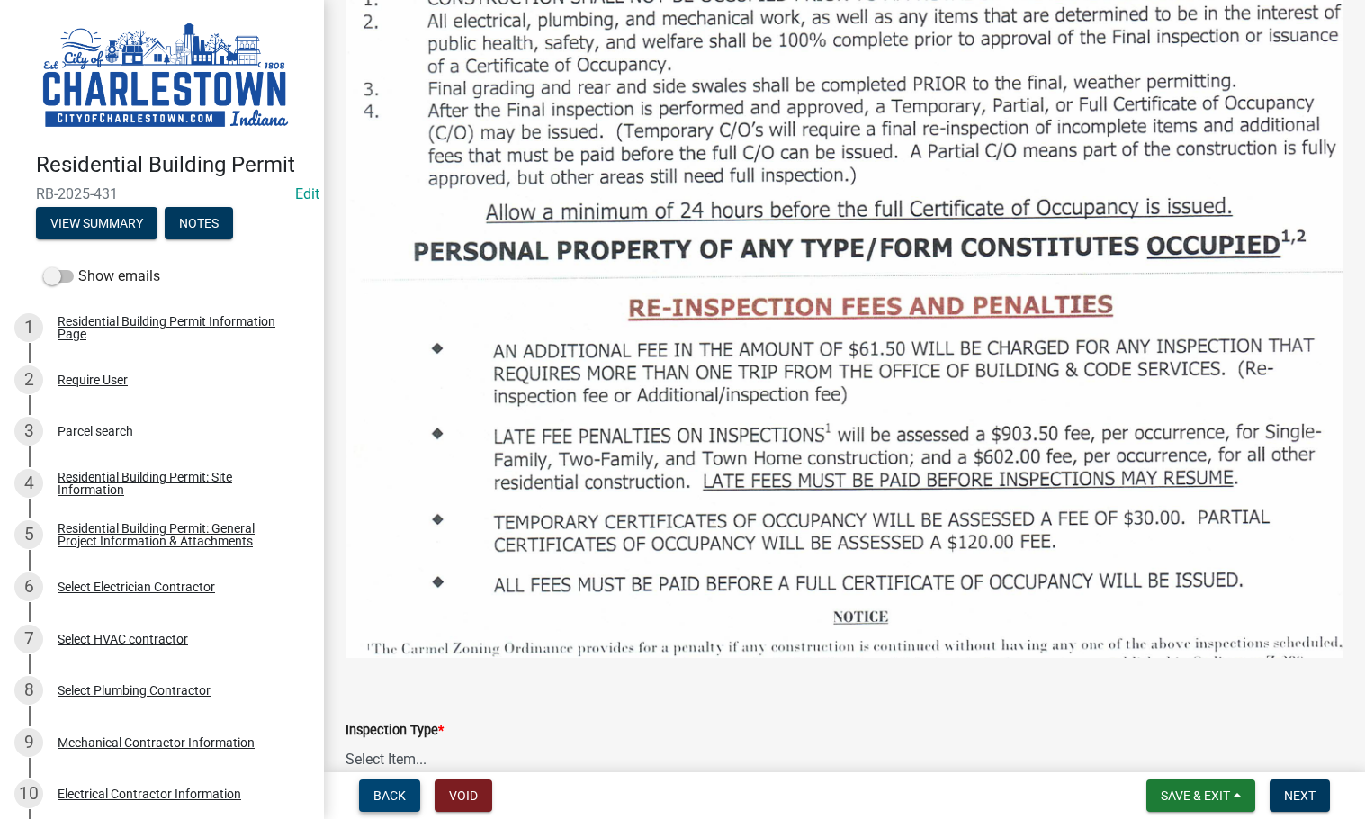
scroll to position [1836, 0]
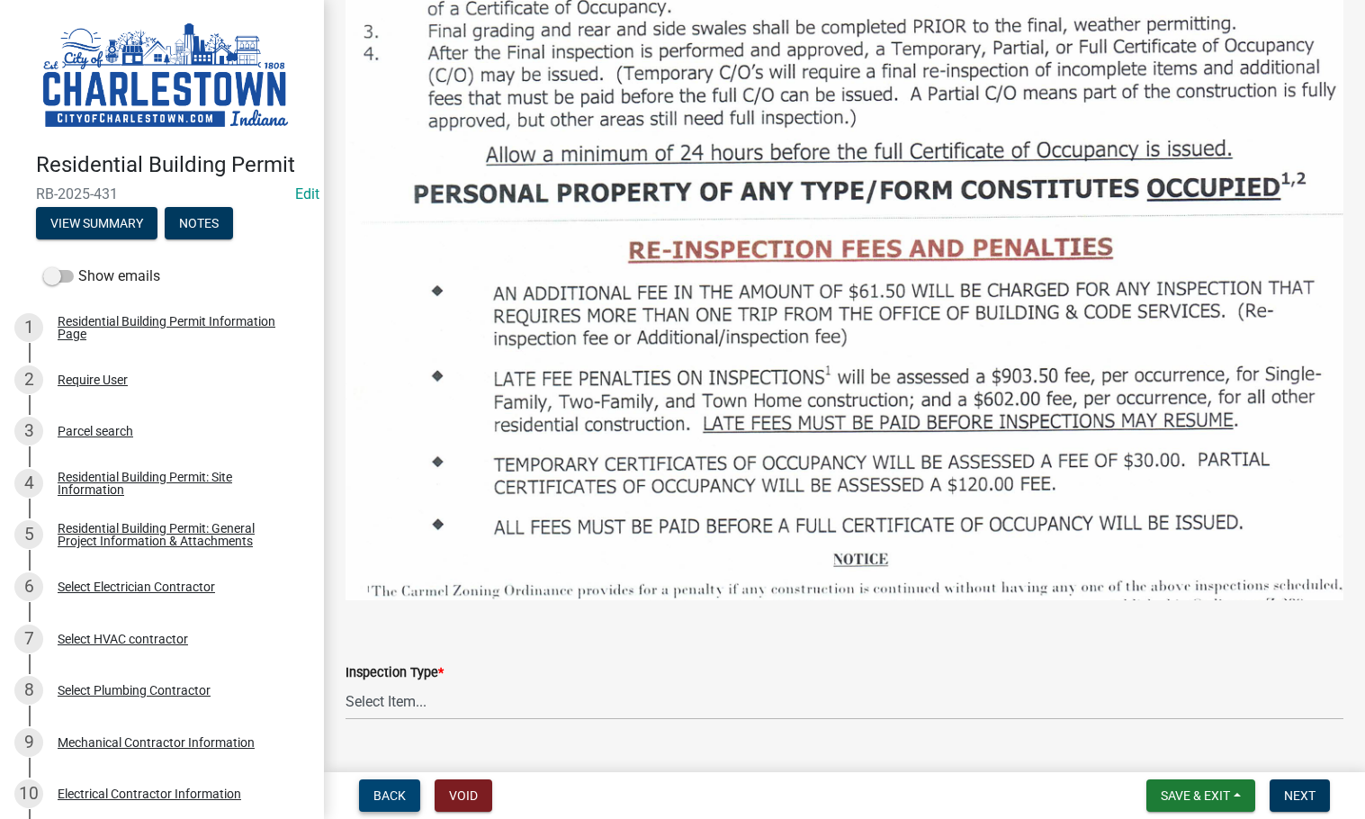
click at [383, 795] on span "Back" at bounding box center [389, 795] width 32 height 14
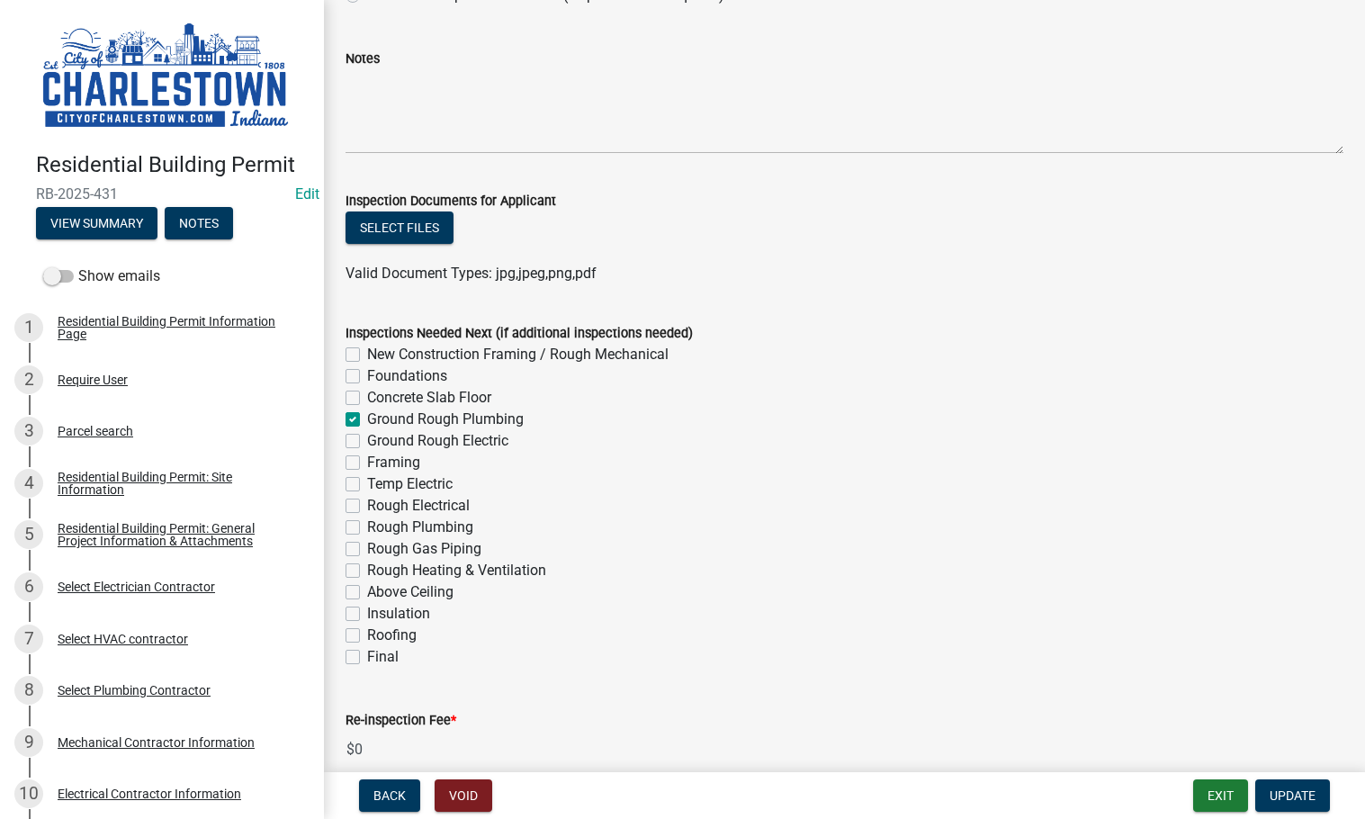
scroll to position [899, 0]
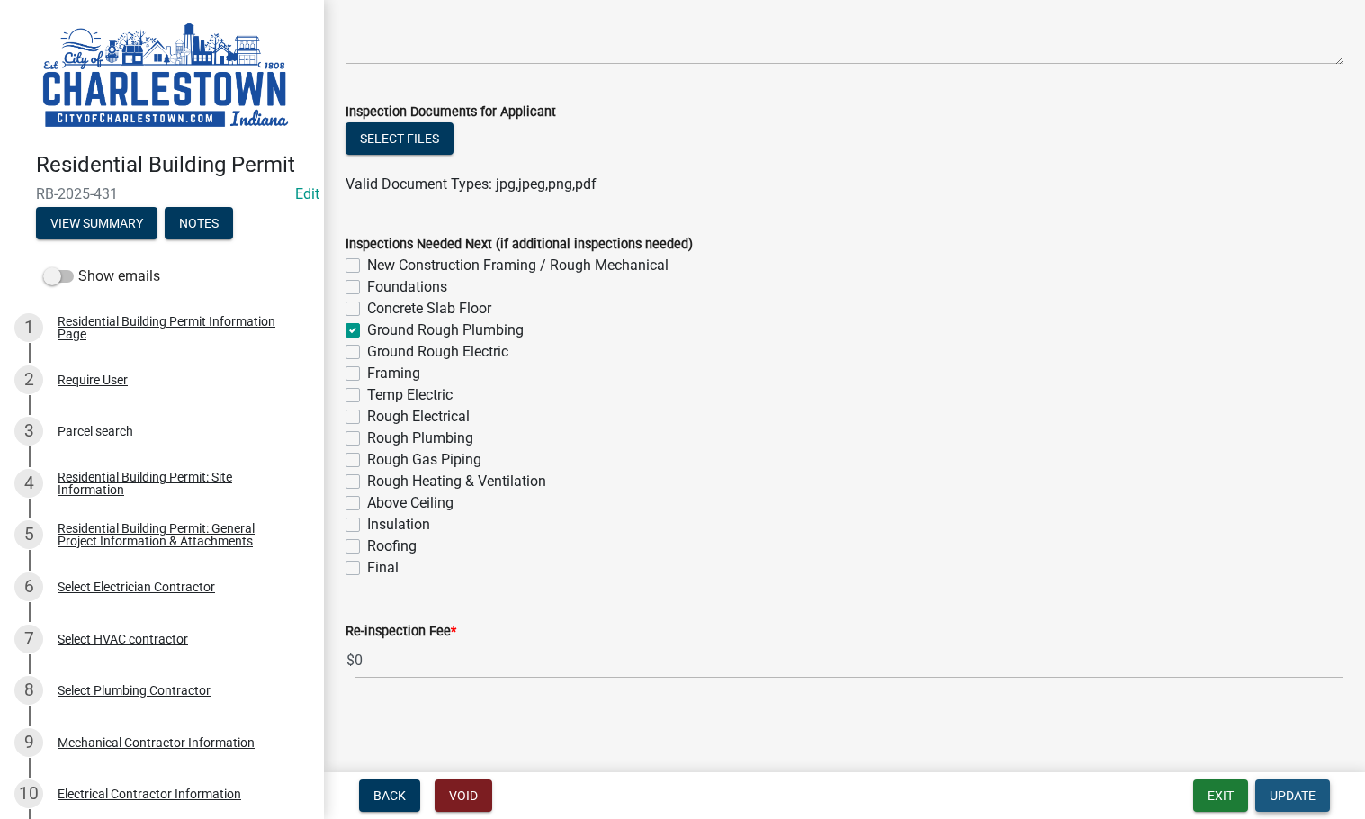
click at [1266, 788] on button "Update" at bounding box center [1292, 795] width 75 height 32
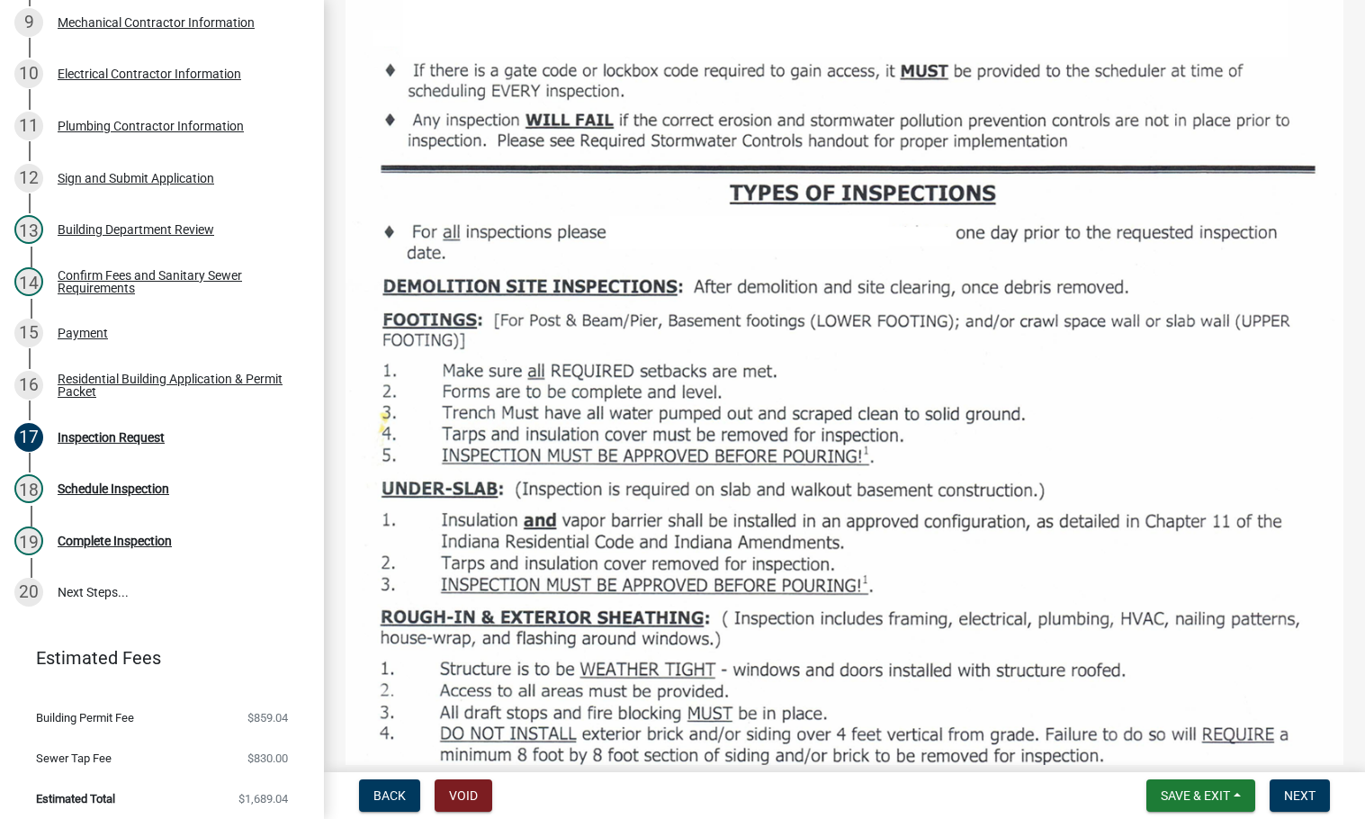
scroll to position [721, 0]
click at [1283, 786] on button "Next" at bounding box center [1300, 795] width 60 height 32
click at [1222, 786] on button "Save & Exit" at bounding box center [1200, 795] width 109 height 32
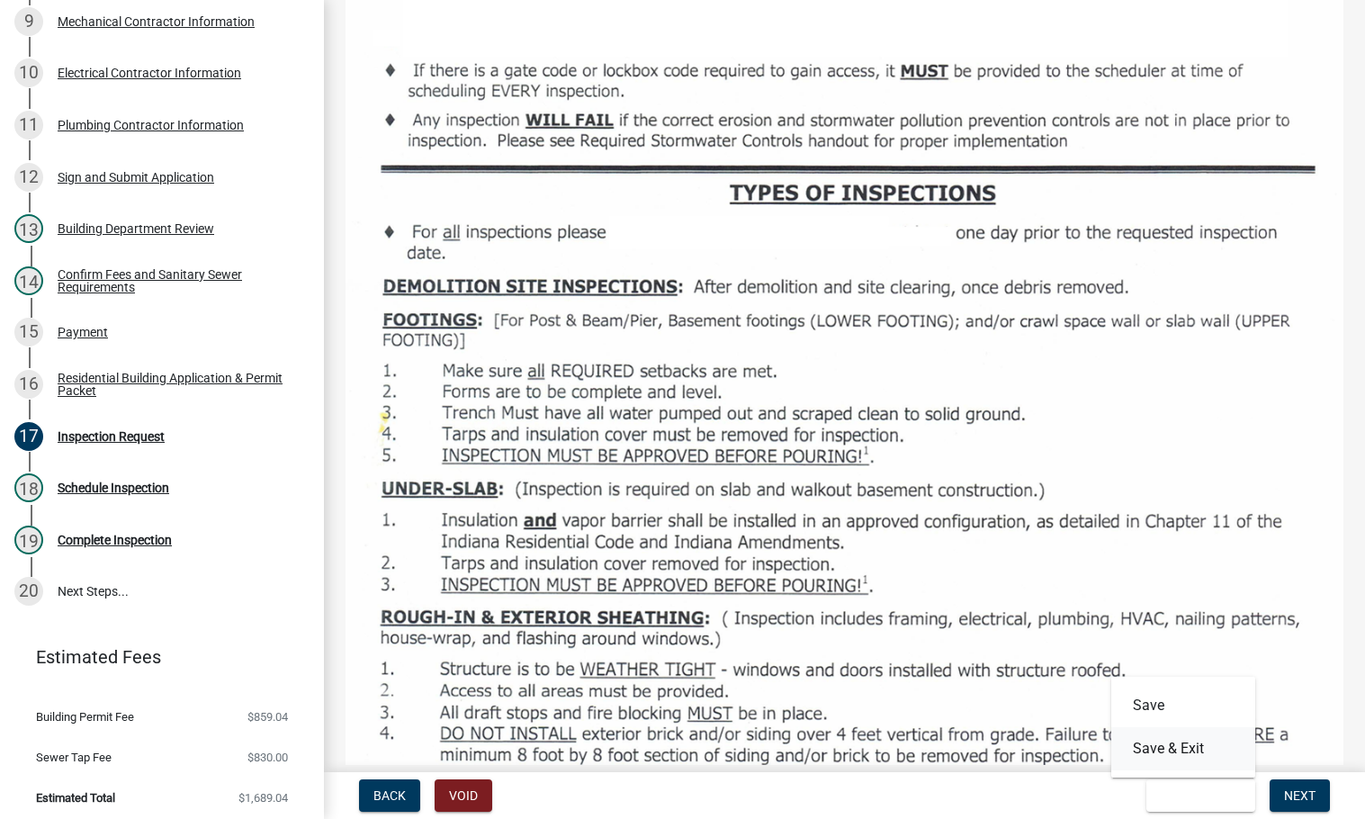
click at [1181, 752] on button "Save & Exit" at bounding box center [1183, 748] width 144 height 43
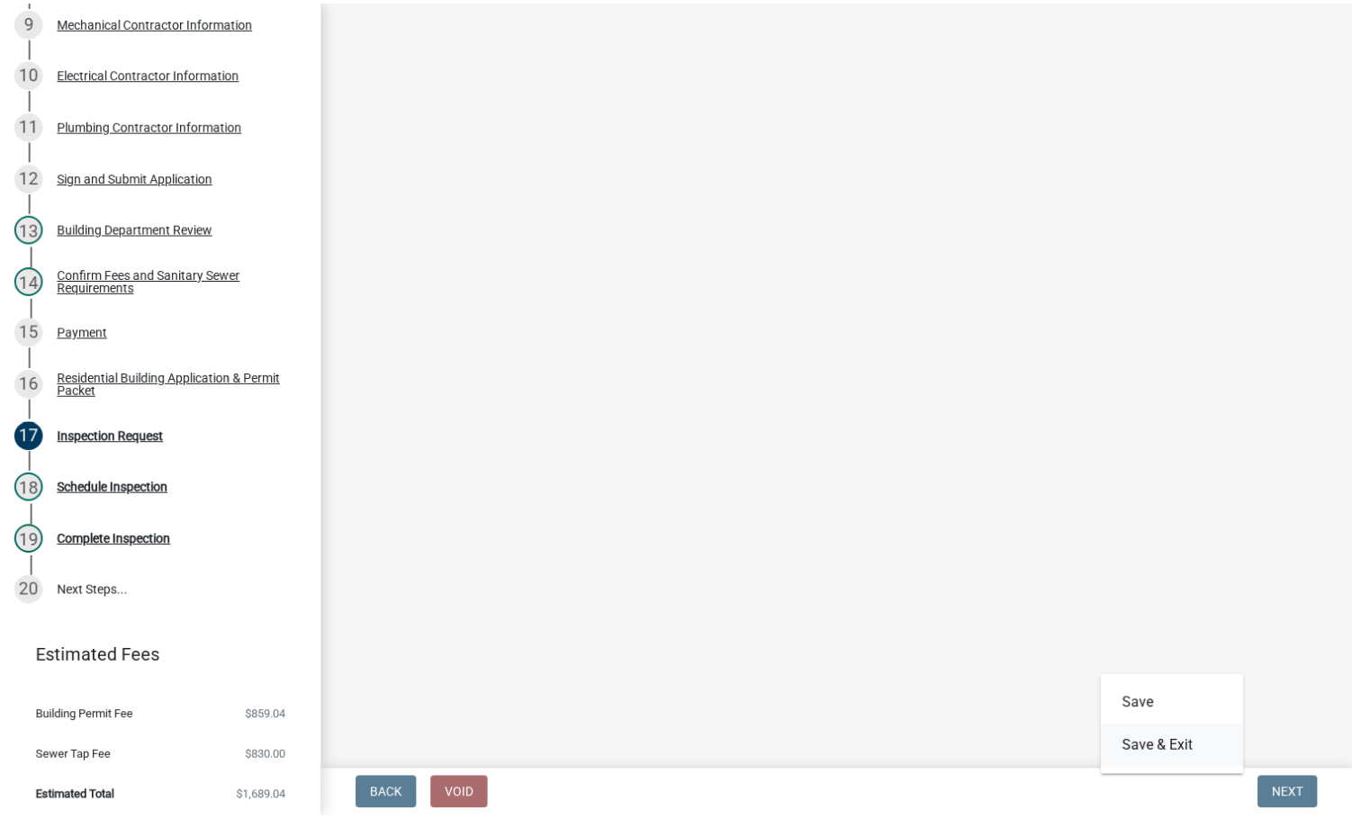
scroll to position [0, 0]
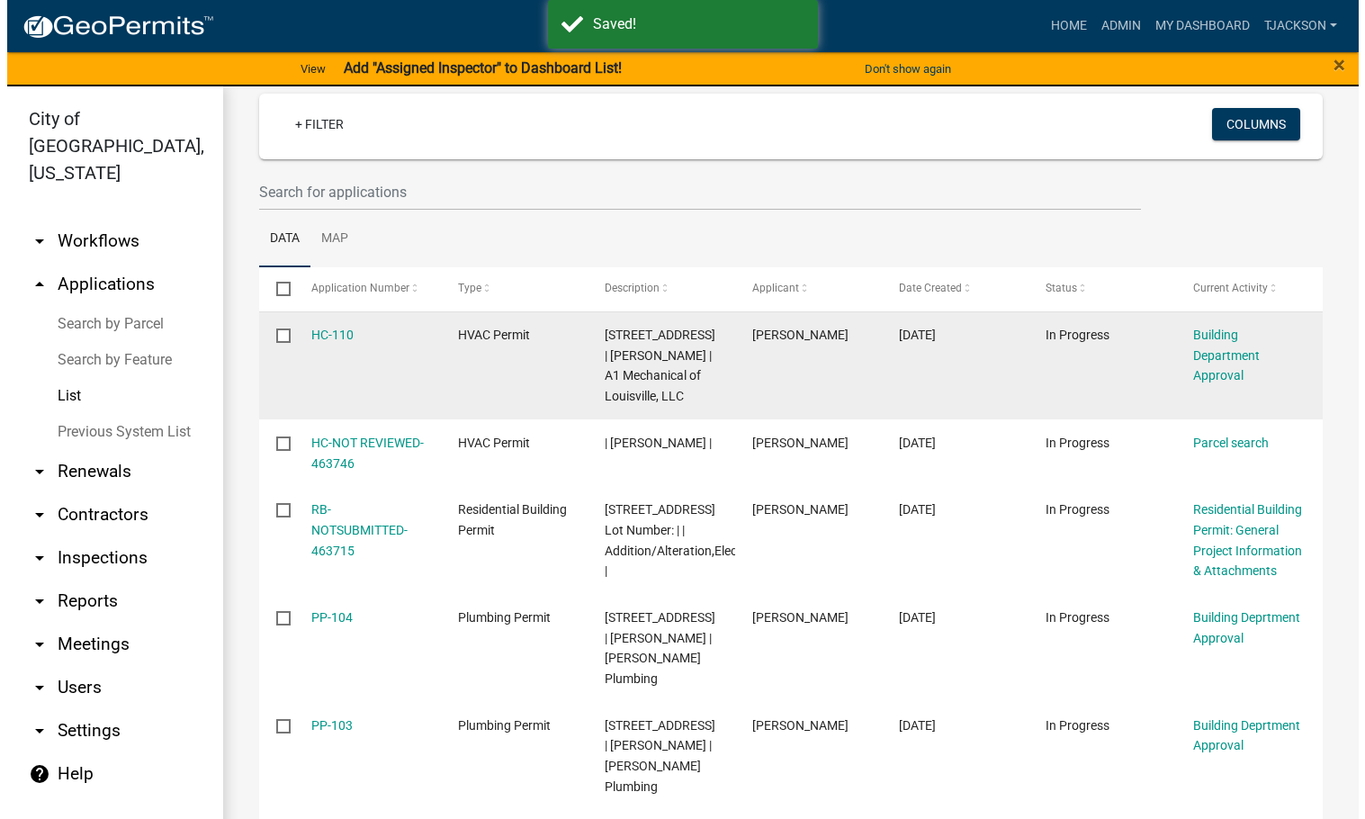
scroll to position [90, 0]
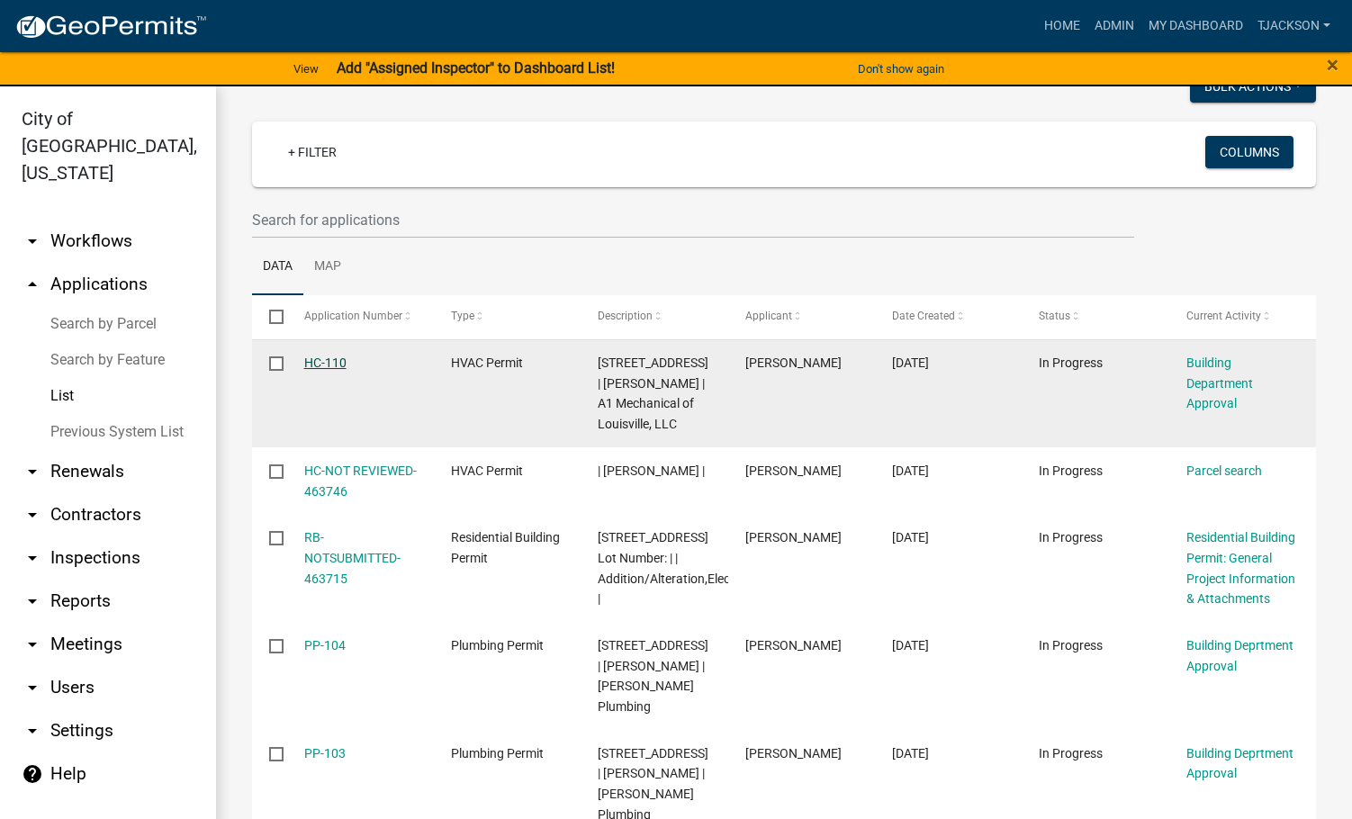
click at [314, 360] on link "HC-110" at bounding box center [325, 362] width 42 height 14
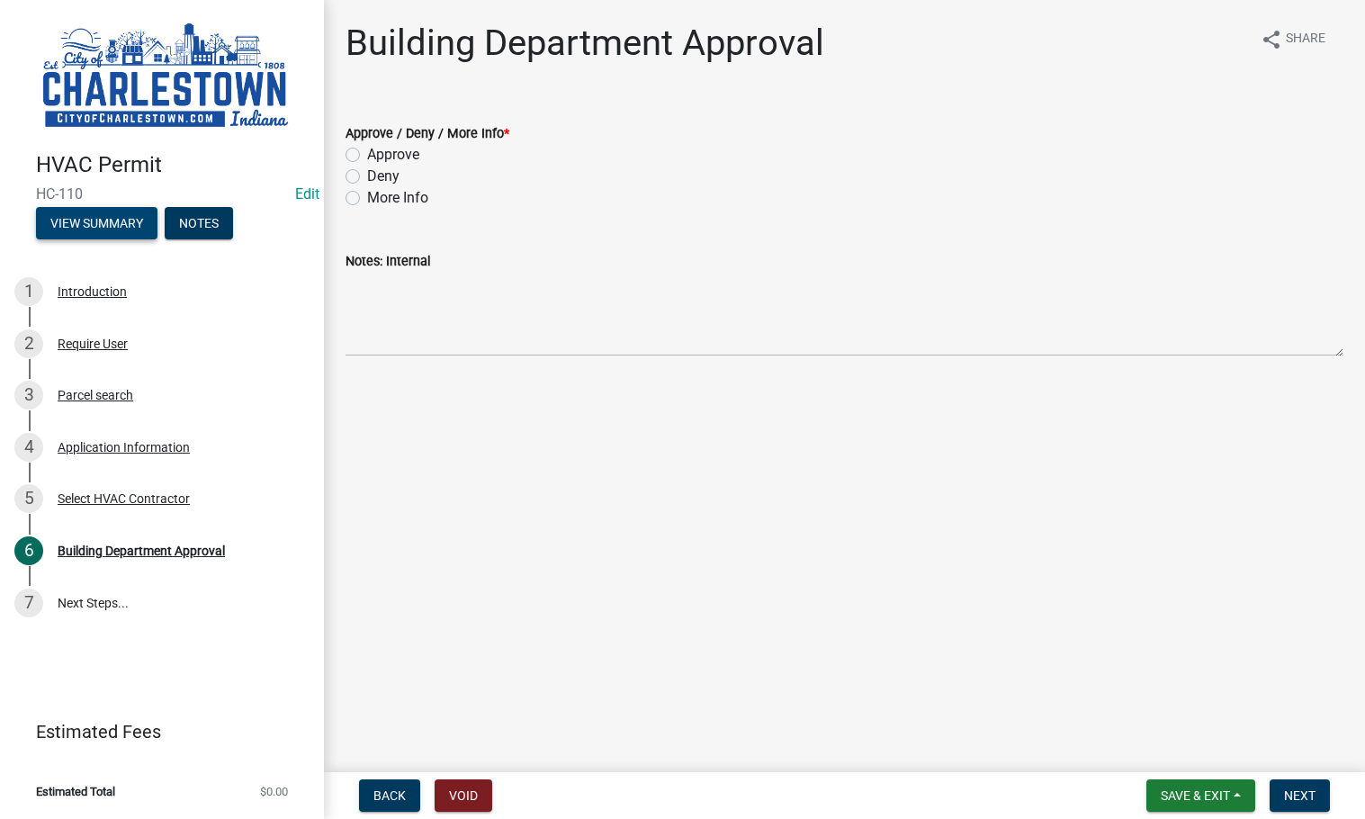
click at [131, 221] on button "View Summary" at bounding box center [96, 223] width 121 height 32
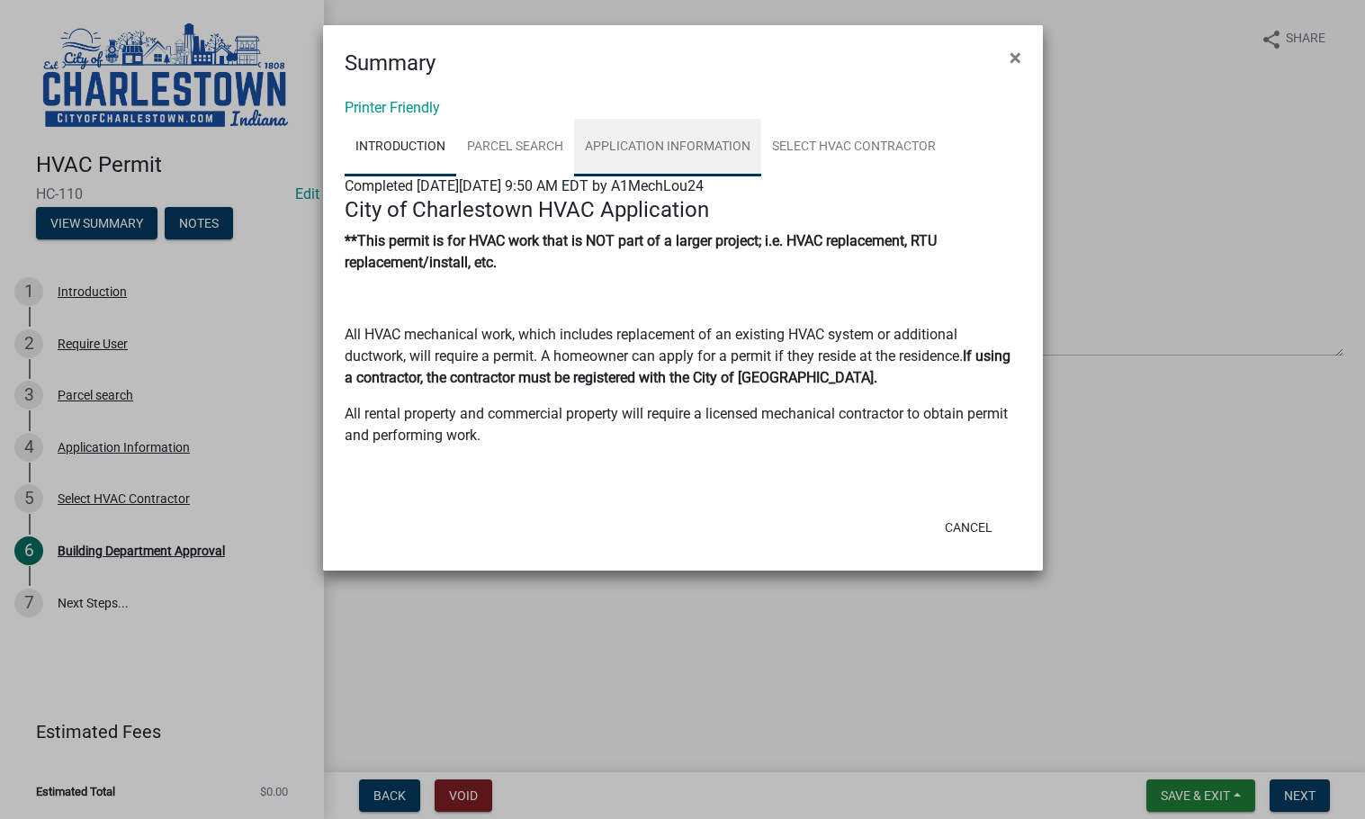
click at [715, 139] on link "Application Information" at bounding box center [667, 148] width 187 height 58
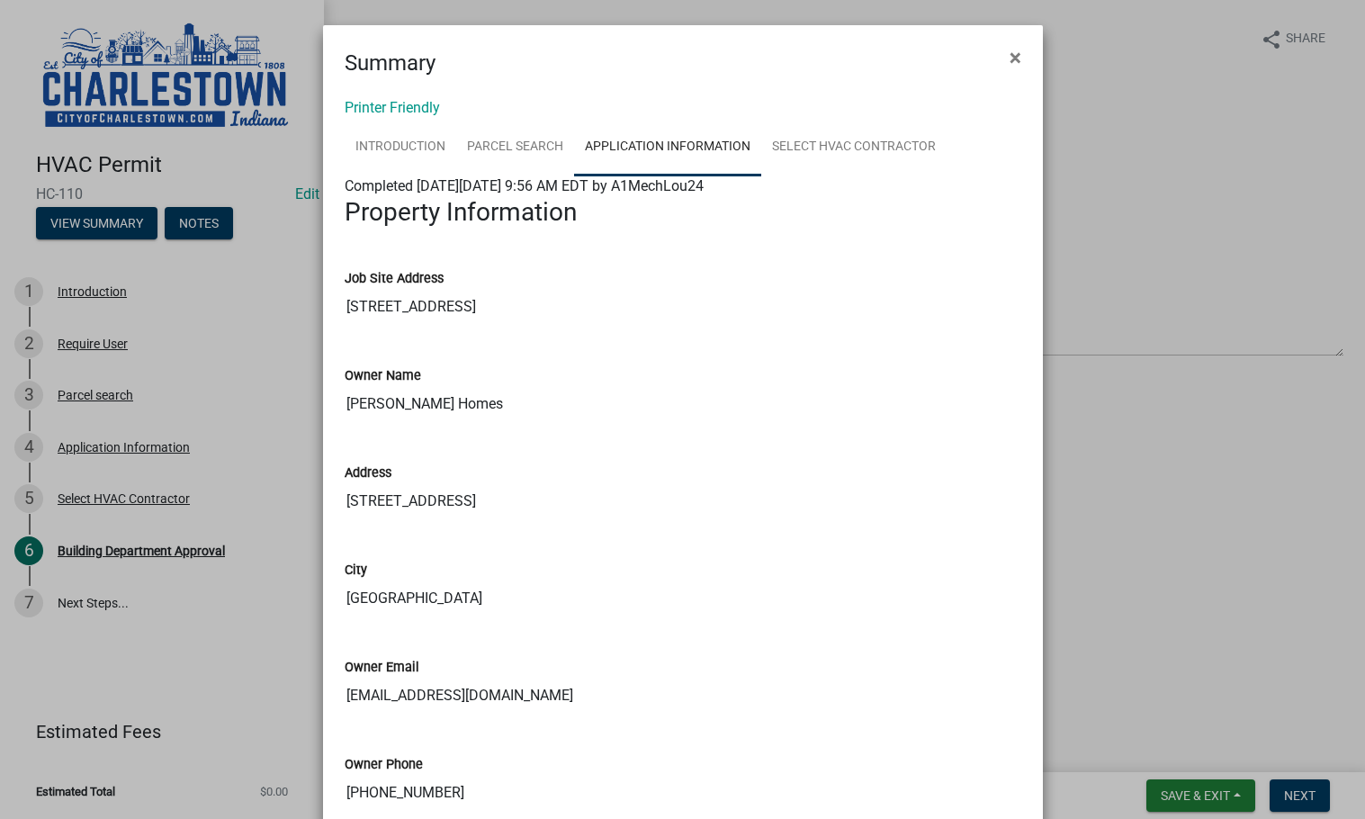
click at [1218, 686] on ngb-modal-window "Summary × Printer Friendly Introduction Parcel search Application Information S…" at bounding box center [682, 409] width 1365 height 819
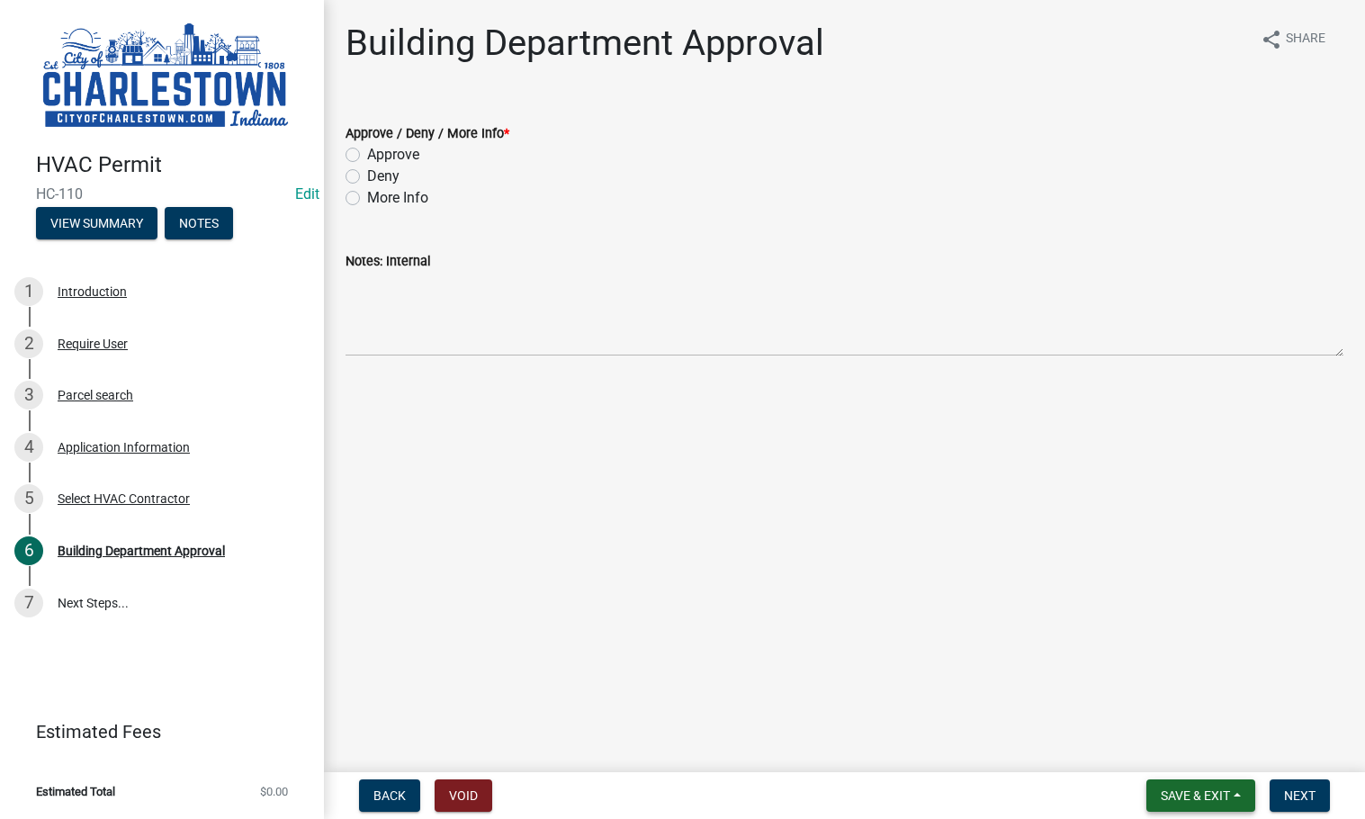
click at [1201, 789] on span "Save & Exit" at bounding box center [1195, 795] width 69 height 14
click at [1155, 750] on button "Save & Exit" at bounding box center [1183, 748] width 144 height 43
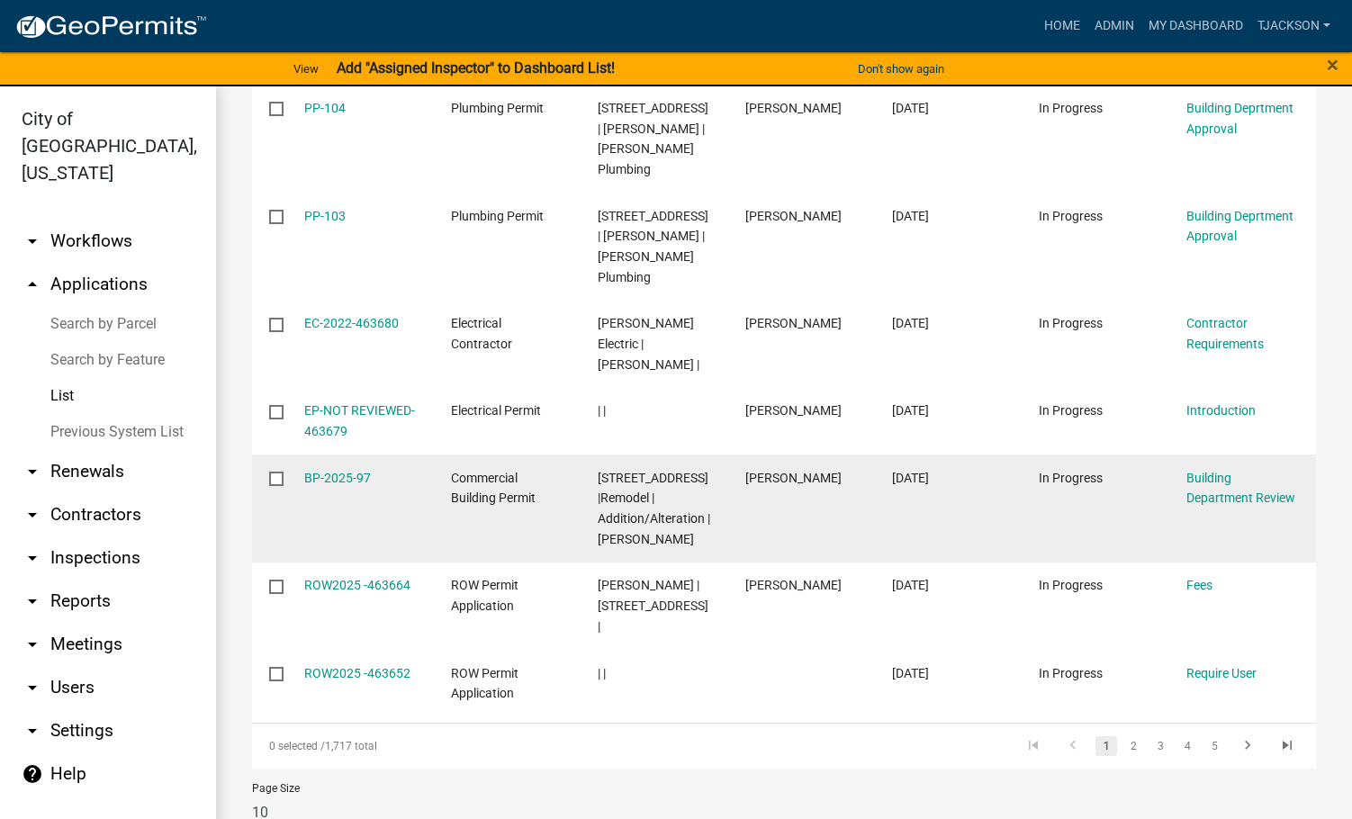
scroll to position [22, 0]
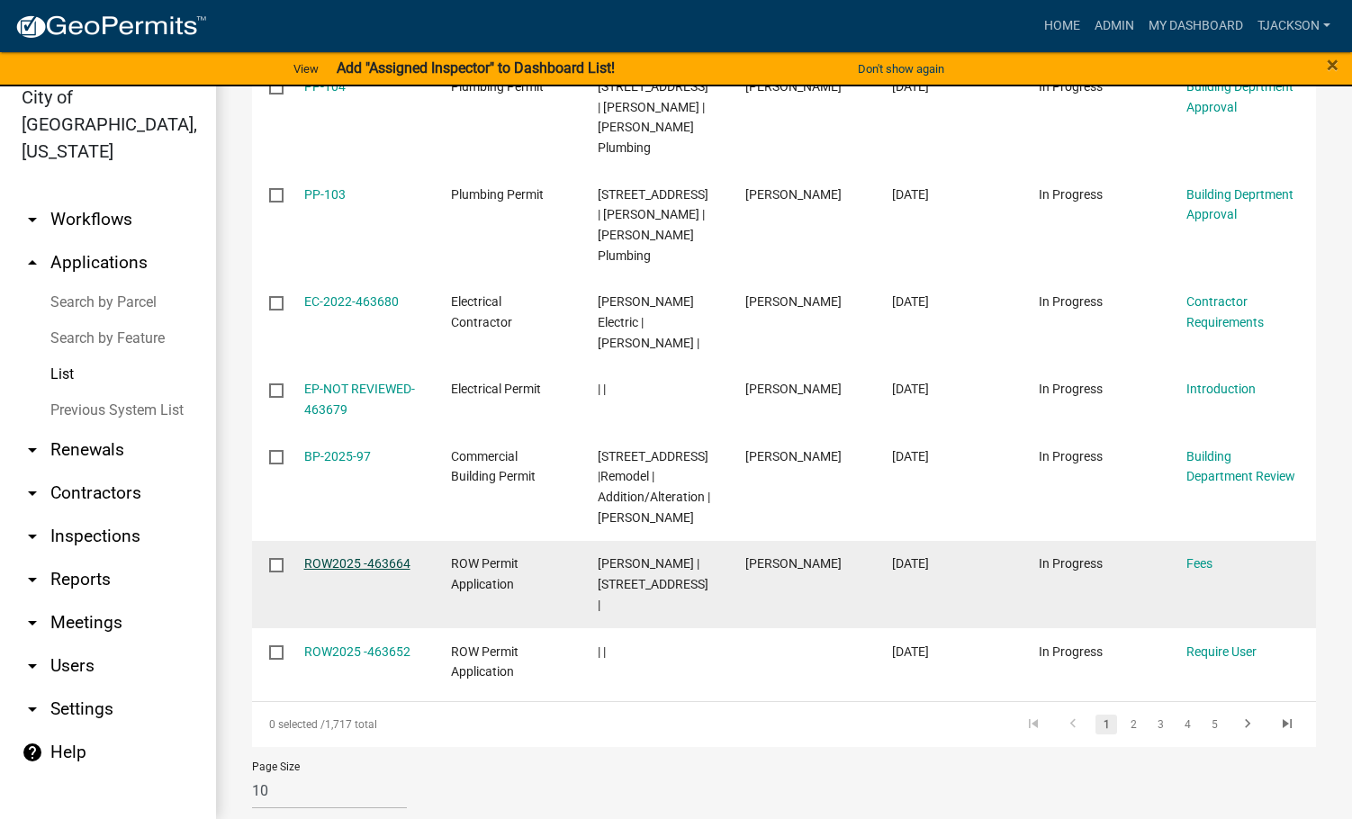
click at [356, 556] on link "ROW2025 -463664" at bounding box center [357, 563] width 106 height 14
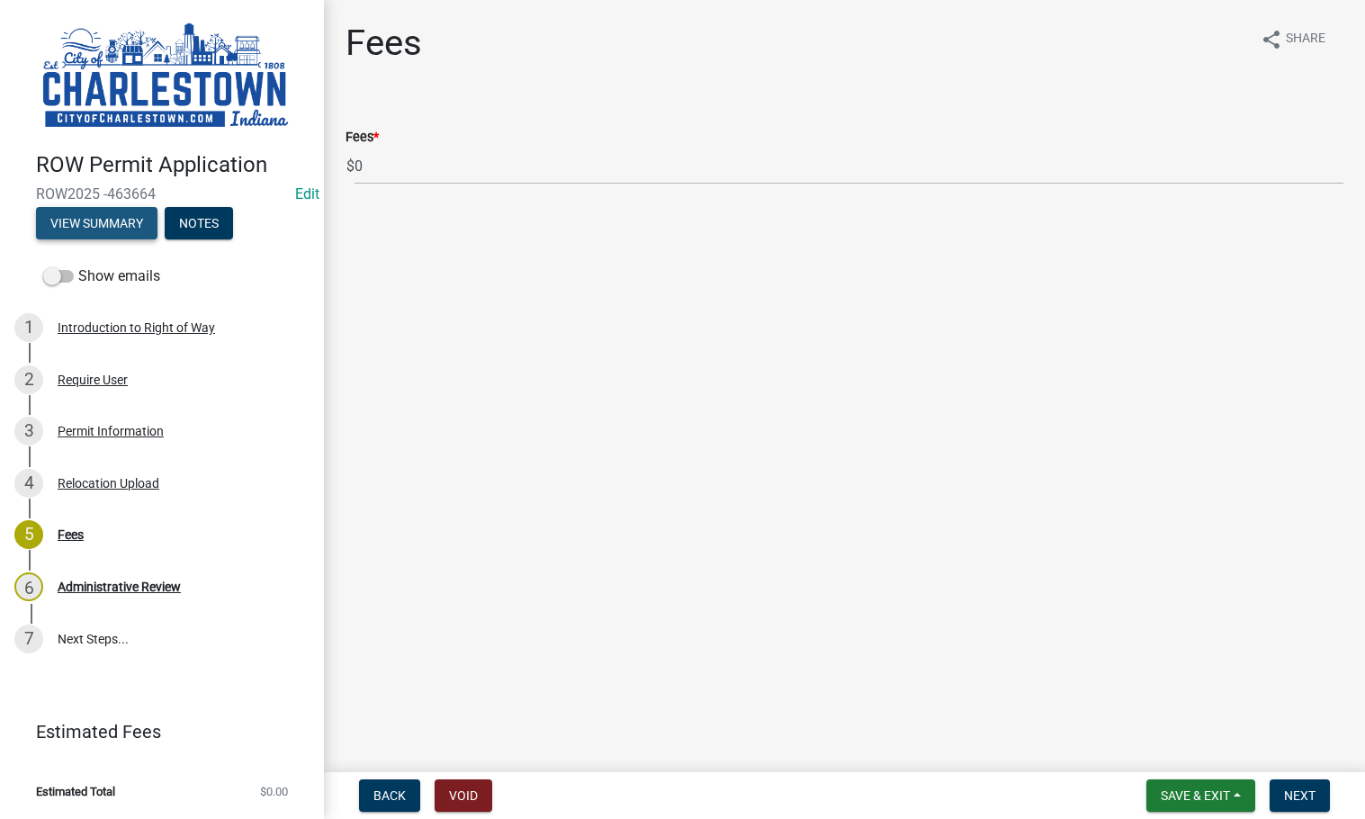
click at [115, 220] on button "View Summary" at bounding box center [96, 223] width 121 height 32
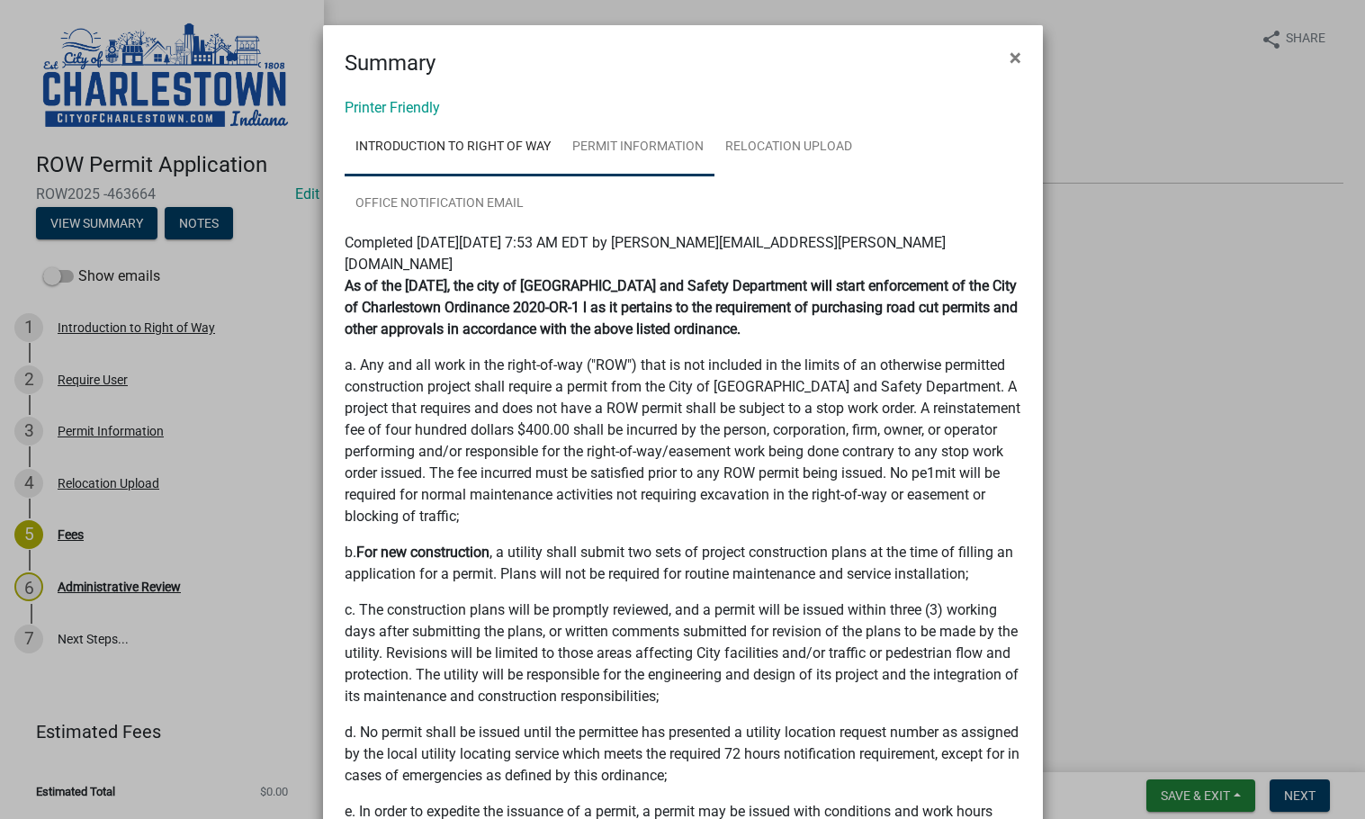
click at [660, 146] on link "Permit Information" at bounding box center [638, 148] width 153 height 58
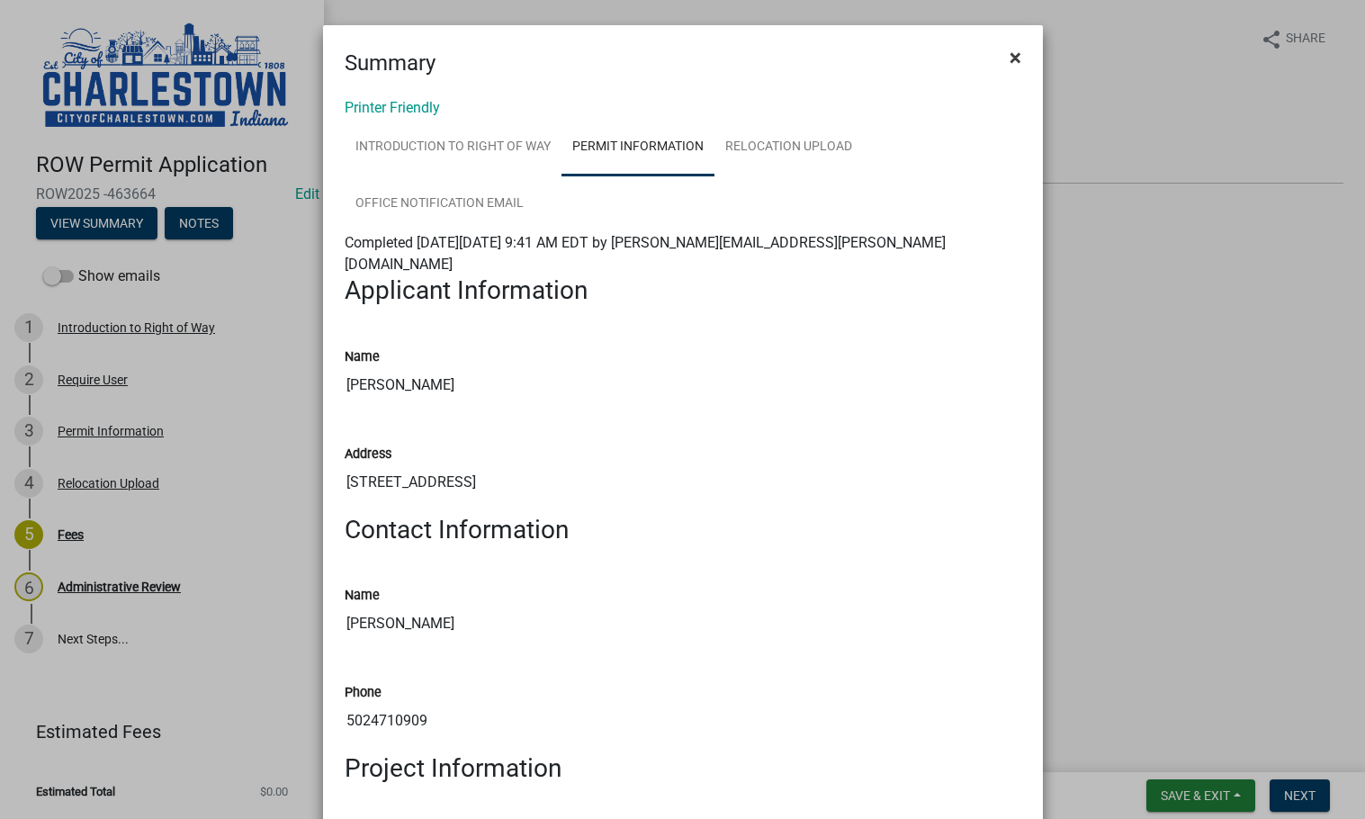
click at [1010, 49] on span "×" at bounding box center [1016, 57] width 12 height 25
